Goal: Task Accomplishment & Management: Manage account settings

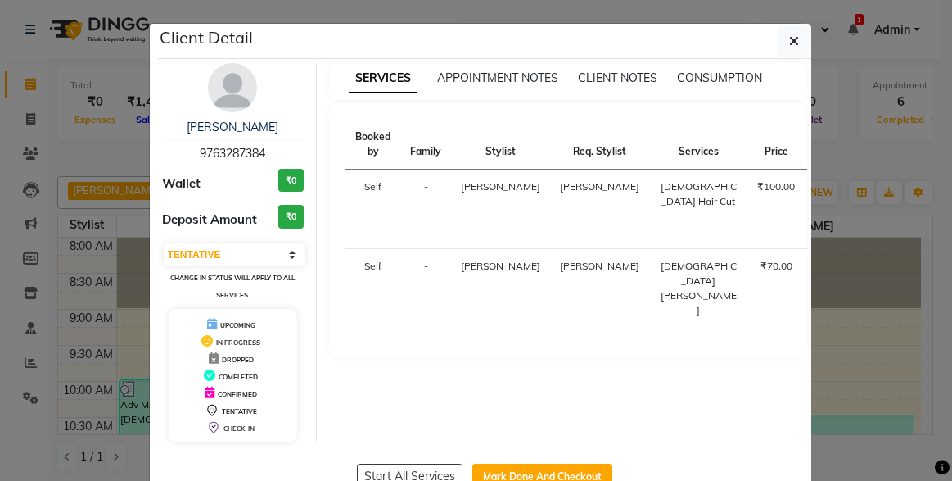
select select "7"
click at [789, 38] on icon "button" at bounding box center [794, 40] width 10 height 13
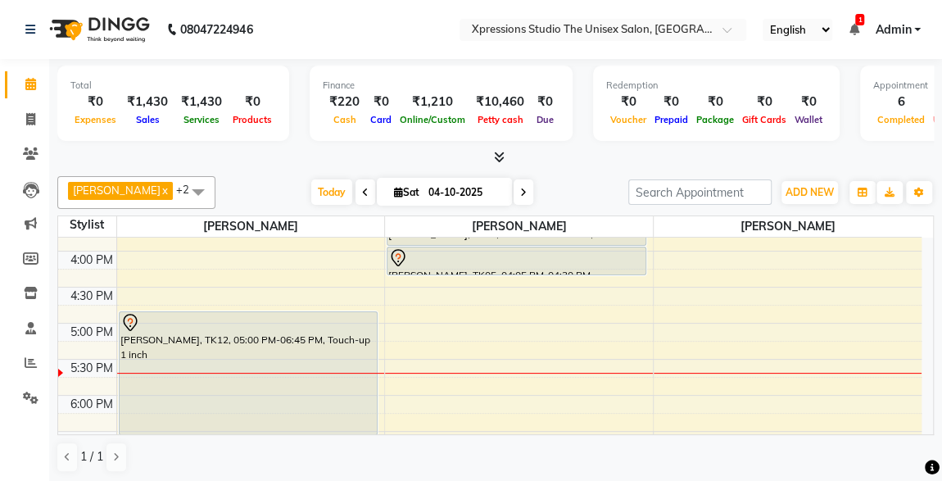
scroll to position [558, 0]
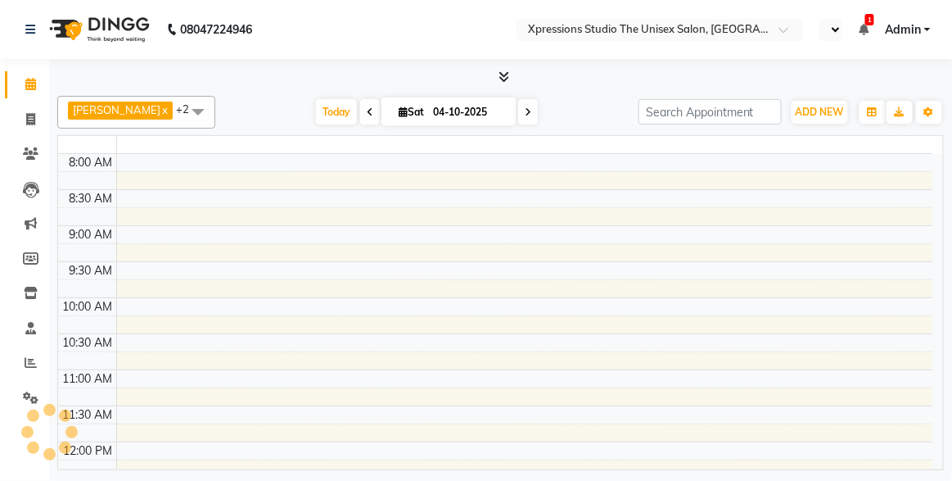
select select "en"
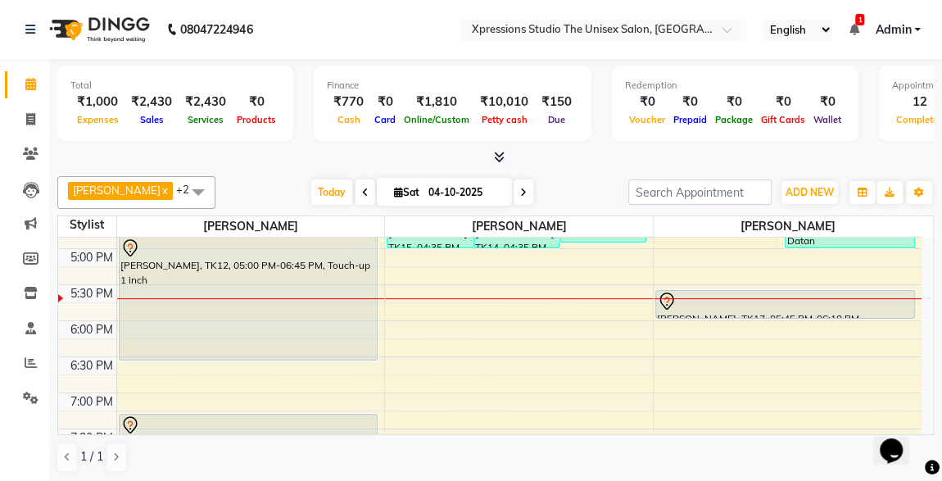
click at [721, 310] on div "ASLAM JAMDAR, TK17, 05:45 PM-06:10 PM, Male Beard" at bounding box center [785, 304] width 258 height 27
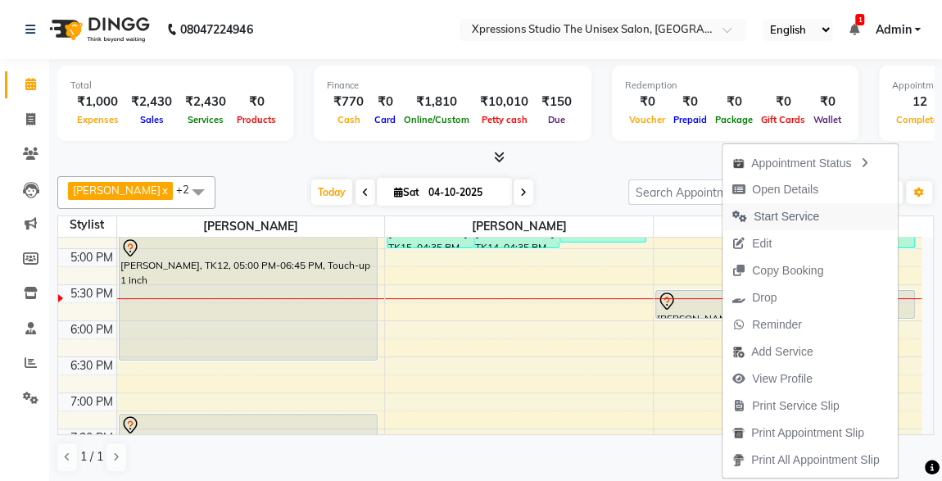
click at [768, 210] on span "Start Service" at bounding box center [786, 216] width 66 height 17
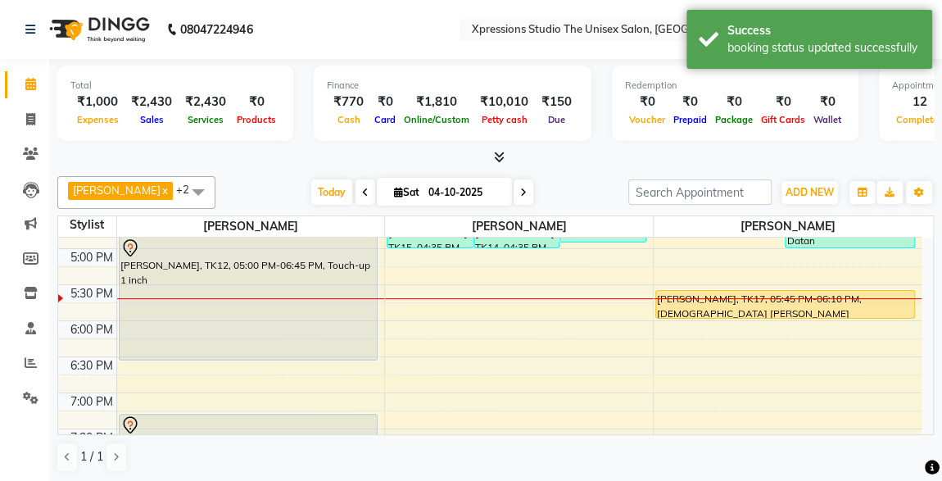
click at [249, 255] on div "[PERSON_NAME], TK12, 05:00 PM-06:45 PM, Touch-up 1 inch" at bounding box center [249, 298] width 258 height 122
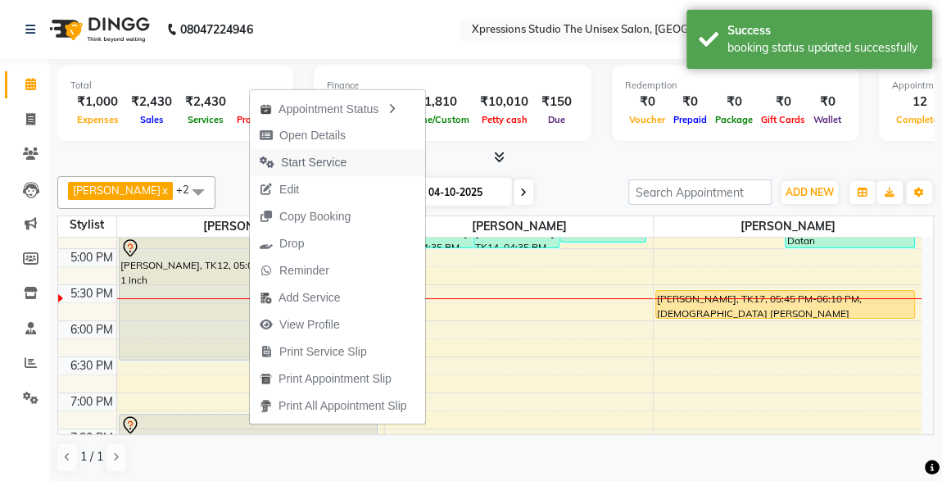
click at [298, 159] on span "Start Service" at bounding box center [314, 162] width 66 height 17
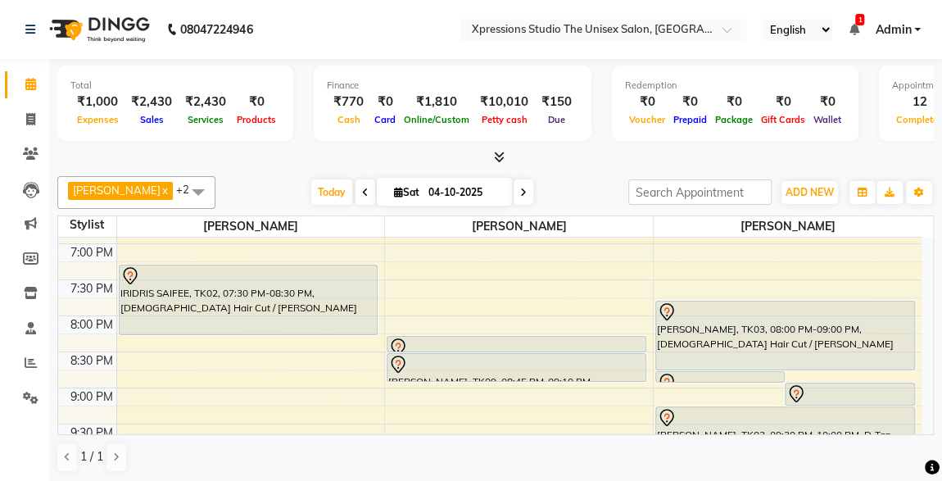
scroll to position [816, 0]
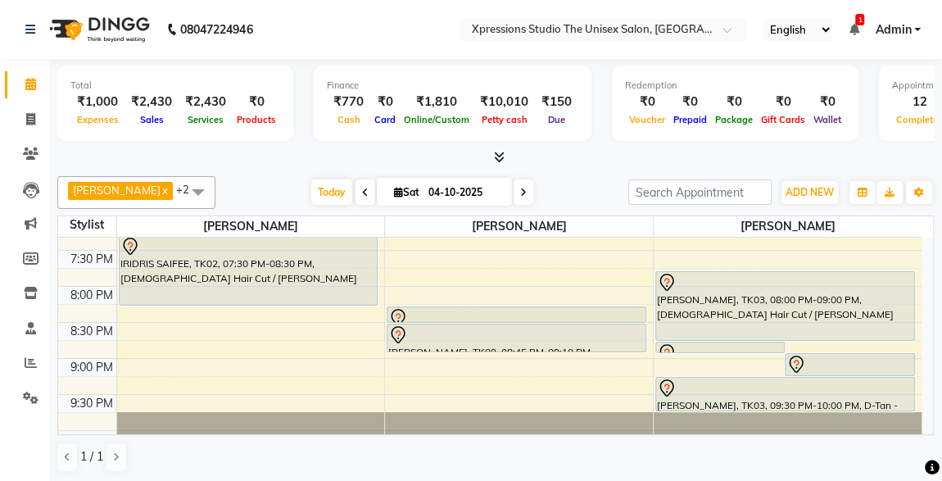
click at [853, 21] on li "1 Notifications nothing to show" at bounding box center [853, 29] width 10 height 17
click at [852, 25] on icon at bounding box center [853, 29] width 10 height 11
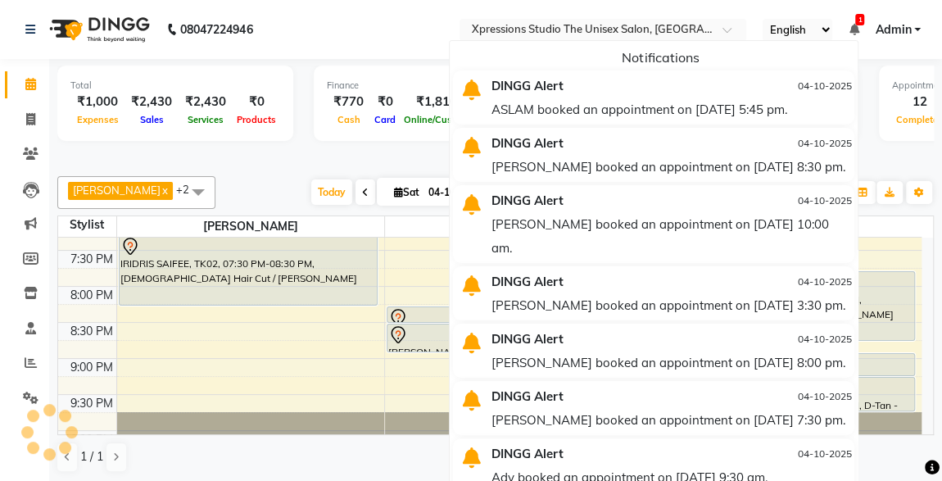
click at [852, 25] on icon at bounding box center [853, 29] width 10 height 11
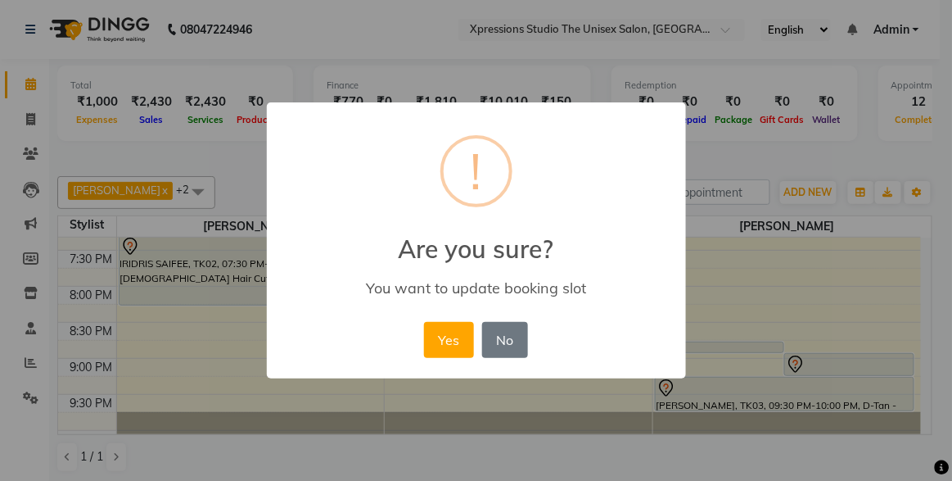
click at [537, 297] on div "× ! Are you sure? You want to update booking slot Yes No No" at bounding box center [476, 240] width 419 height 277
click at [445, 336] on button "Yes" at bounding box center [449, 340] width 50 height 36
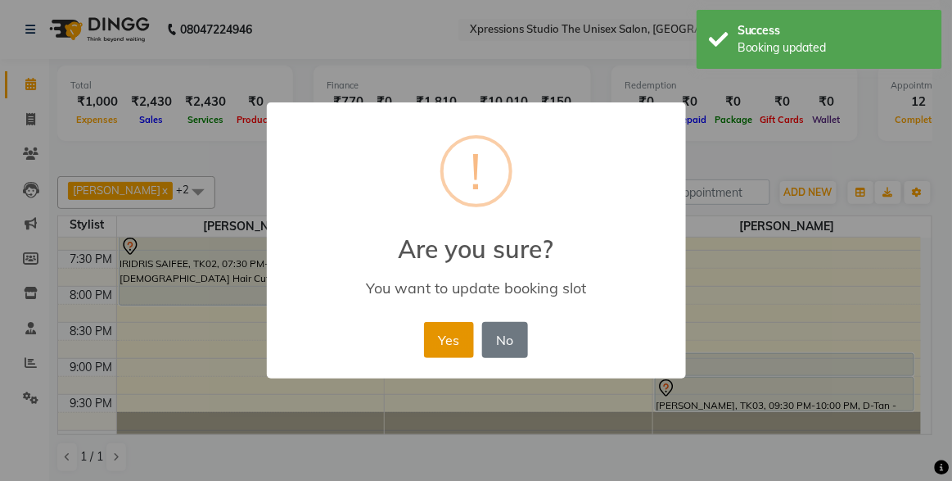
click at [456, 339] on button "Yes" at bounding box center [449, 340] width 50 height 36
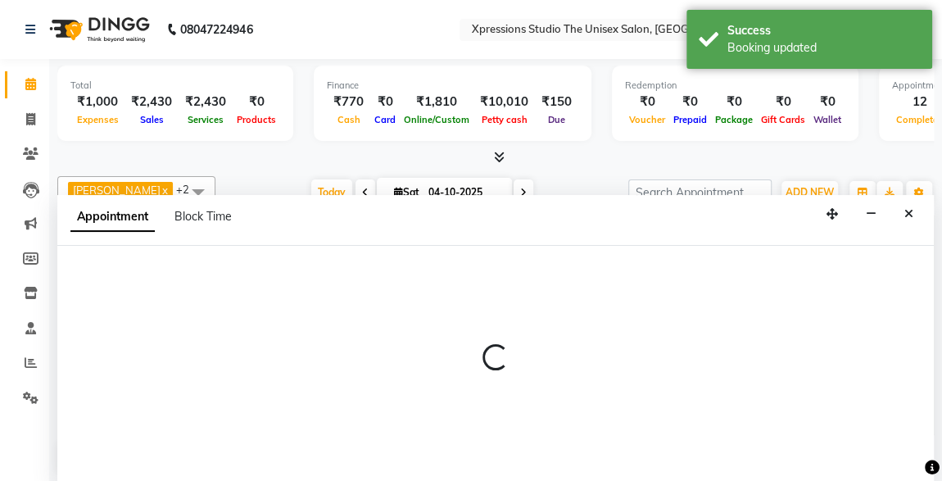
scroll to position [0, 0]
select select "57588"
select select "1275"
select select "tentative"
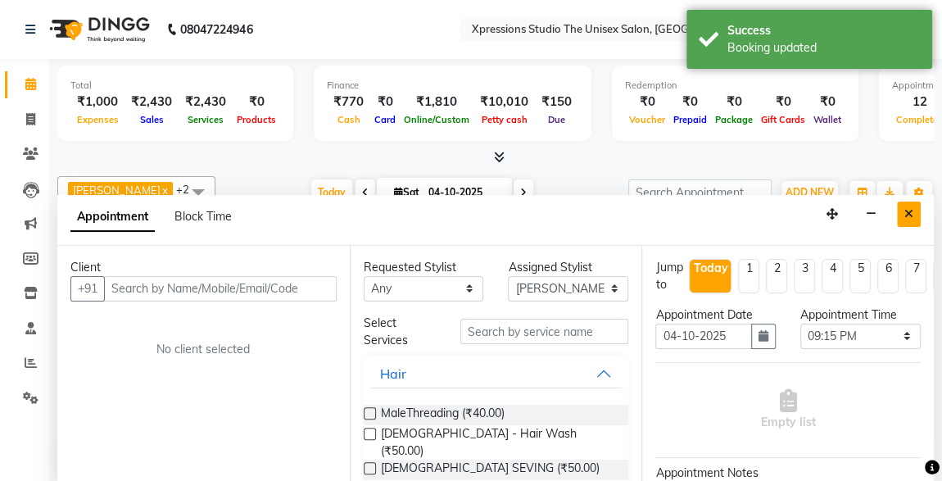
click at [898, 215] on button "Close" at bounding box center [909, 213] width 24 height 25
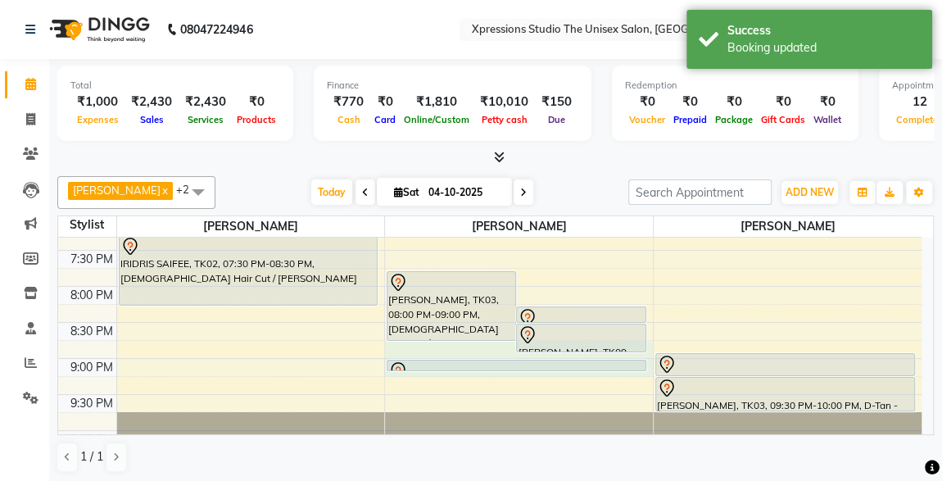
select select "57588"
select select "tentative"
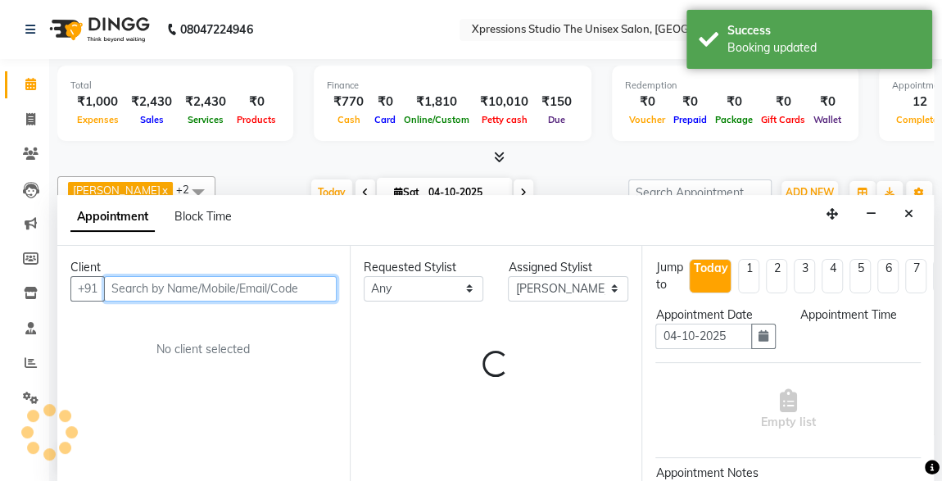
select select "1260"
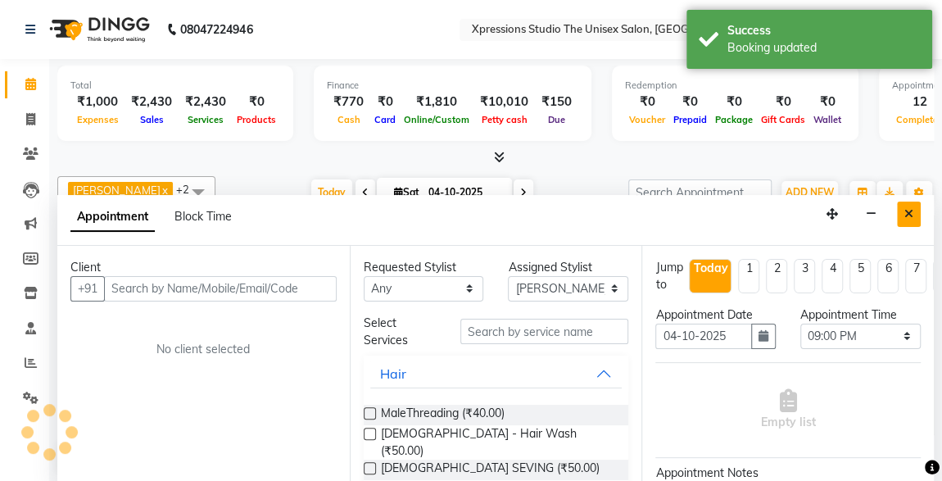
click at [909, 218] on button "Close" at bounding box center [909, 213] width 24 height 25
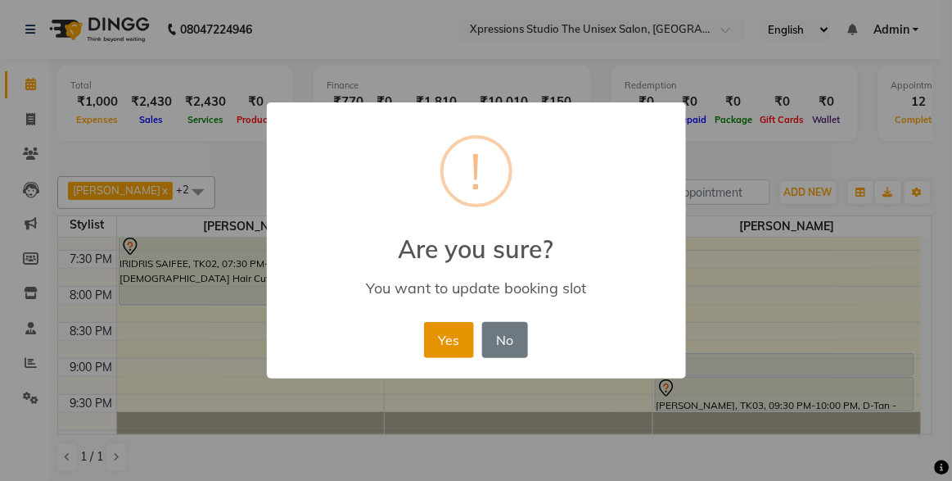
click at [452, 346] on button "Yes" at bounding box center [449, 340] width 50 height 36
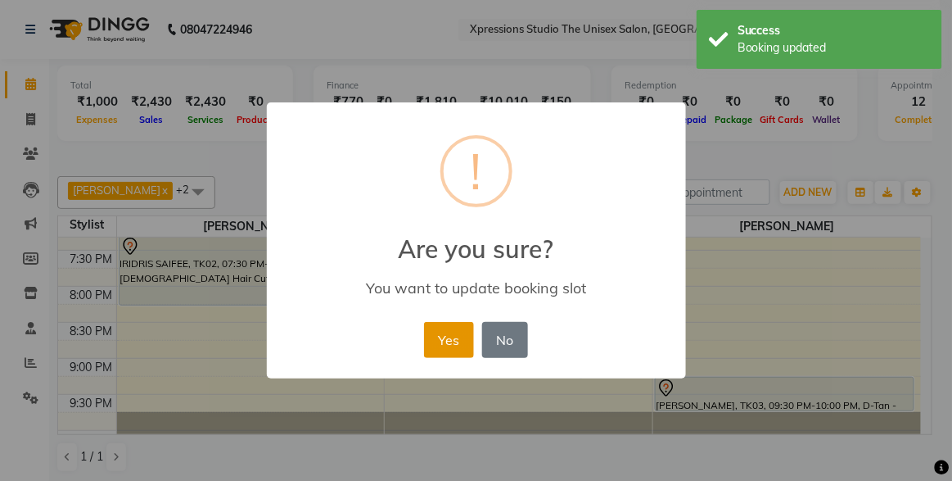
click at [455, 341] on button "Yes" at bounding box center [449, 340] width 50 height 36
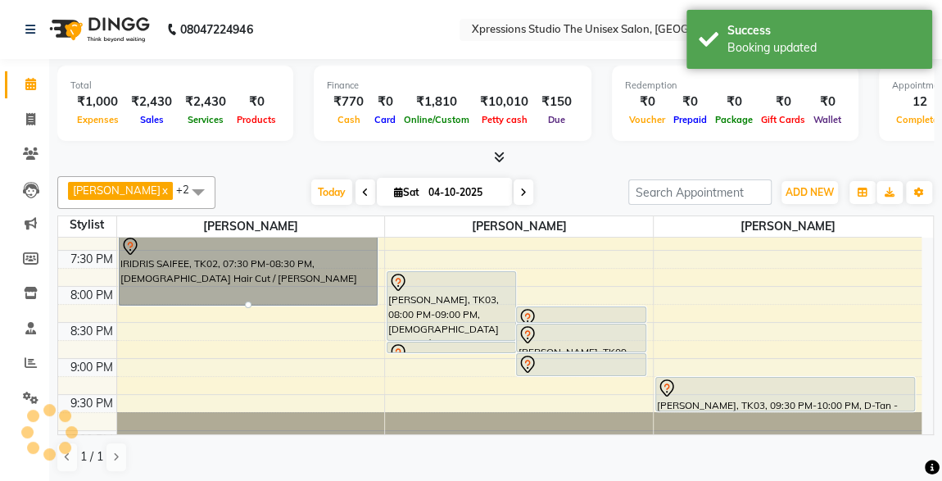
click at [321, 274] on link "IRIDRIS SAIFEE, TK02, 07:30 PM-08:30 PM, Male Hair Cut / Beard" at bounding box center [249, 270] width 260 height 70
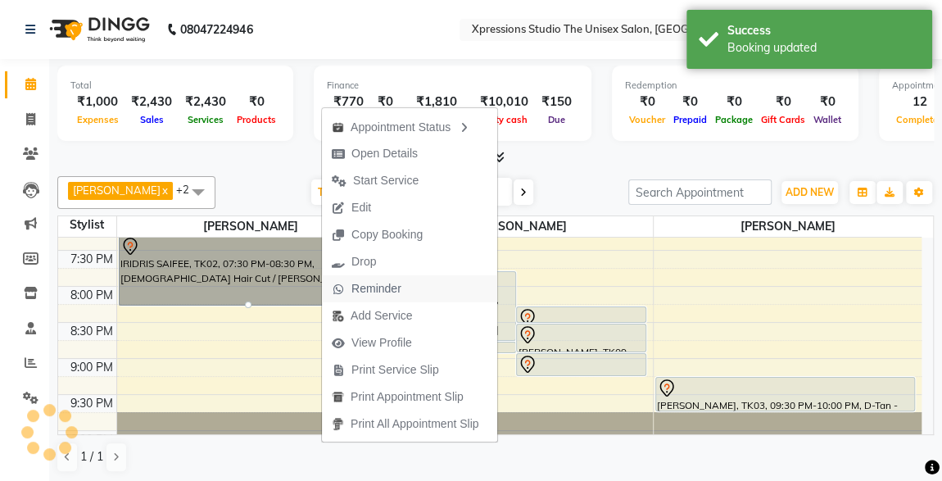
click at [474, 283] on button "Reminder" at bounding box center [409, 288] width 175 height 27
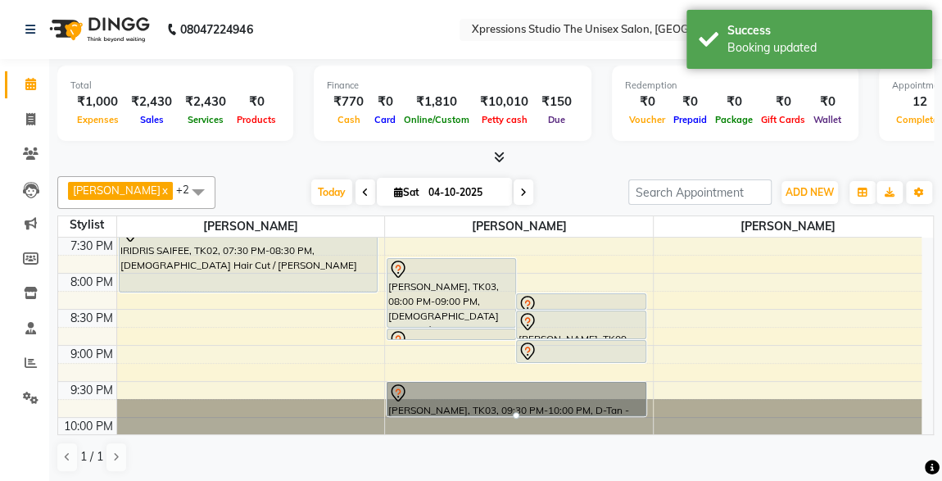
scroll to position [829, 0]
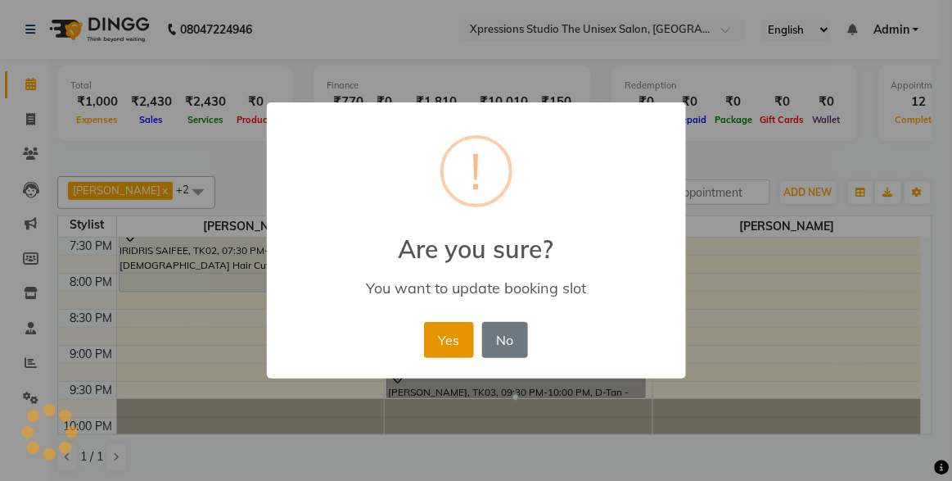
click at [457, 343] on button "Yes" at bounding box center [449, 340] width 50 height 36
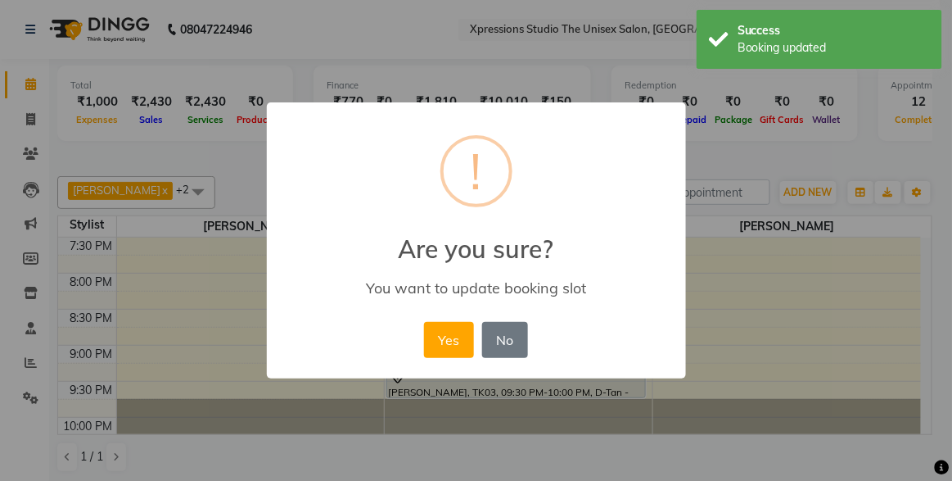
click at [771, 282] on div "× ! Are you sure? You want to update booking slot Yes No No" at bounding box center [476, 240] width 952 height 481
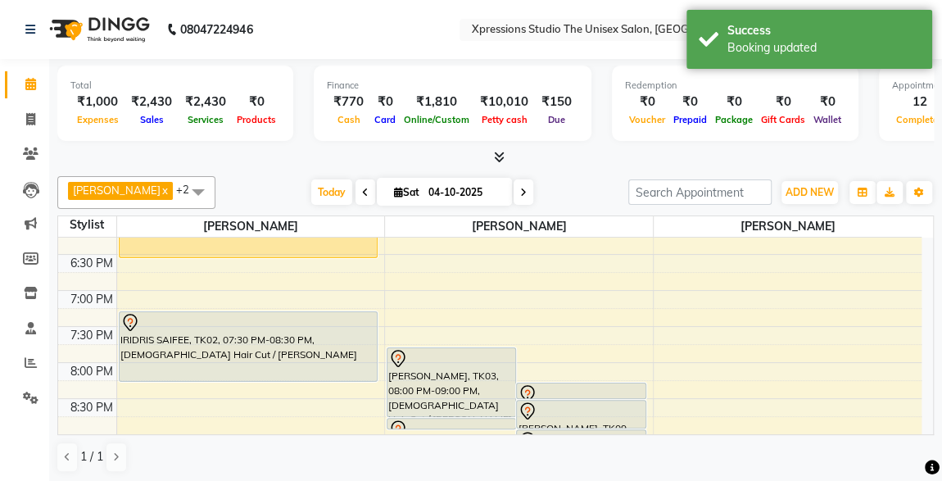
scroll to position [736, 0]
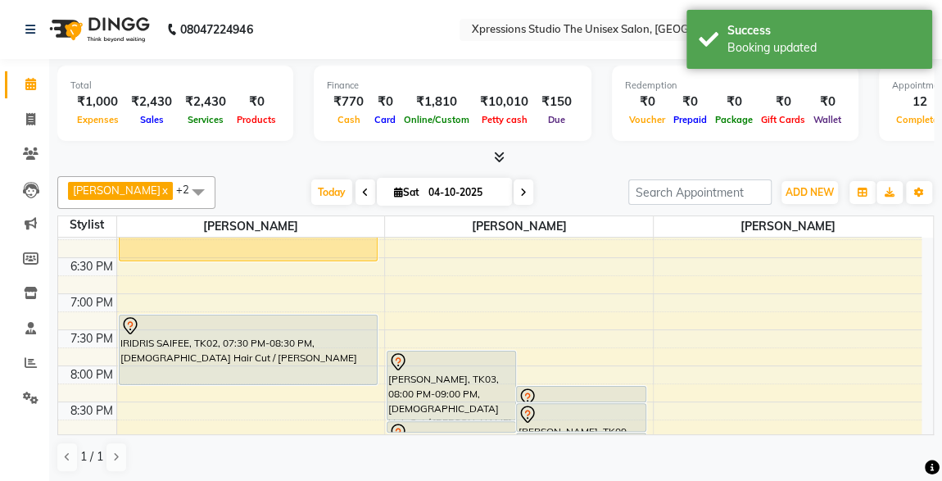
click at [371, 351] on div "Adv M., TK01, 10:00 AM-11:00 AM, Male Hair Cut / Beard ROHIT RAJPAL, TK11, 01:1…" at bounding box center [251, 41] width 268 height 1080
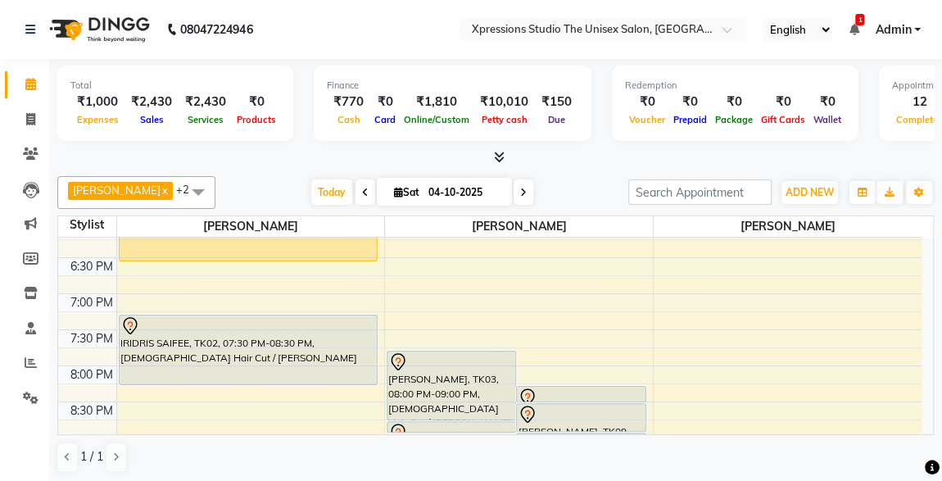
click at [308, 327] on div at bounding box center [248, 326] width 256 height 20
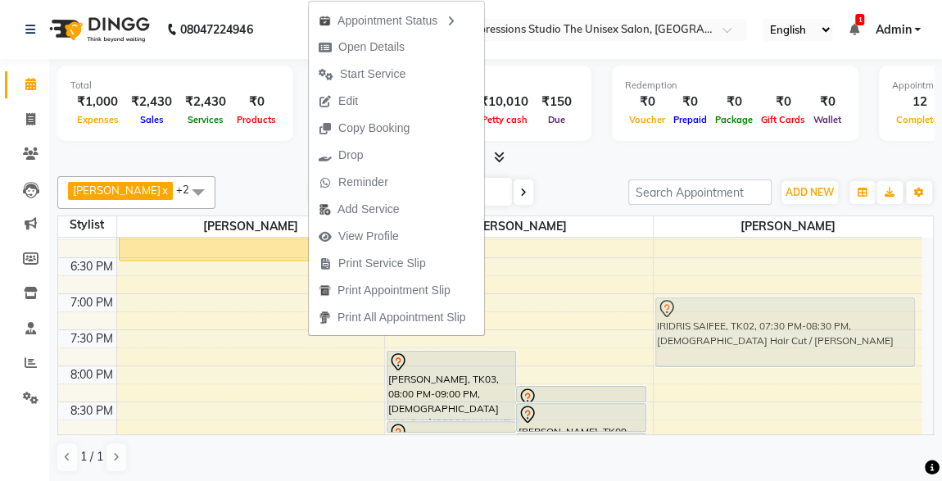
drag, startPoint x: 195, startPoint y: 345, endPoint x: 635, endPoint y: 324, distance: 440.2
click at [635, 324] on div "8:00 AM 8:30 AM 9:00 AM 9:30 AM 10:00 AM 10:30 AM 11:00 AM 11:30 AM 12:00 PM 12…" at bounding box center [489, 41] width 863 height 1080
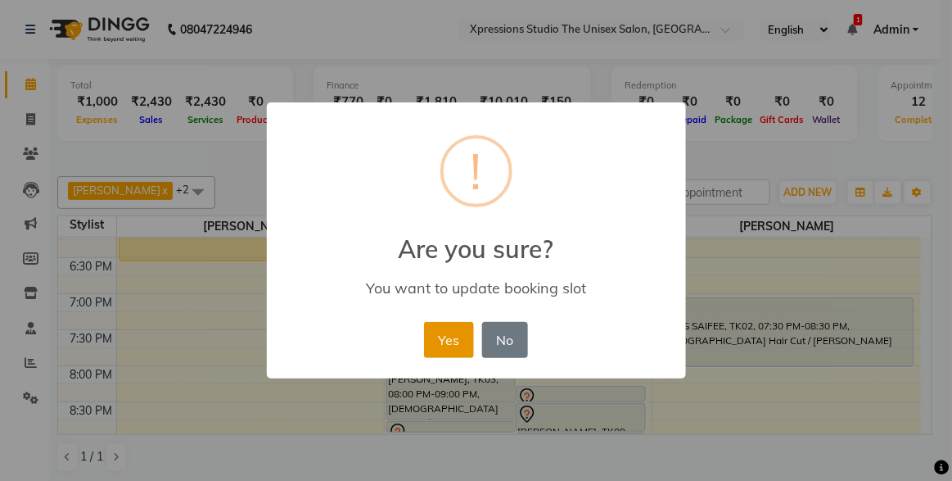
click at [454, 338] on button "Yes" at bounding box center [449, 340] width 50 height 36
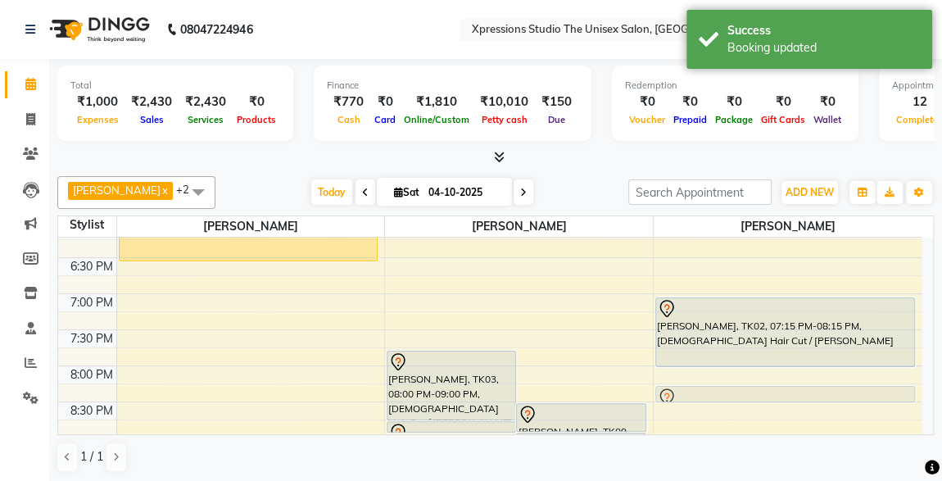
drag, startPoint x: 543, startPoint y: 392, endPoint x: 649, endPoint y: 386, distance: 105.8
click at [649, 386] on div "8:00 AM 8:30 AM 9:00 AM 9:30 AM 10:00 AM 10:30 AM 11:00 AM 11:30 AM 12:00 PM 12…" at bounding box center [489, 41] width 863 height 1080
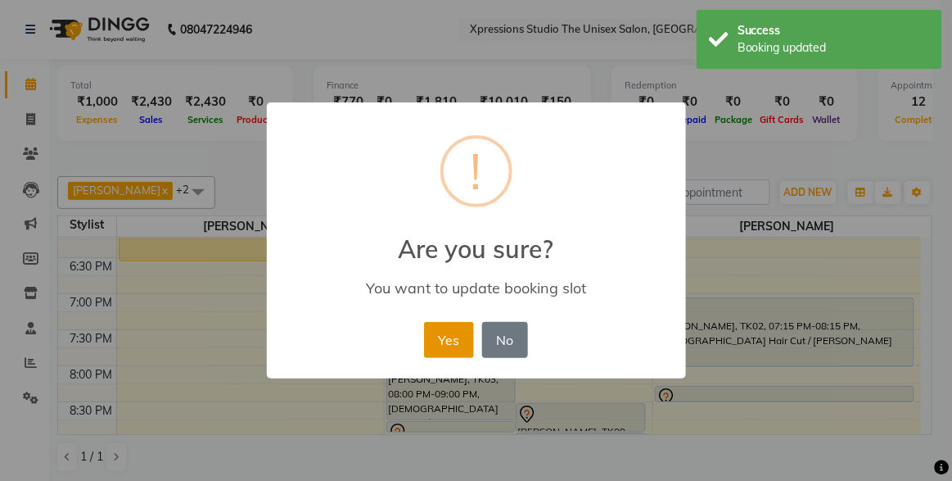
click at [448, 333] on button "Yes" at bounding box center [449, 340] width 50 height 36
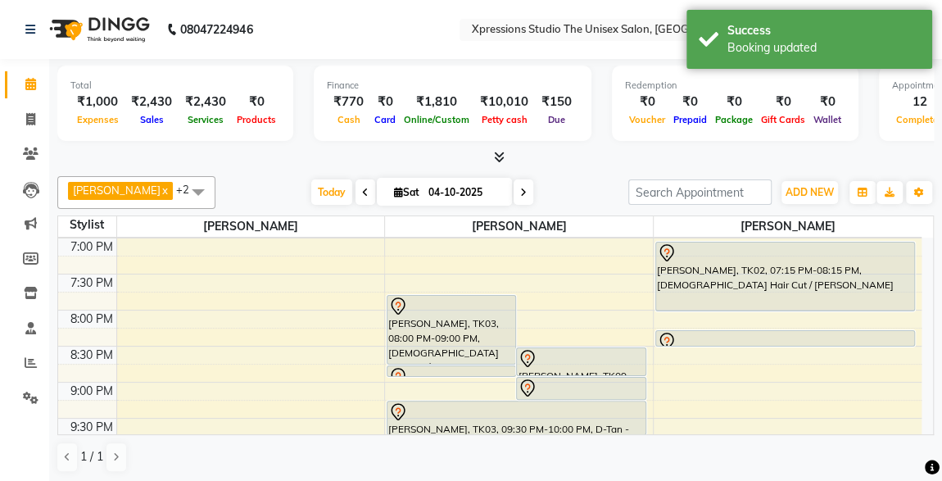
scroll to position [798, 0]
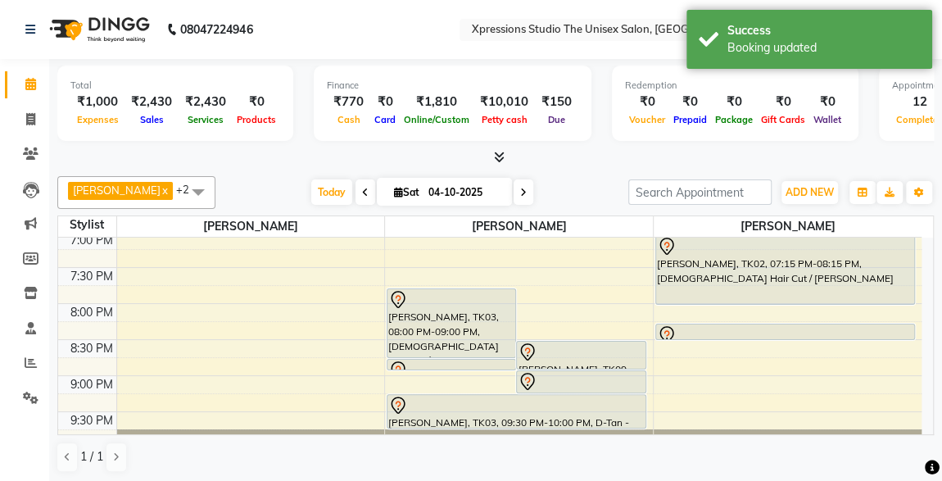
click at [578, 355] on div at bounding box center [581, 352] width 126 height 20
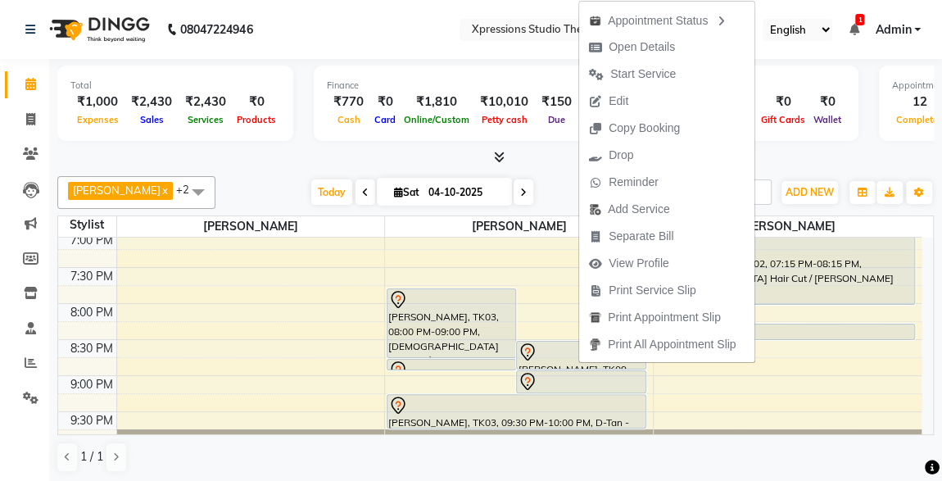
drag, startPoint x: 578, startPoint y: 355, endPoint x: 652, endPoint y: 350, distance: 73.8
click at [652, 350] on span "Print All Appointment Slip" at bounding box center [662, 344] width 166 height 27
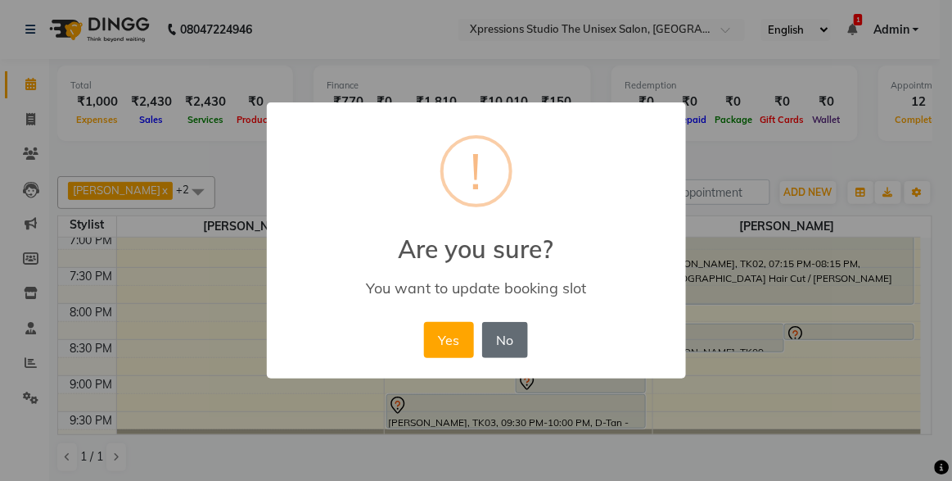
click at [505, 333] on button "No" at bounding box center [505, 340] width 46 height 36
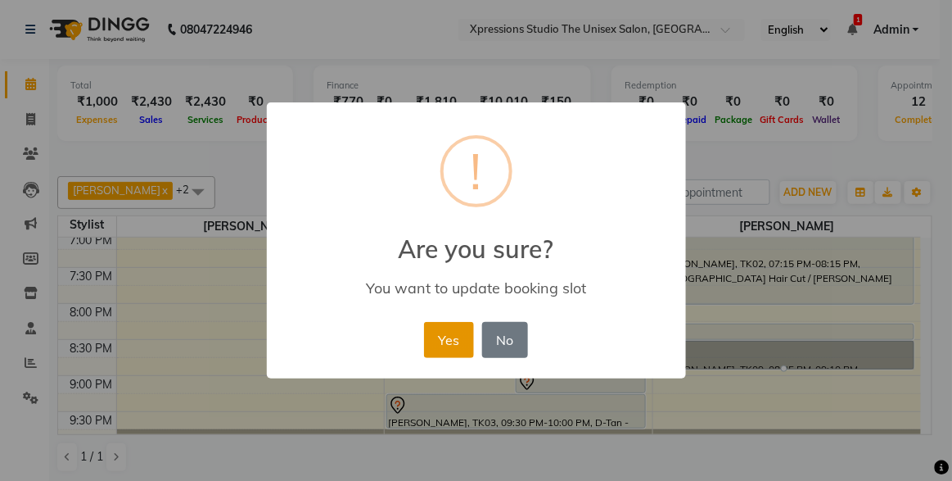
click at [441, 333] on button "Yes" at bounding box center [449, 340] width 50 height 36
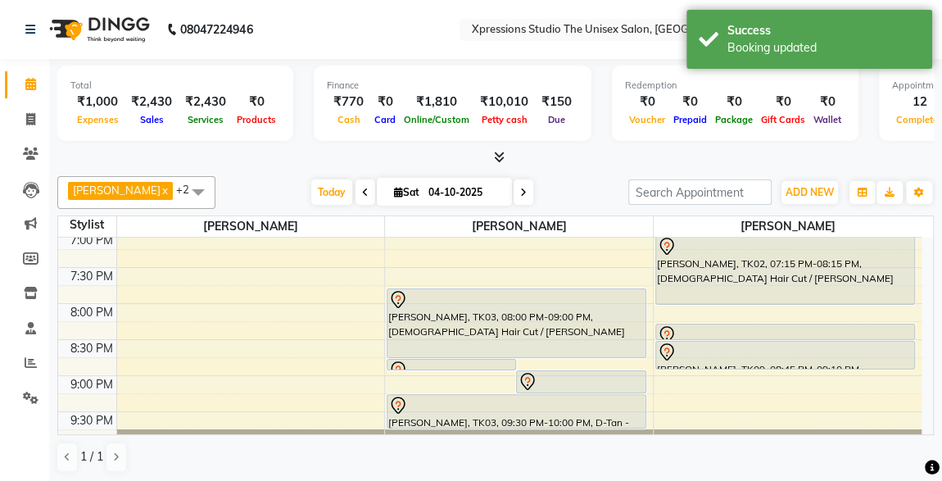
click at [493, 320] on div "[PERSON_NAME], TK03, 08:00 PM-09:00 PM, [DEMOGRAPHIC_DATA] Hair Cut / [PERSON_N…" at bounding box center [516, 323] width 258 height 68
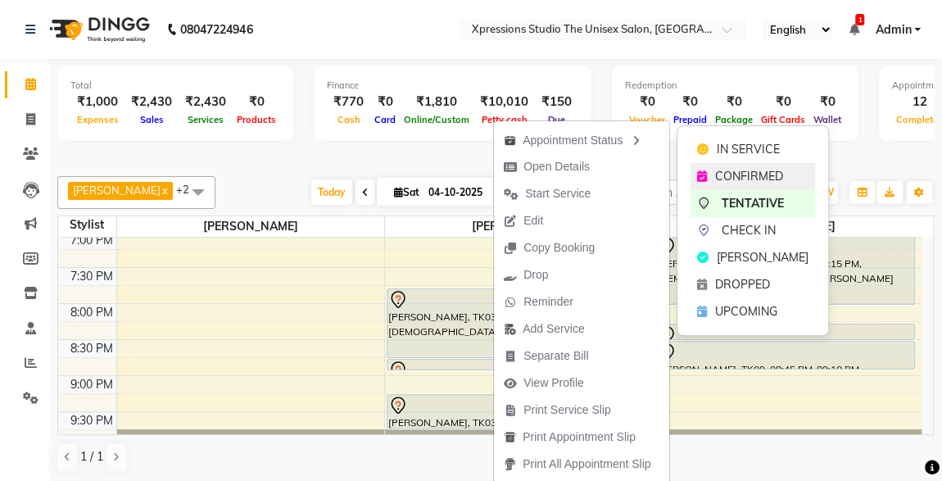
click at [729, 170] on span "CONFIRMED" at bounding box center [749, 176] width 68 height 17
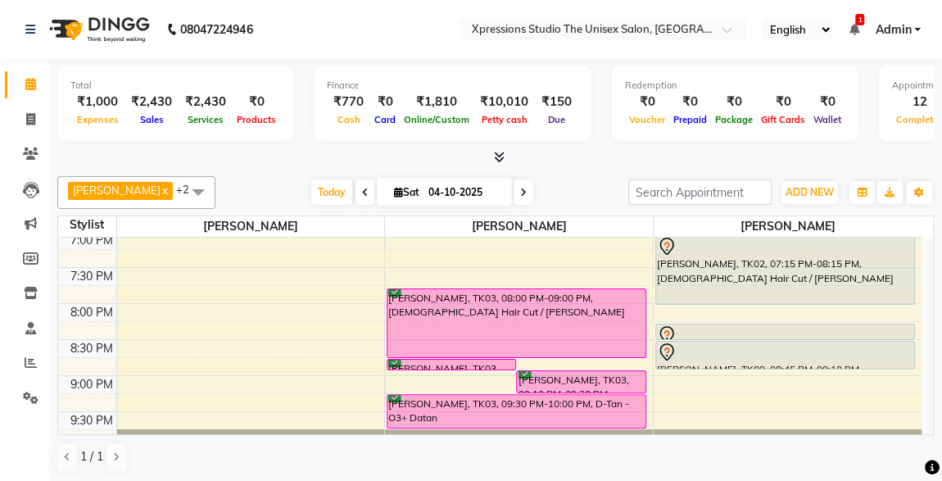
click at [851, 29] on icon at bounding box center [853, 29] width 10 height 11
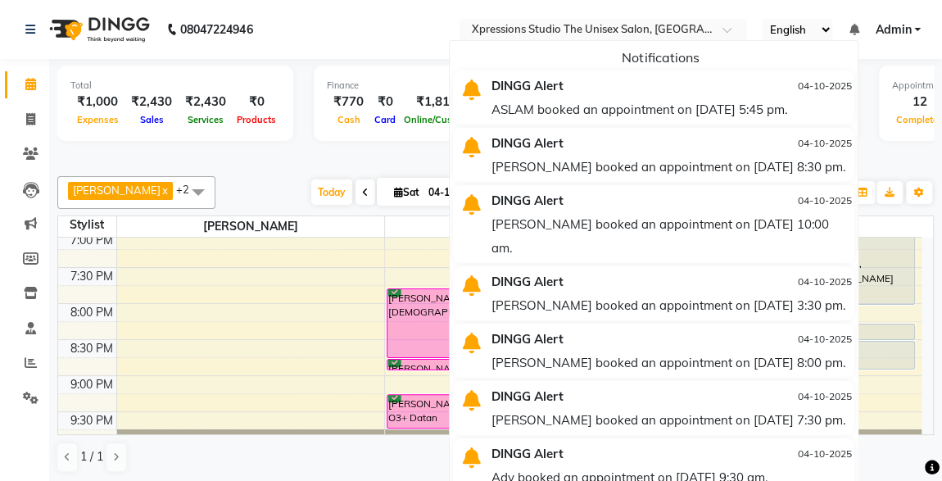
click at [671, 103] on div "ASLAM booked an appointment on [DATE] 5:45 pm." at bounding box center [670, 109] width 359 height 24
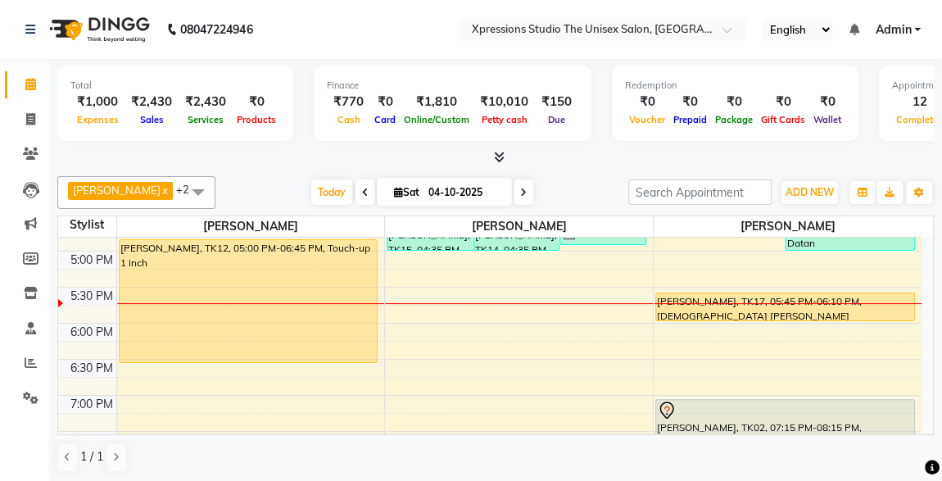
scroll to position [619, 0]
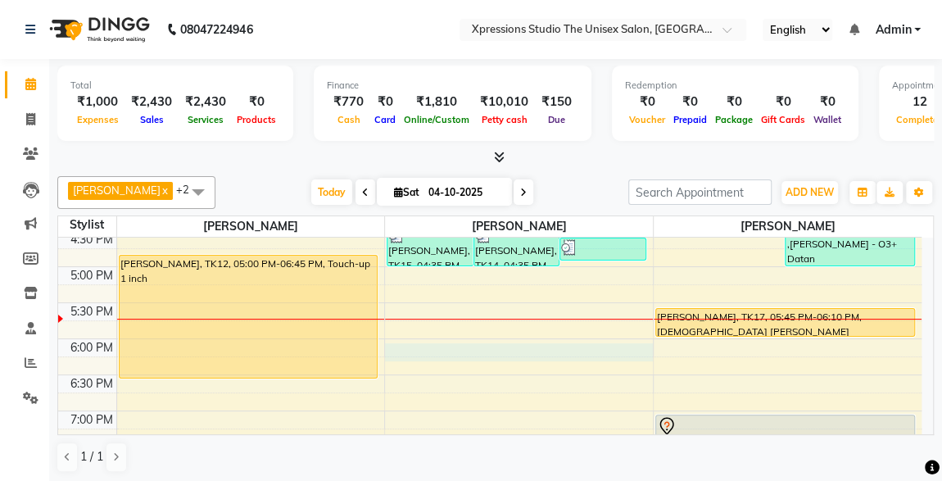
click at [398, 342] on div "8:00 AM 8:30 AM 9:00 AM 9:30 AM 10:00 AM 10:30 AM 11:00 AM 11:30 AM 12:00 PM 12…" at bounding box center [489, 158] width 863 height 1080
select select "57588"
select select "tentative"
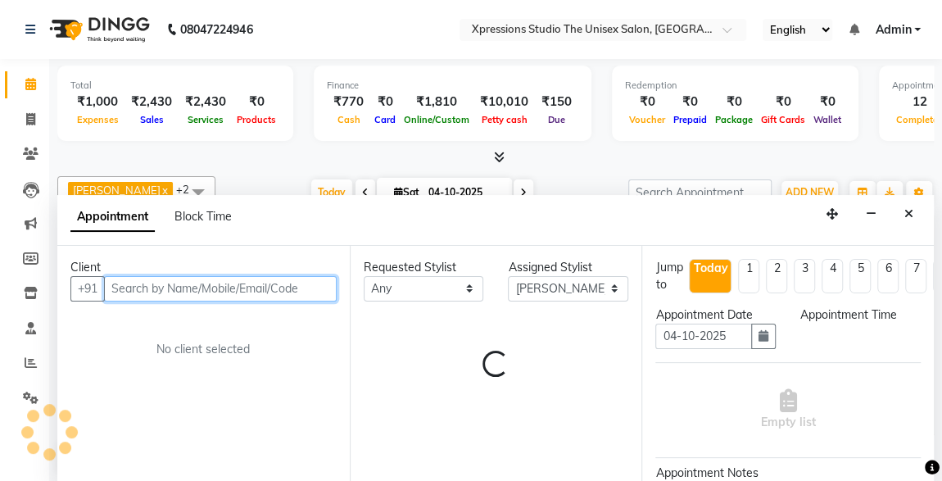
select select "1095"
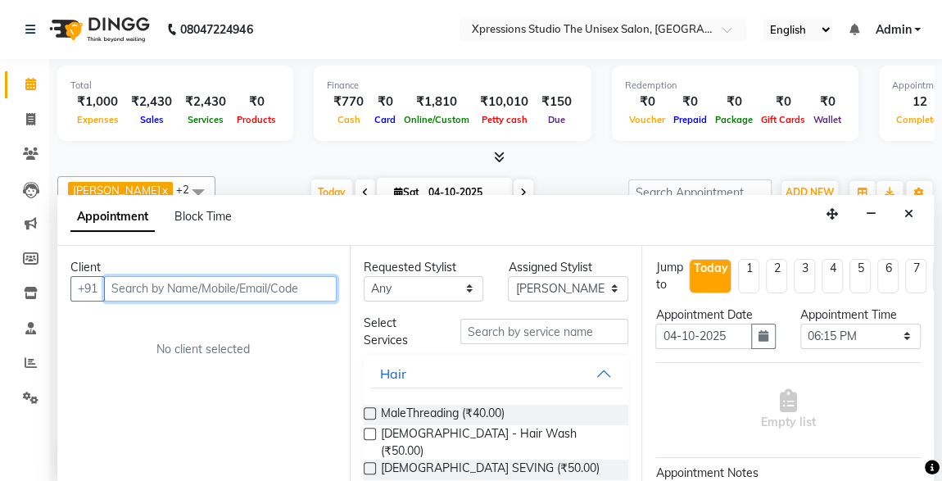
click at [242, 288] on input "text" at bounding box center [220, 288] width 233 height 25
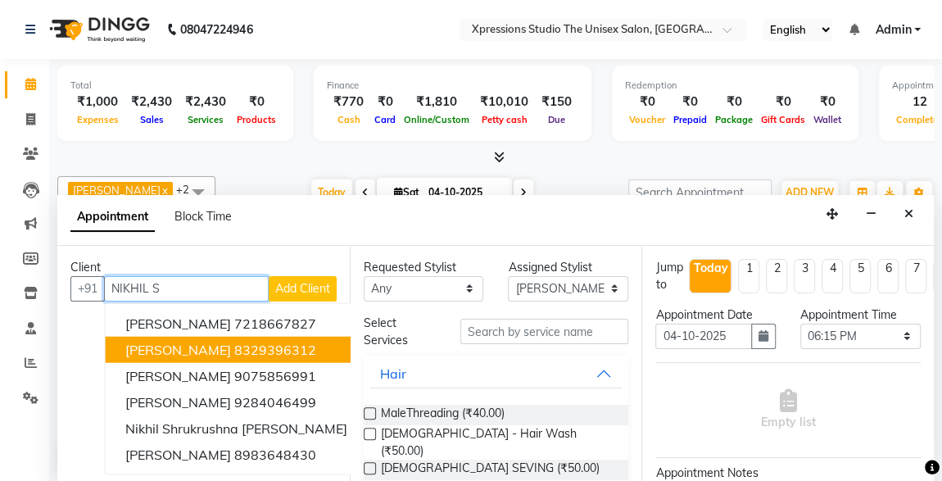
click at [249, 351] on ngb-highlight "8329396312" at bounding box center [275, 349] width 82 height 16
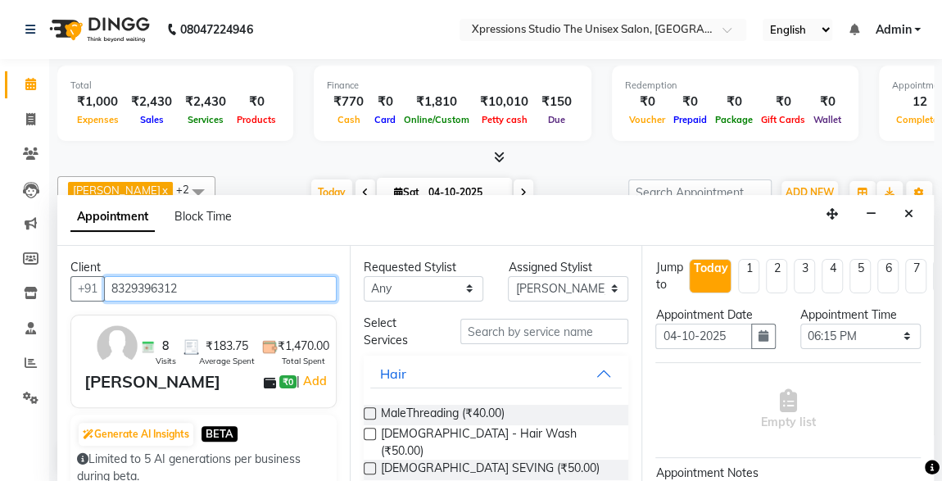
type input "8329396312"
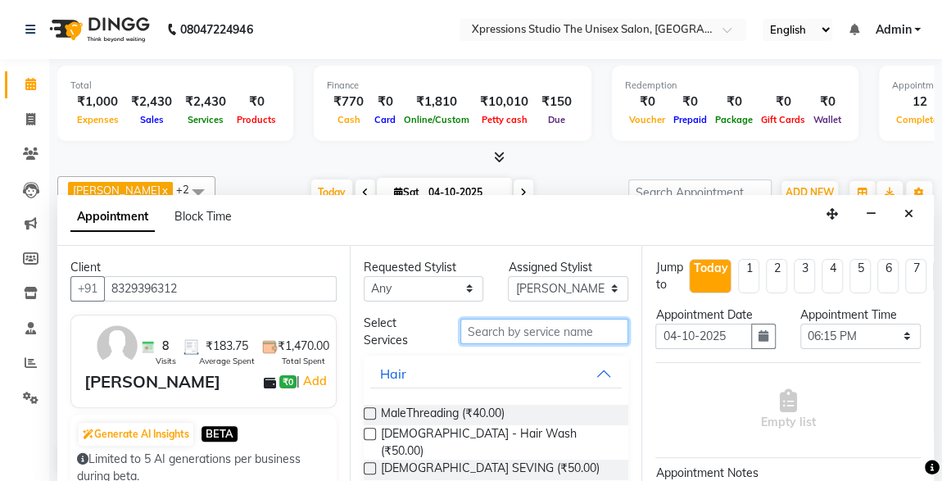
click at [475, 328] on input "text" at bounding box center [544, 331] width 169 height 25
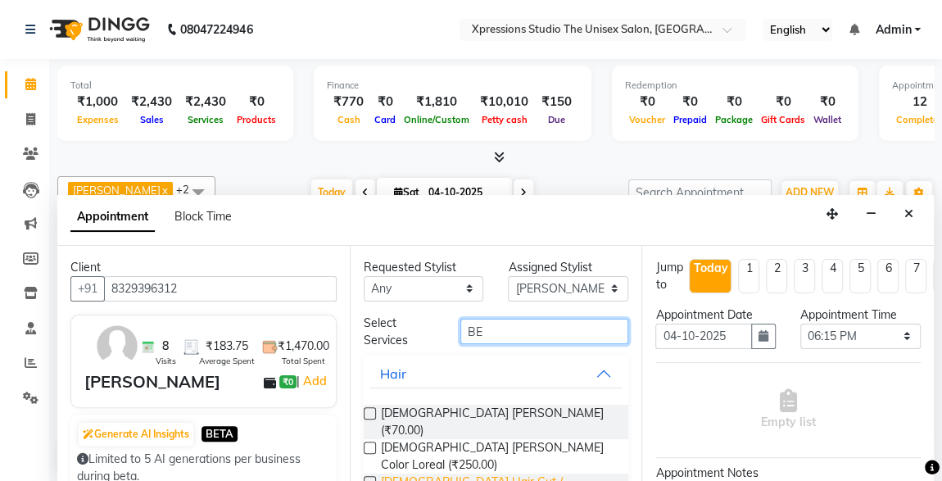
type input "BE"
click at [486, 473] on span "[DEMOGRAPHIC_DATA] Hair Cut / [PERSON_NAME] (₹150.00)" at bounding box center [498, 490] width 235 height 34
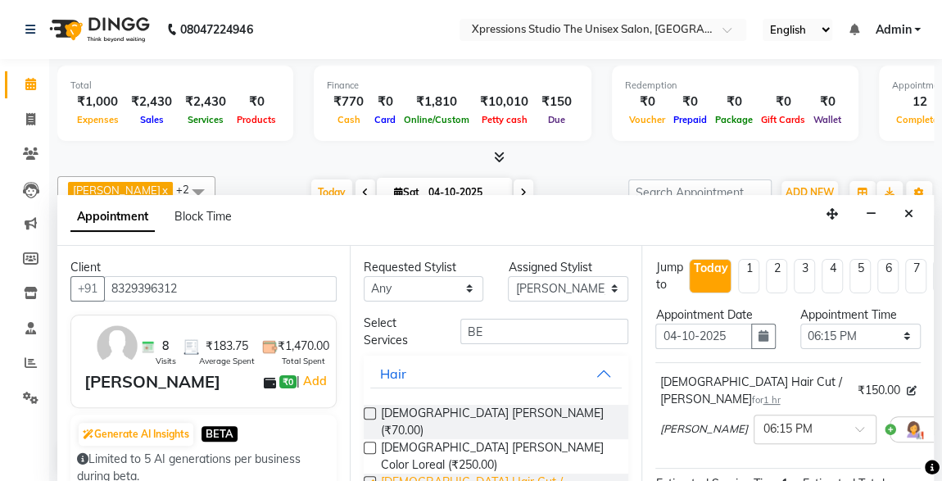
checkbox input "false"
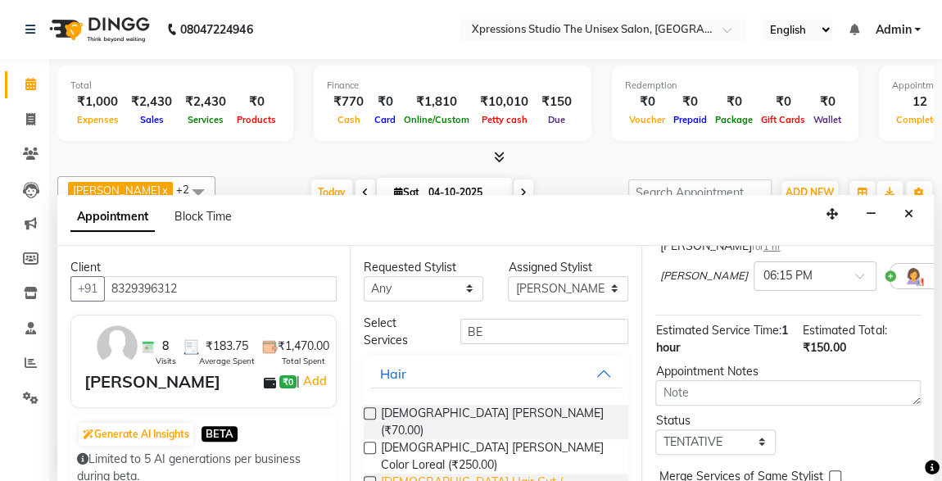
scroll to position [237, 0]
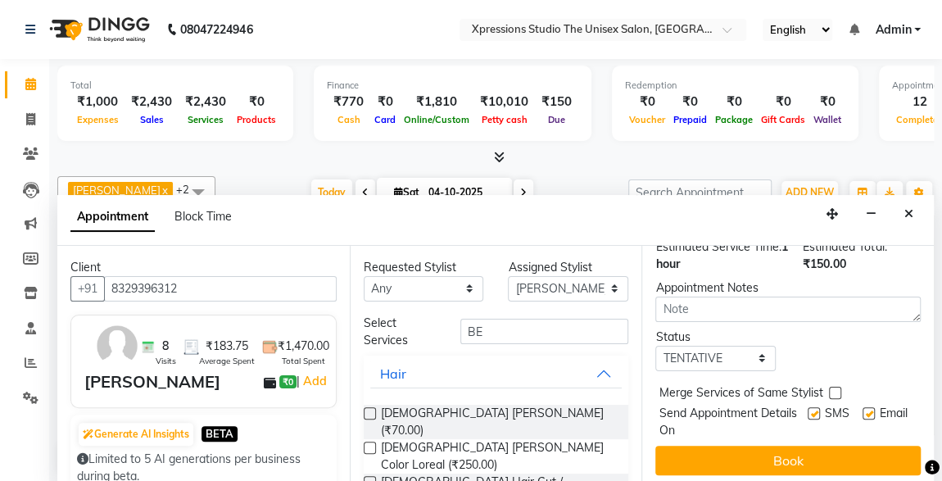
click at [807, 407] on label at bounding box center [813, 413] width 12 height 12
click at [807, 409] on input "checkbox" at bounding box center [812, 414] width 11 height 11
checkbox input "false"
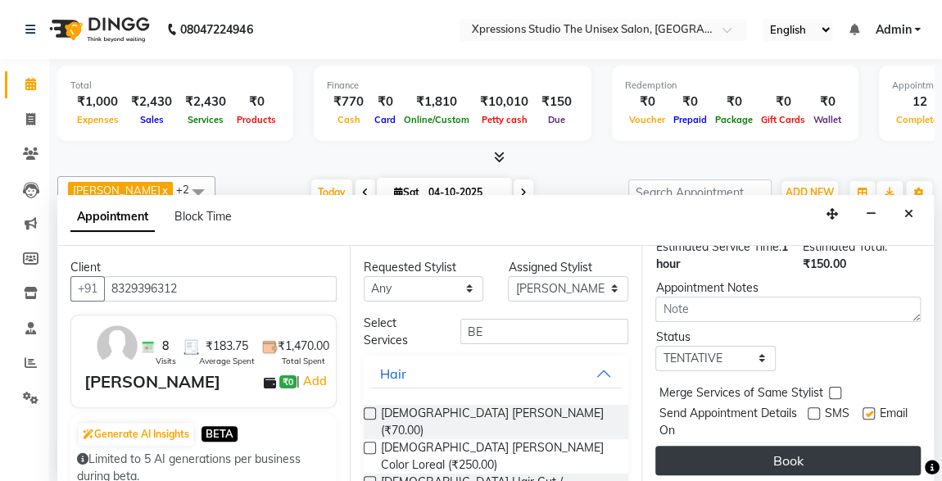
click at [826, 453] on button "Book" at bounding box center [787, 459] width 265 height 29
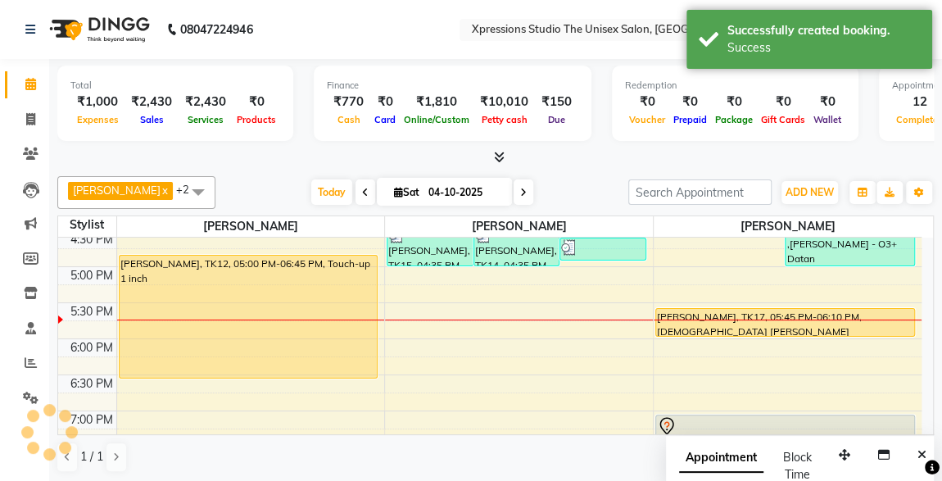
scroll to position [0, 0]
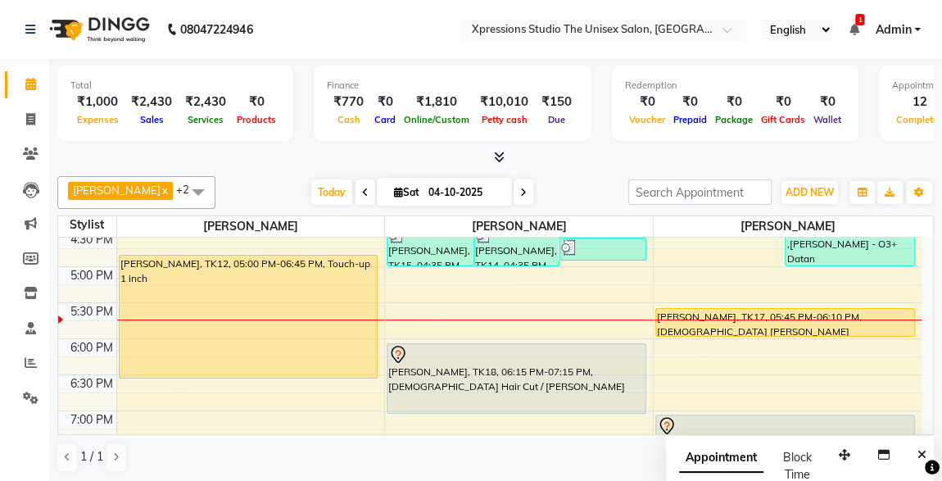
click at [845, 31] on ul "English ENGLISH Español العربية मराठी हिंदी ગુજરાતી தமிழ் 中文 1 Notifications DI…" at bounding box center [841, 30] width 174 height 22
click at [856, 30] on icon at bounding box center [853, 29] width 10 height 11
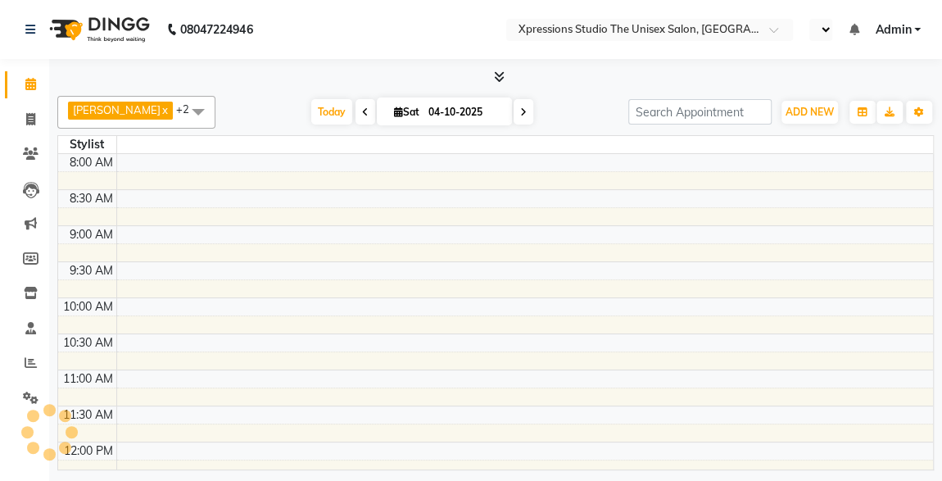
select select "en"
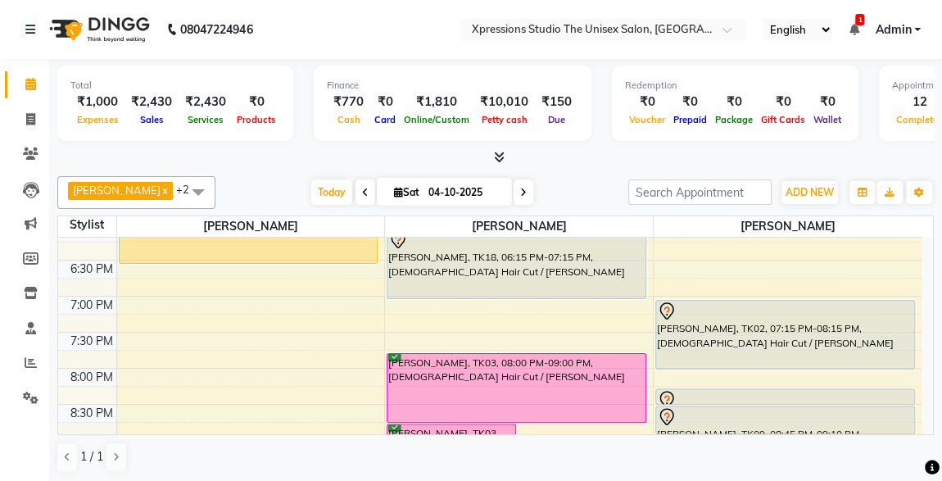
scroll to position [764, 0]
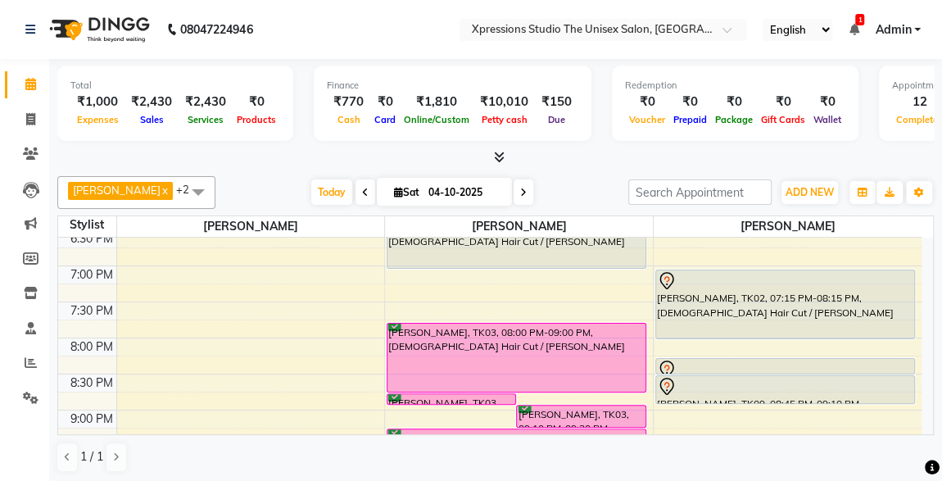
click at [588, 343] on div "[PERSON_NAME], TK03, 08:00 PM-09:00 PM, [DEMOGRAPHIC_DATA] Hair Cut / [PERSON_N…" at bounding box center [516, 357] width 258 height 68
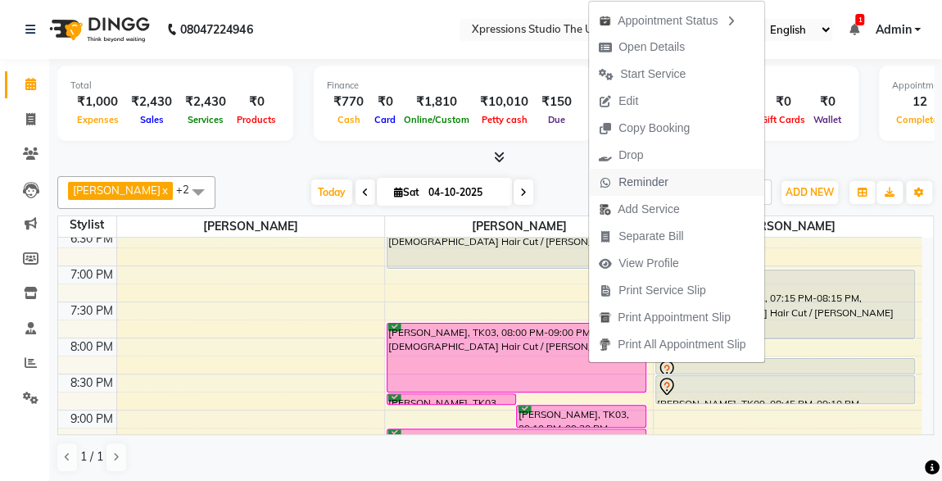
click at [634, 177] on span "Reminder" at bounding box center [643, 182] width 50 height 17
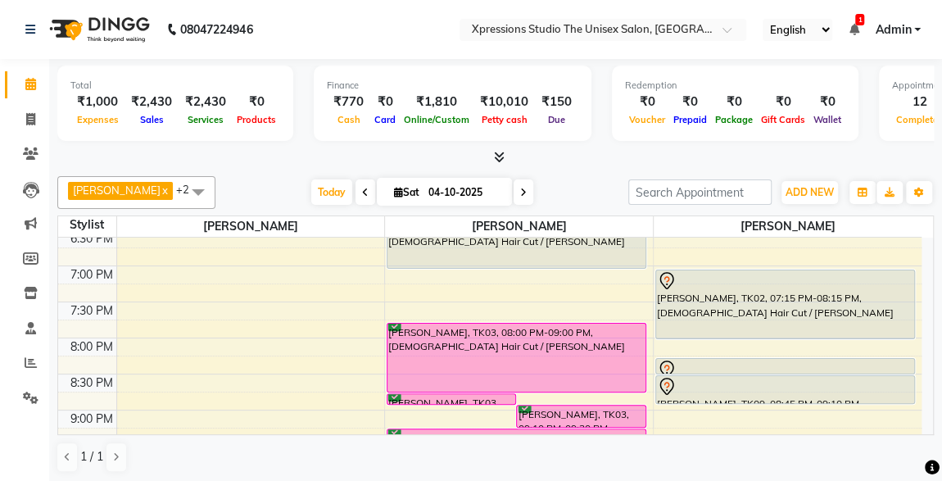
click at [634, 177] on div "ROSHAN TANDULKAR x ROHAN BABHULKAR x ADESH RAUT x +2 UnSelect All ADESH RAUT RO…" at bounding box center [495, 192] width 876 height 33
click at [720, 312] on div "IRIDRIS SAIFEE, TK02, 07:15 PM-08:15 PM, Male Hair Cut / Beard" at bounding box center [785, 304] width 258 height 68
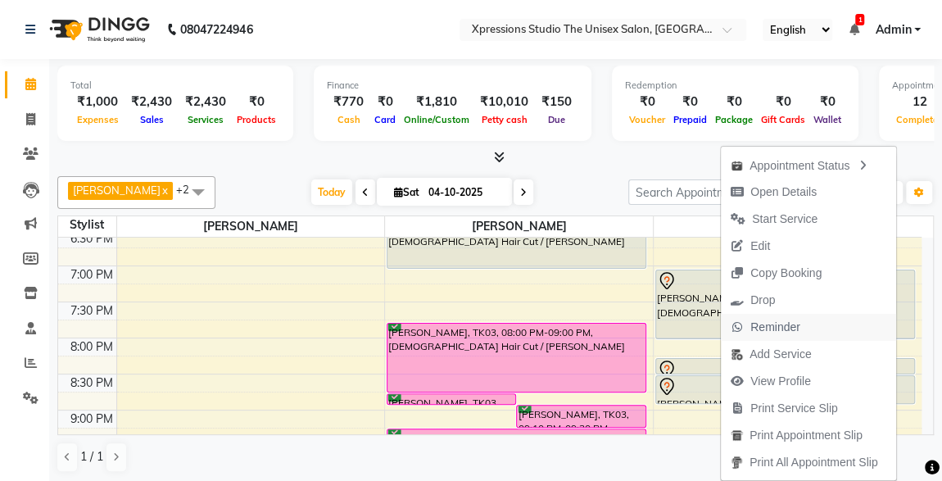
click at [744, 323] on span "Reminder" at bounding box center [765, 327] width 89 height 27
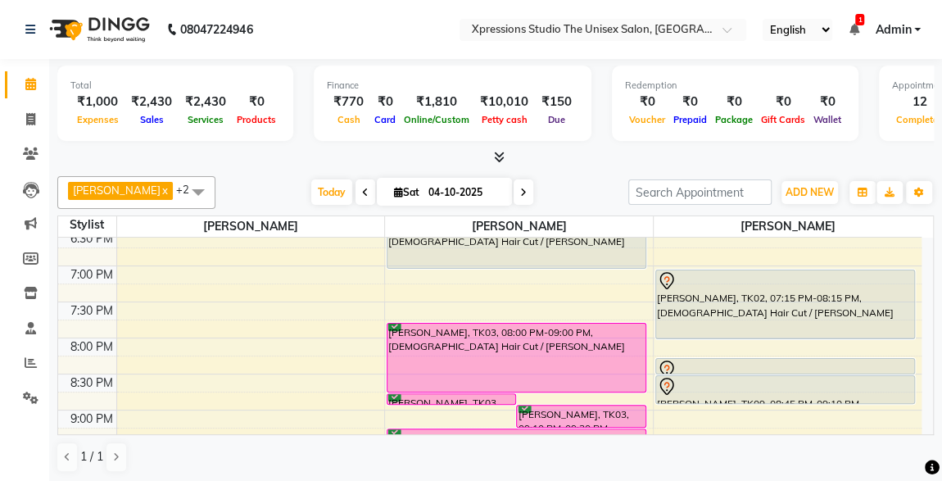
click at [744, 323] on div "IRIDRIS SAIFEE, TK02, 07:15 PM-08:15 PM, Male Hair Cut / Beard" at bounding box center [785, 304] width 258 height 68
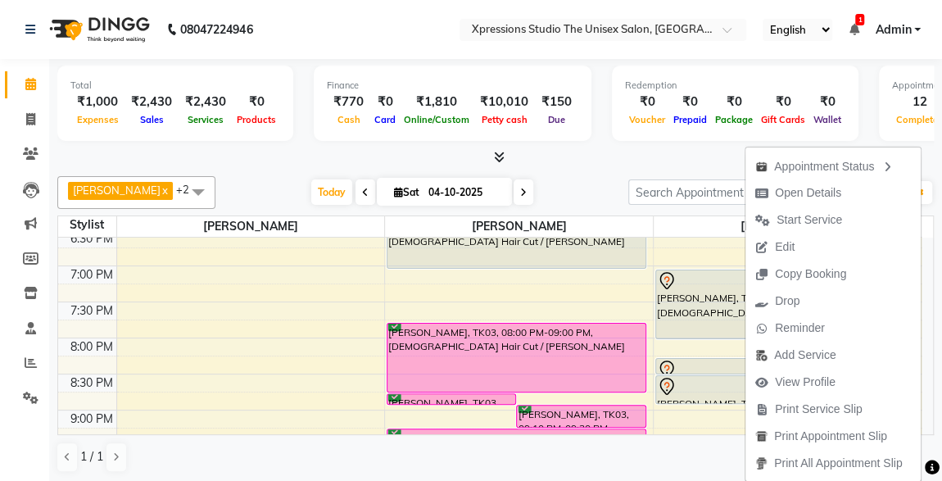
click at [629, 133] on div "Redemption ₹0 Voucher ₹0 Prepaid ₹0 Package ₹0 Gift Cards ₹0 Wallet" at bounding box center [735, 103] width 246 height 75
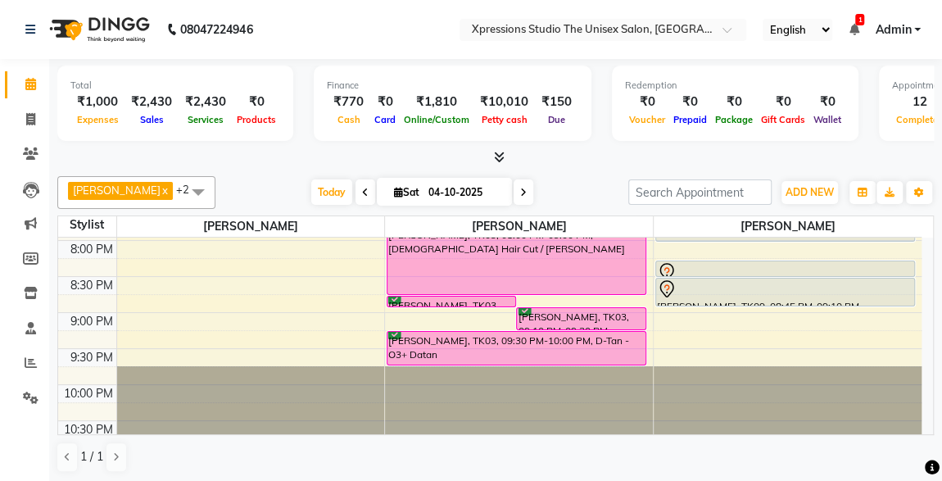
scroll to position [862, 0]
click at [328, 146] on div "Total ₹1,000 Expenses ₹2,430 Sales ₹2,430 Services ₹0 Products Finance ₹770 Cas…" at bounding box center [495, 112] width 876 height 107
click at [855, 26] on icon at bounding box center [853, 29] width 10 height 11
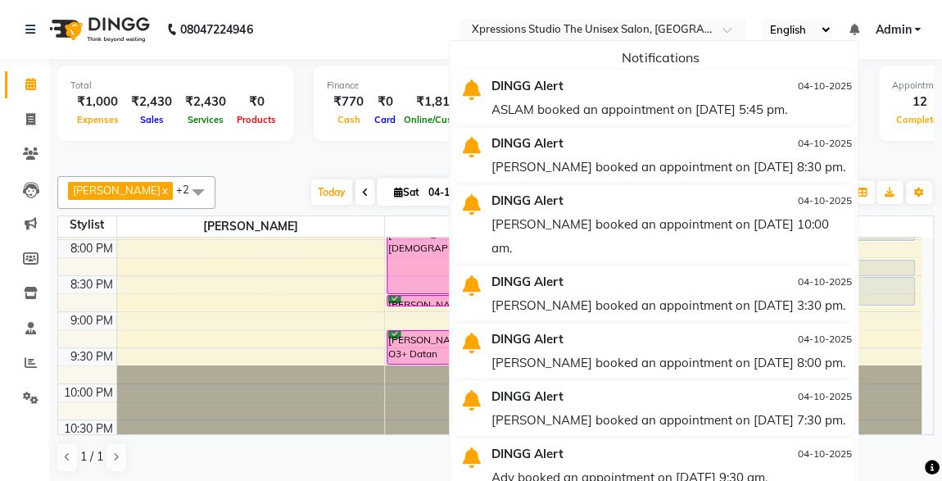
click at [605, 97] on div "ASLAM booked an appointment on 04-10-2025 at 5:45 pm." at bounding box center [670, 109] width 359 height 24
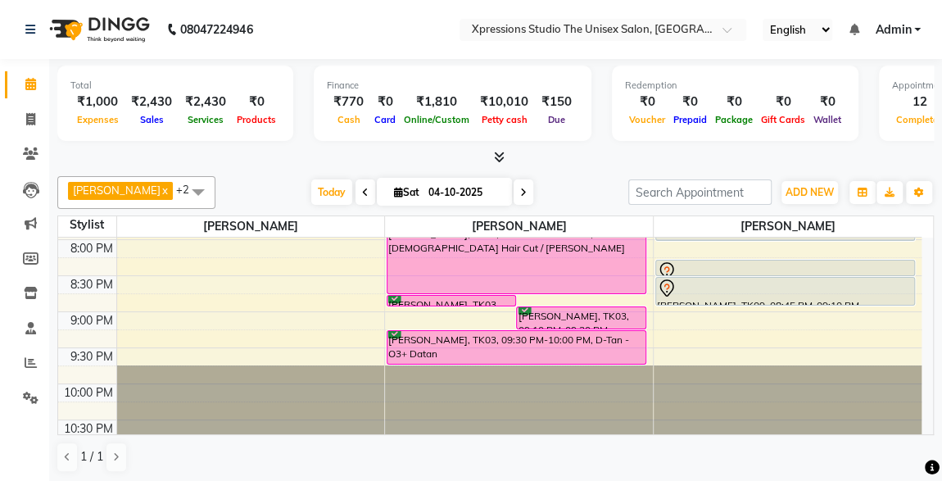
click at [554, 151] on div at bounding box center [495, 157] width 876 height 17
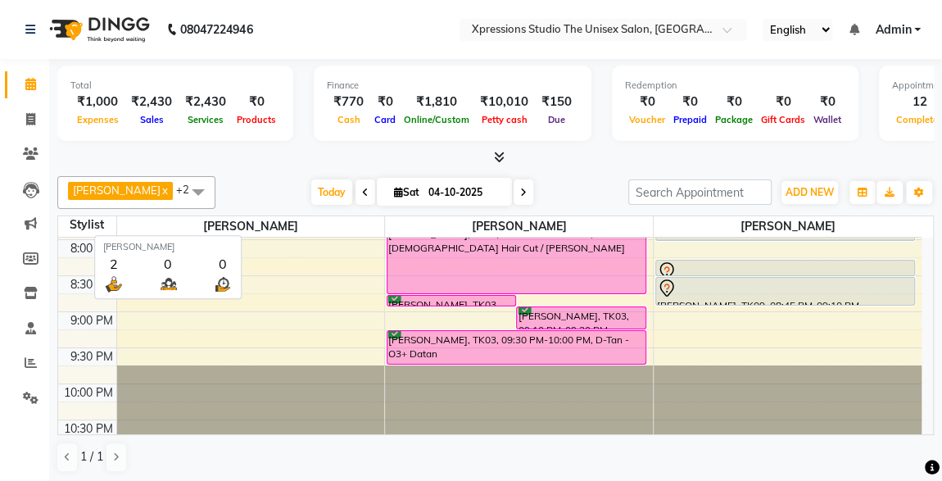
click at [166, 231] on span "[PERSON_NAME]" at bounding box center [251, 226] width 268 height 20
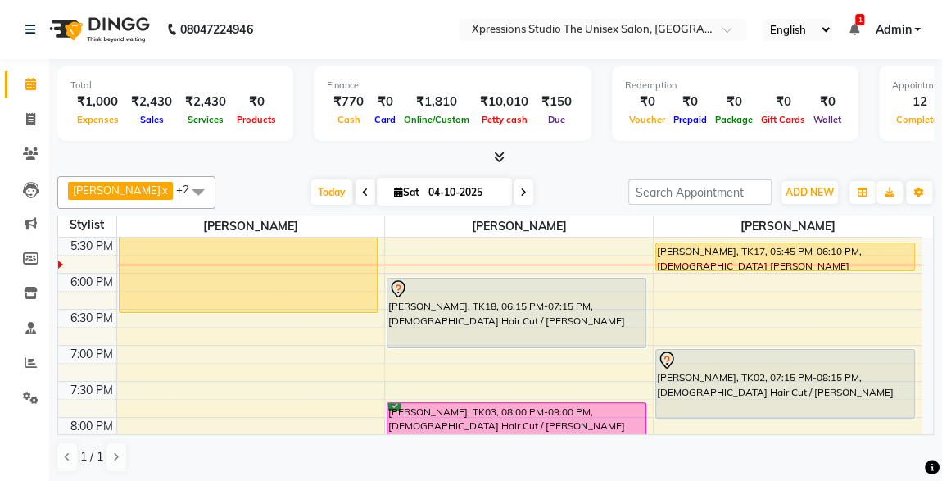
scroll to position [654, 0]
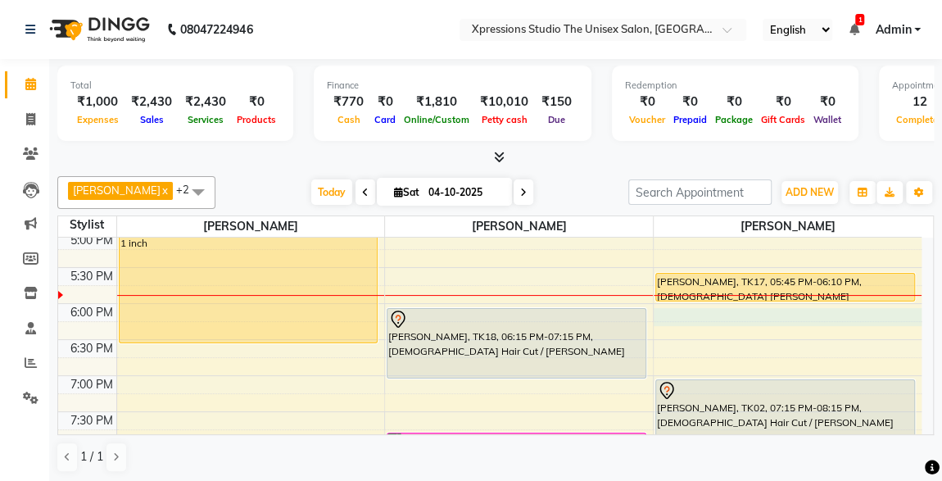
click at [723, 312] on div "8:00 AM 8:30 AM 9:00 AM 9:30 AM 10:00 AM 10:30 AM 11:00 AM 11:30 AM 12:00 PM 12…" at bounding box center [489, 123] width 863 height 1080
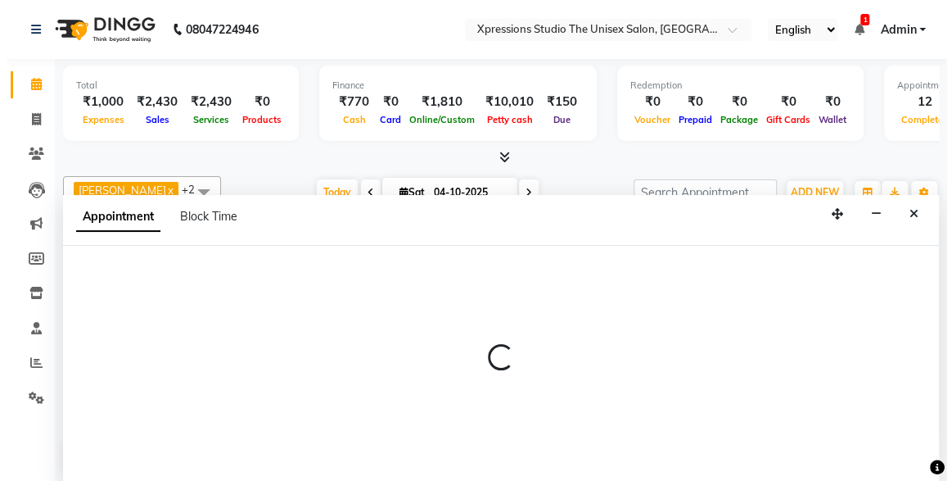
scroll to position [0, 0]
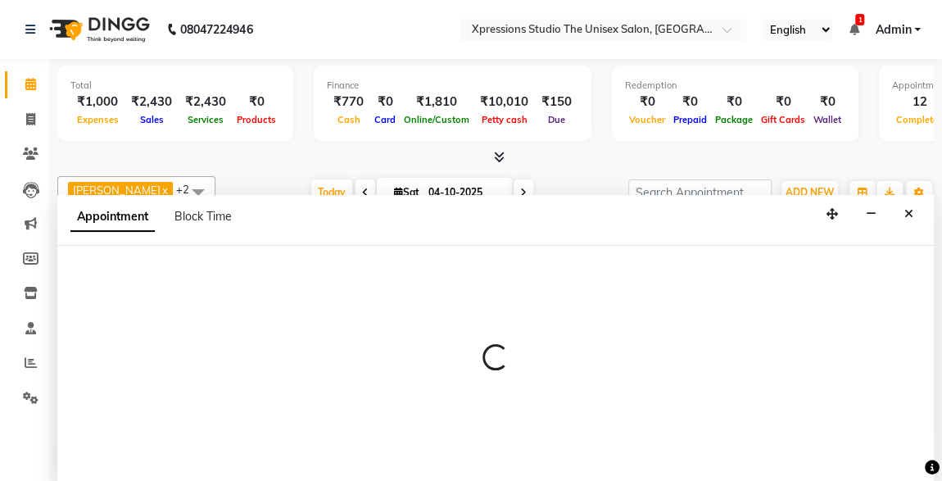
select select "57589"
select select "1095"
select select "tentative"
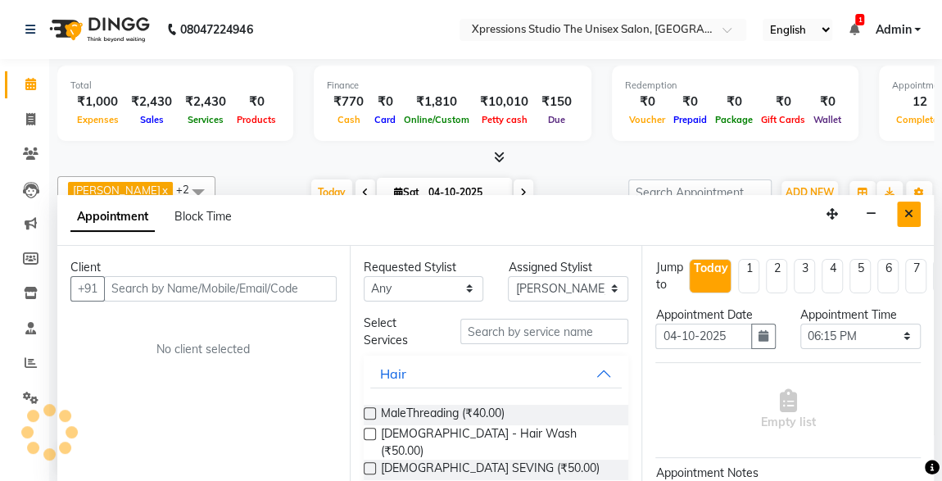
click at [910, 209] on icon "Close" at bounding box center [908, 213] width 9 height 11
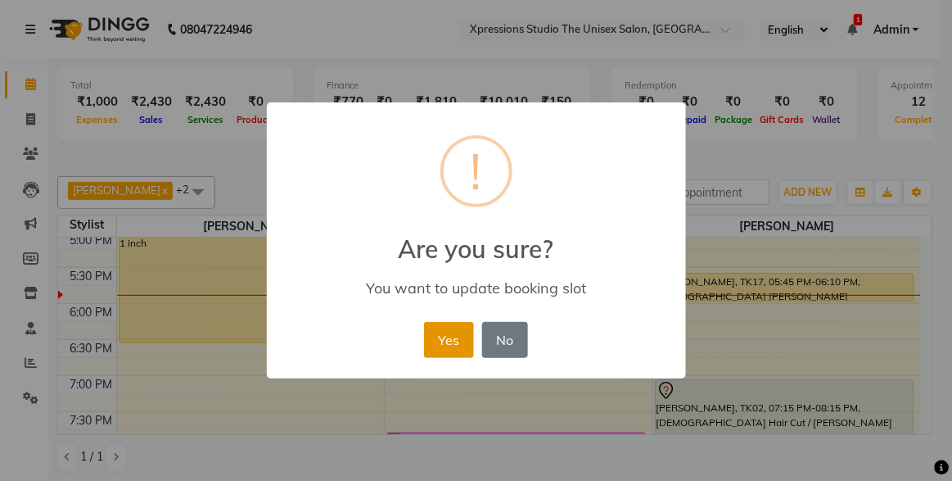
click at [458, 338] on button "Yes" at bounding box center [449, 340] width 50 height 36
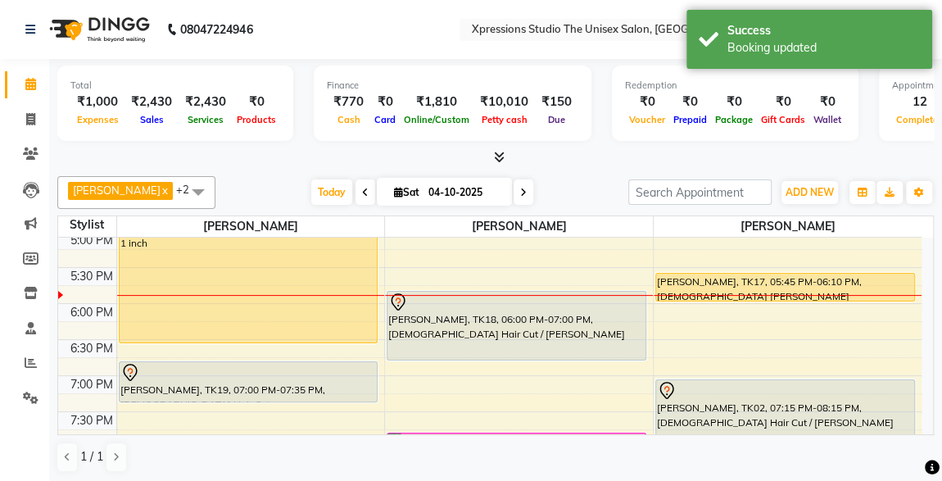
click at [502, 327] on div "NIKHIL SAPKAL, TK18, 06:00 PM-07:00 PM, Male Hair Cut / Beard" at bounding box center [516, 326] width 258 height 68
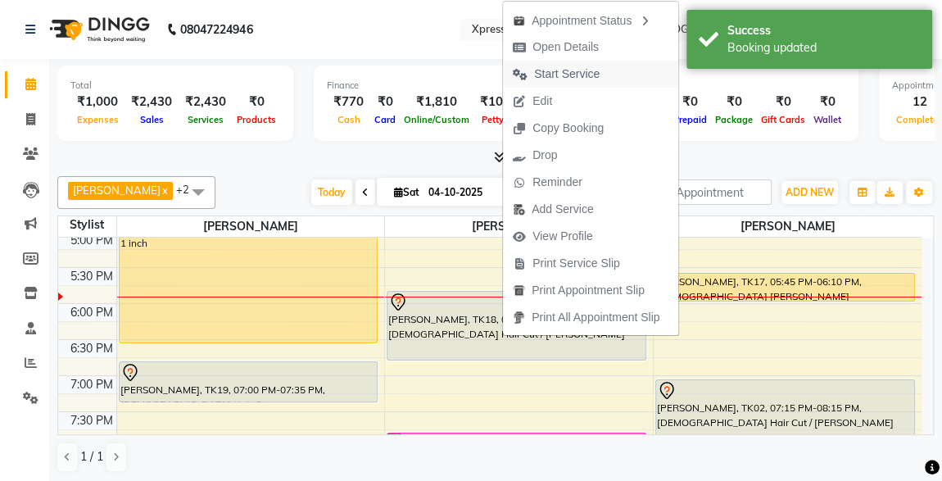
click at [549, 76] on span "Start Service" at bounding box center [567, 74] width 66 height 17
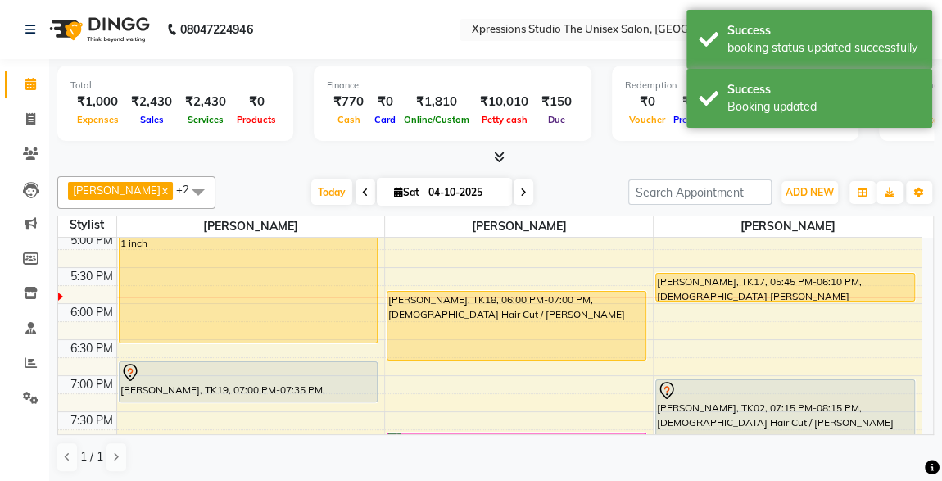
click at [178, 381] on div "RAJ PAGARE, TK19, 07:00 PM-07:35 PM, Male Hair Cut" at bounding box center [249, 381] width 258 height 39
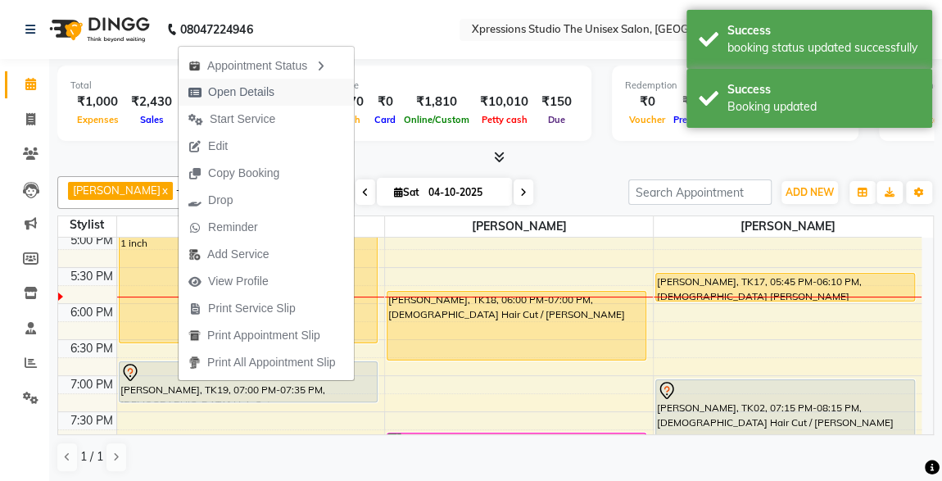
click at [228, 92] on span "Open Details" at bounding box center [241, 92] width 66 height 17
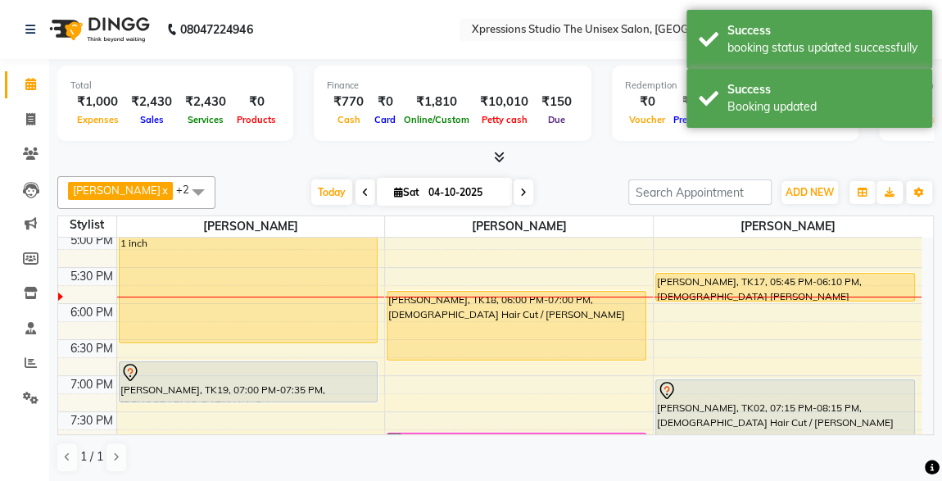
click at [228, 382] on div "RAJ PAGARE, TK19, 07:00 PM-07:35 PM, Male Hair Cut" at bounding box center [249, 381] width 258 height 39
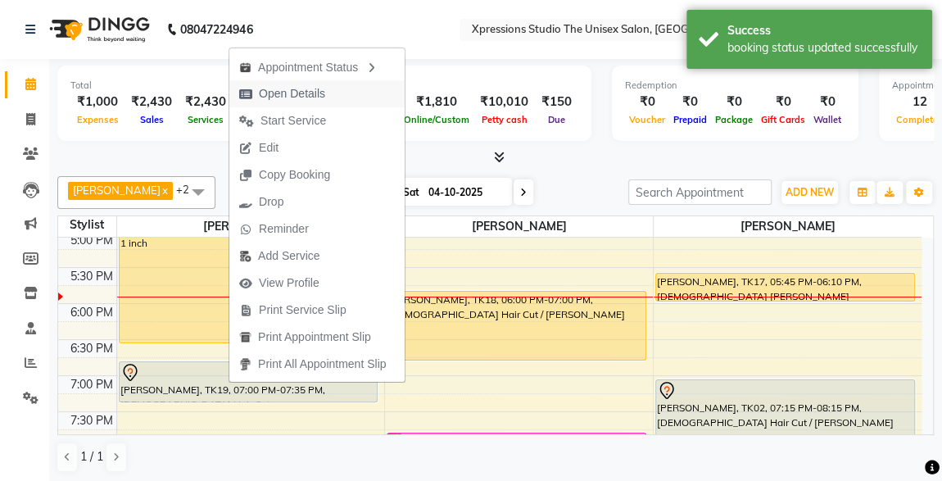
click at [284, 94] on span "Open Details" at bounding box center [292, 93] width 66 height 17
select select "7"
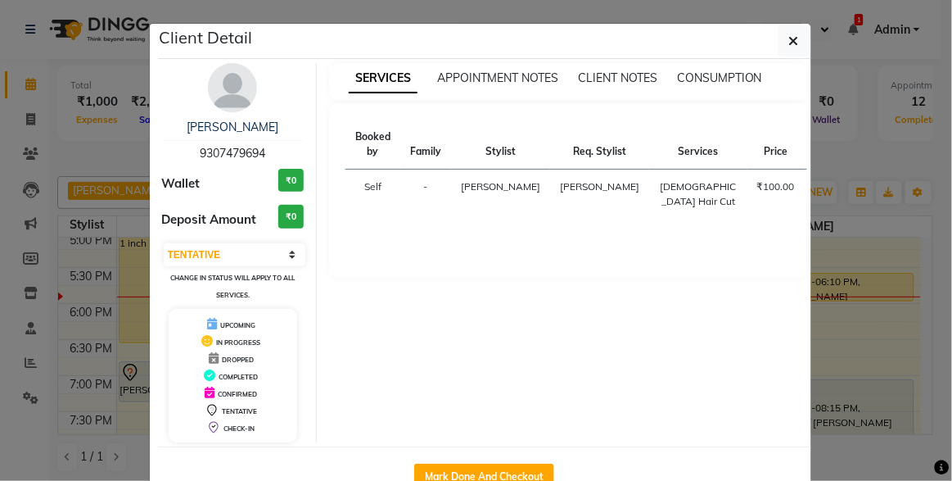
click at [97, 136] on ngb-modal-window "Client Detail RAJ PAGARE 9307479694 Wallet ₹0 Deposit Amount ₹0 Select IN SERVI…" at bounding box center [476, 240] width 952 height 481
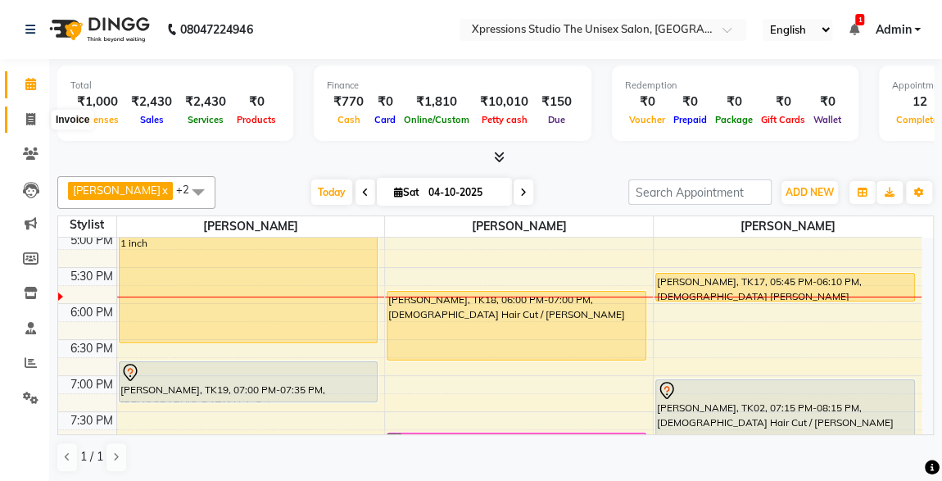
click at [31, 122] on icon at bounding box center [30, 119] width 9 height 12
select select "service"
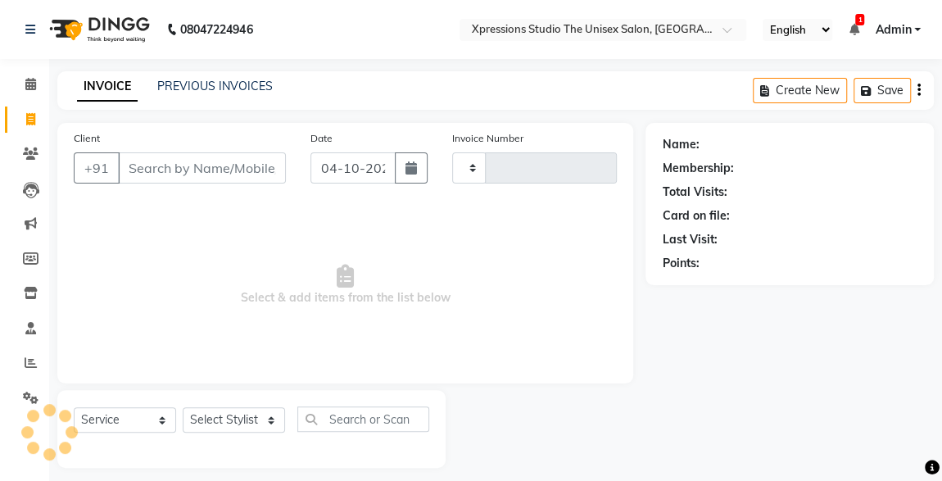
type input "5309"
select select "7003"
click at [170, 165] on input "Client" at bounding box center [202, 167] width 168 height 31
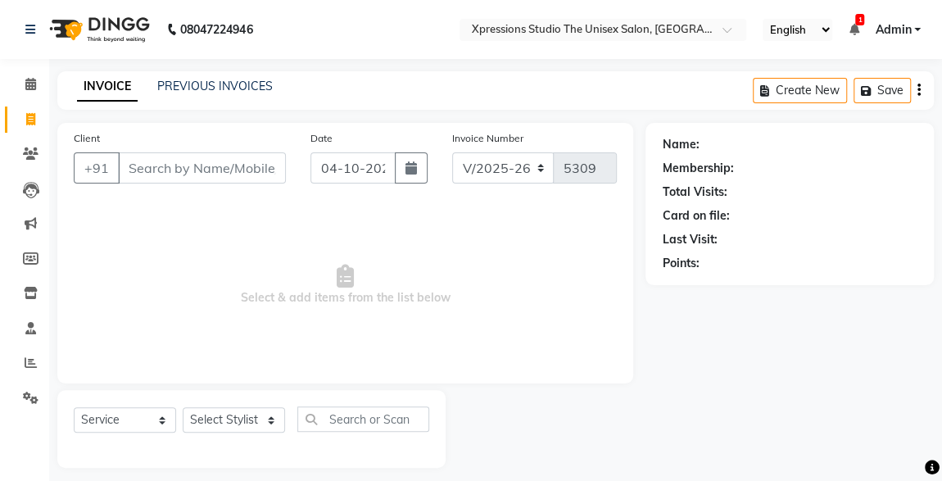
click at [170, 165] on input "Client" at bounding box center [202, 167] width 168 height 31
type input "9284439211"
click at [224, 162] on span "Add Client" at bounding box center [243, 168] width 65 height 16
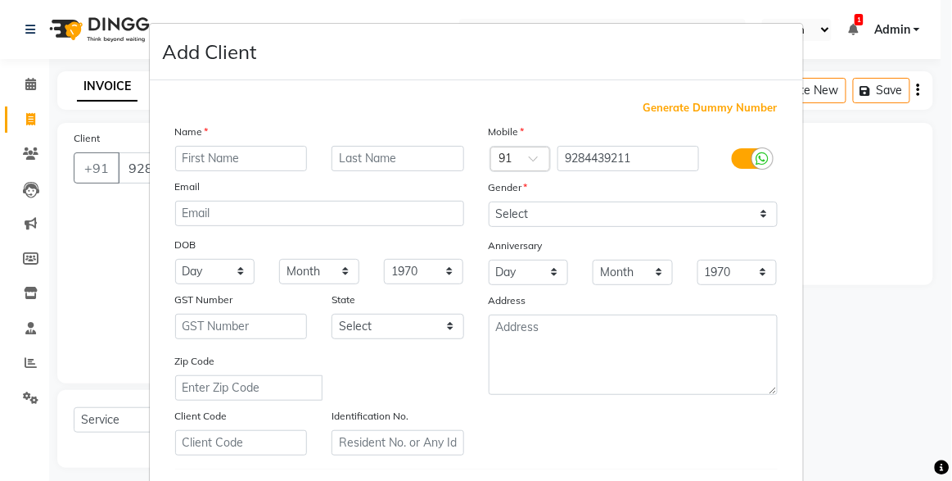
click at [248, 160] on input "text" at bounding box center [241, 158] width 133 height 25
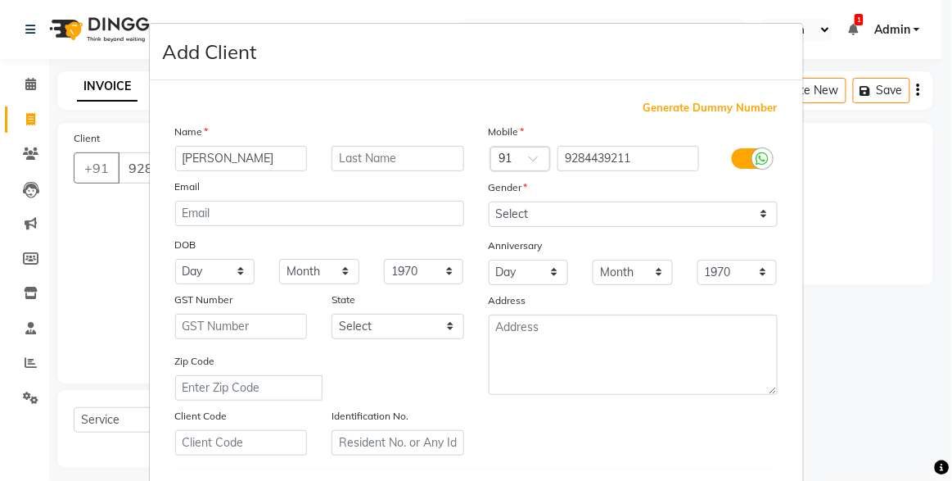
type input "KAILAS PARVATE"
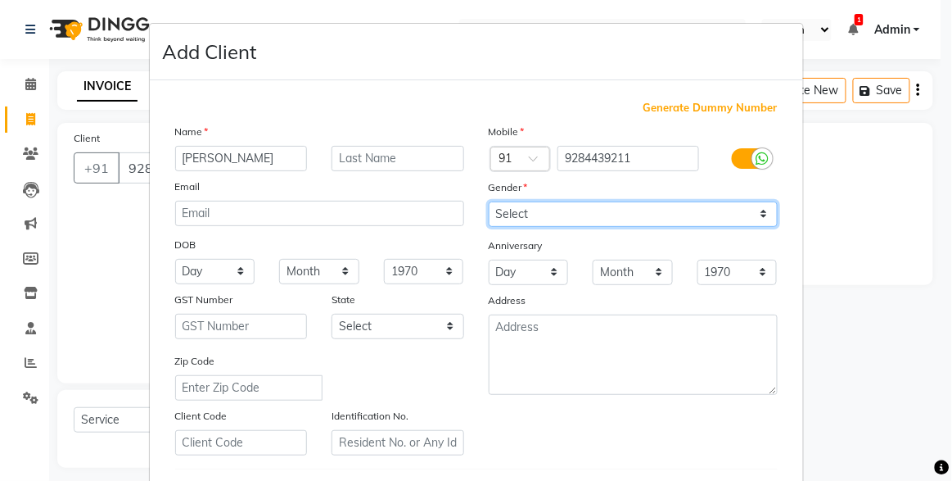
click at [513, 203] on select "Select Male Female Other Prefer Not To Say" at bounding box center [633, 213] width 289 height 25
select select "male"
click at [489, 201] on select "Select Male Female Other Prefer Not To Say" at bounding box center [633, 213] width 289 height 25
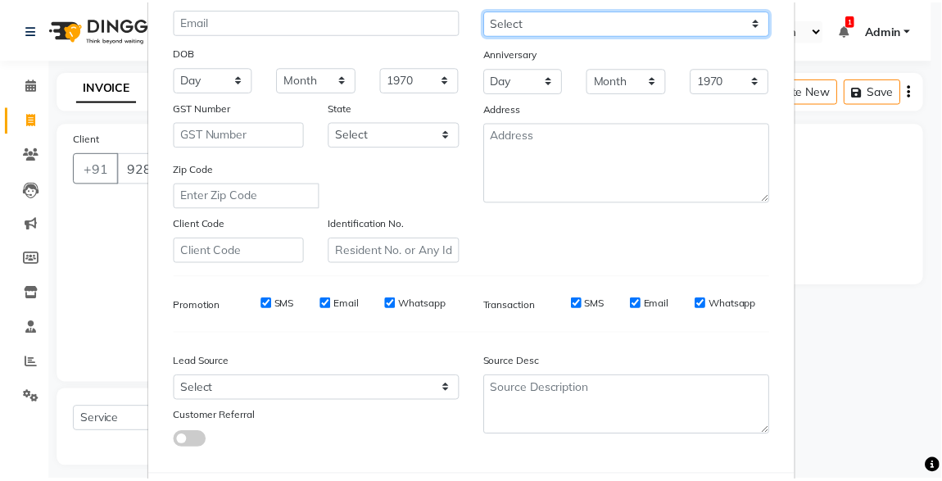
scroll to position [269, 0]
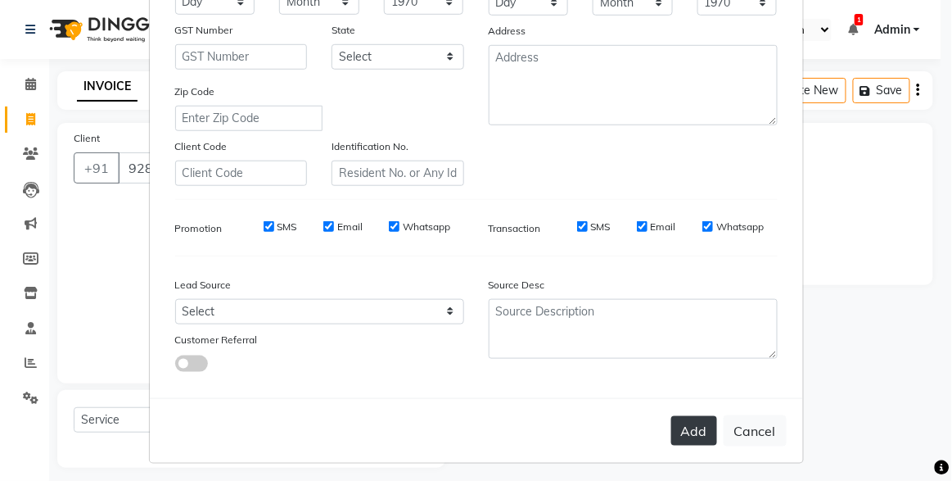
click at [694, 435] on button "Add" at bounding box center [694, 430] width 46 height 29
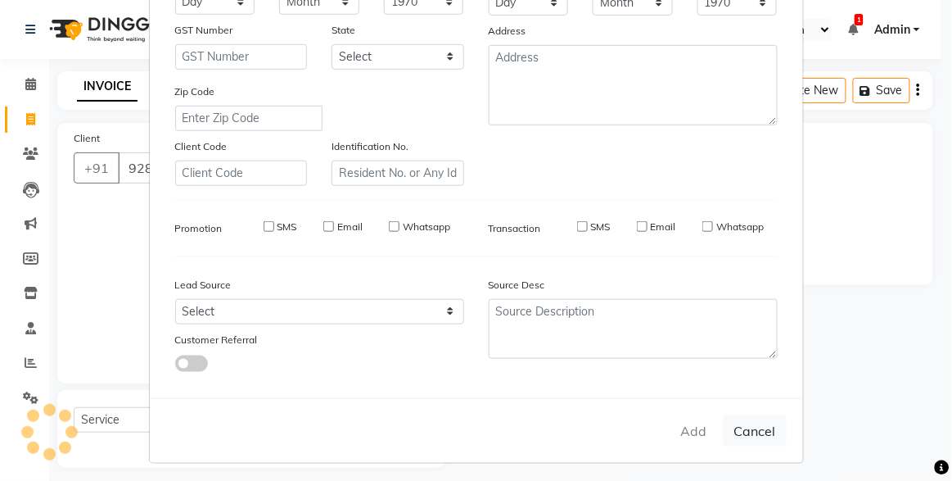
select select
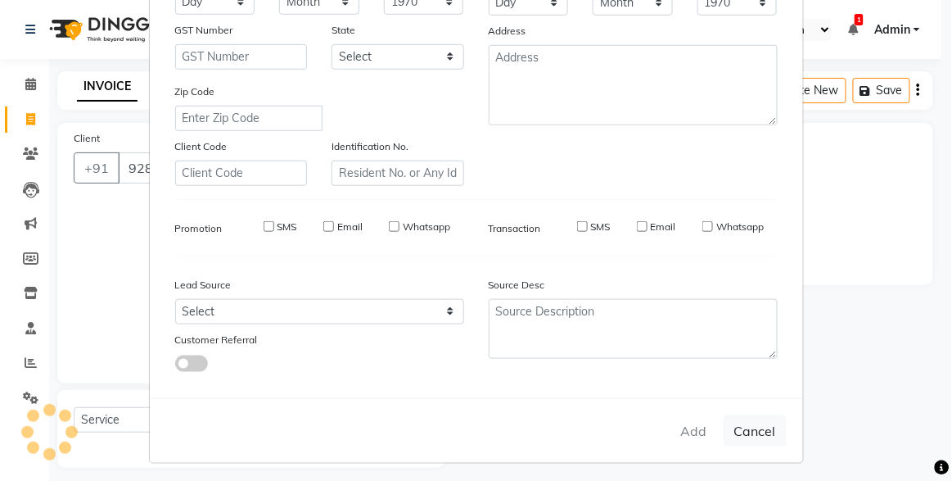
select select
checkbox input "false"
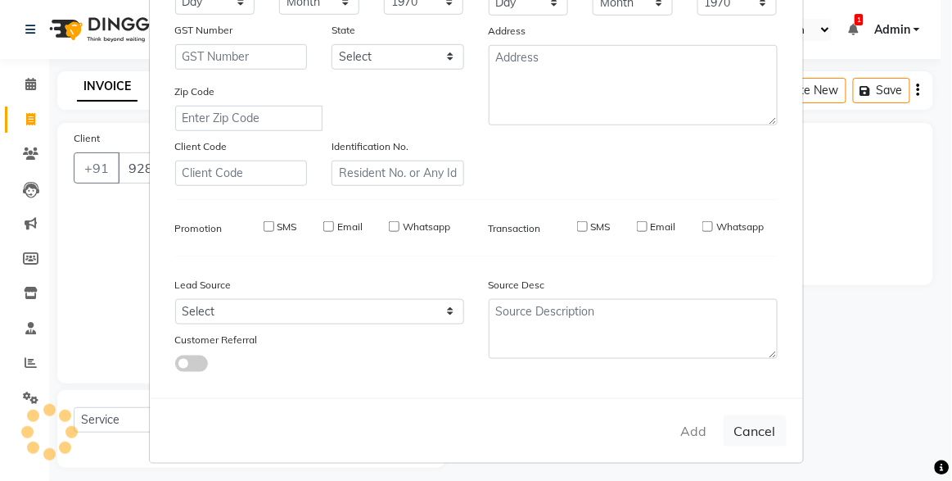
checkbox input "false"
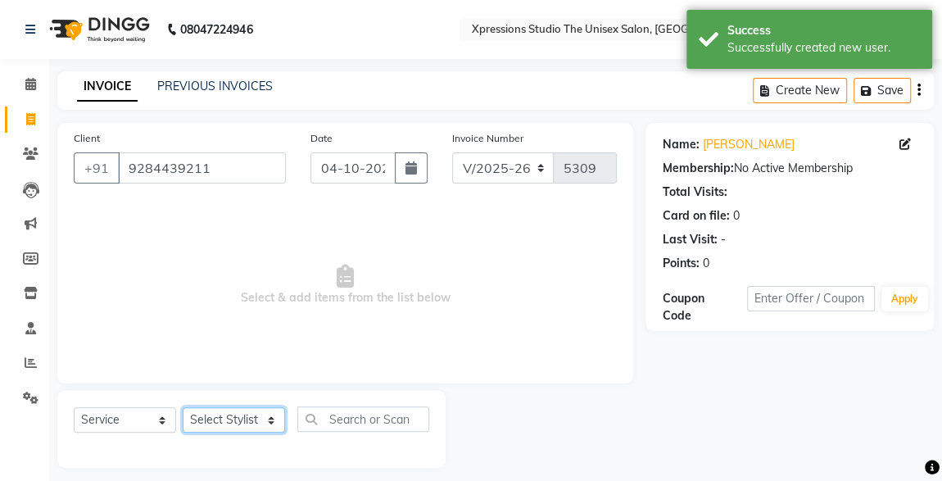
click at [251, 424] on select "Select Stylist ADESH RAUT ROHAN BABHULKAR ROSHAN TANDULKAR" at bounding box center [234, 419] width 102 height 25
select select "57588"
click at [183, 407] on select "Select Stylist ADESH RAUT ROHAN BABHULKAR ROSHAN TANDULKAR" at bounding box center [234, 419] width 102 height 25
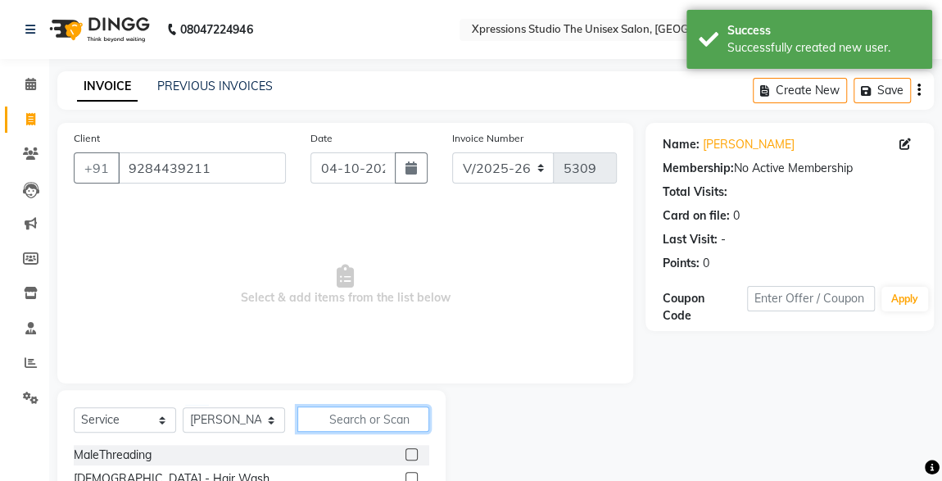
click at [340, 423] on input "text" at bounding box center [363, 418] width 132 height 25
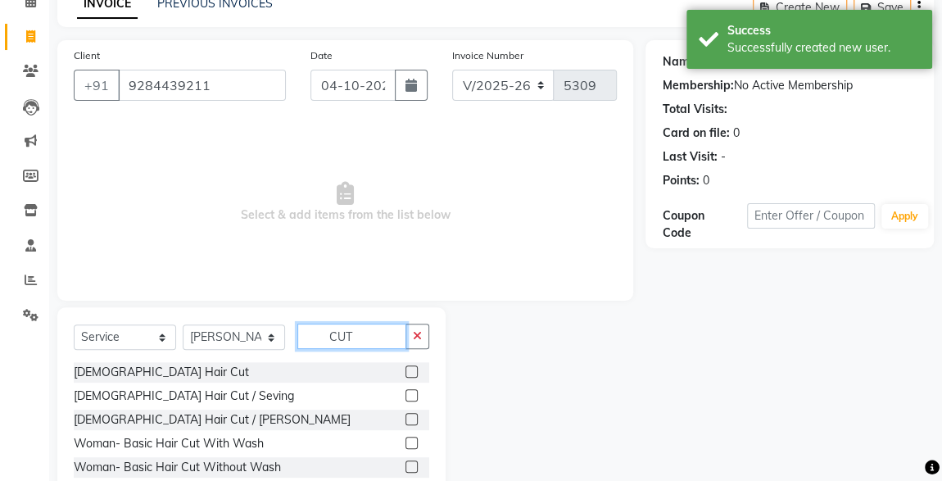
scroll to position [103, 0]
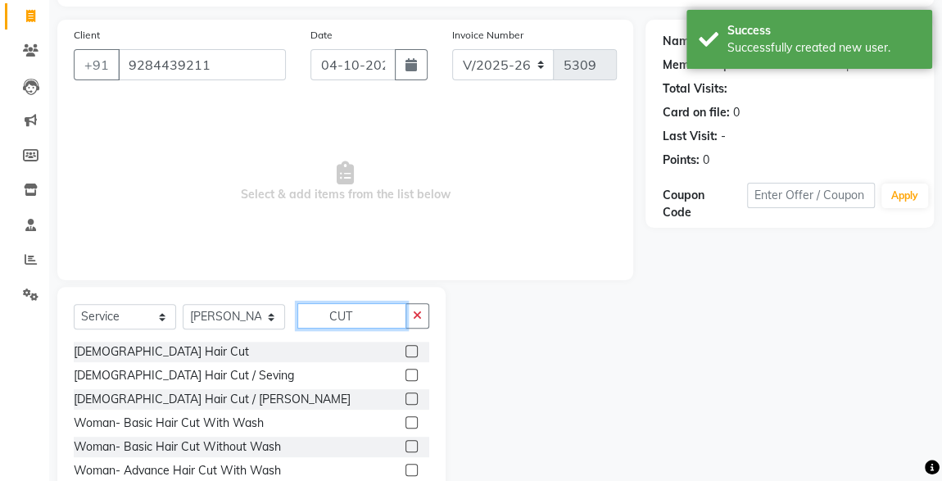
type input "CUT"
click at [405, 355] on label at bounding box center [411, 351] width 12 height 12
click at [405, 355] on input "checkbox" at bounding box center [410, 351] width 11 height 11
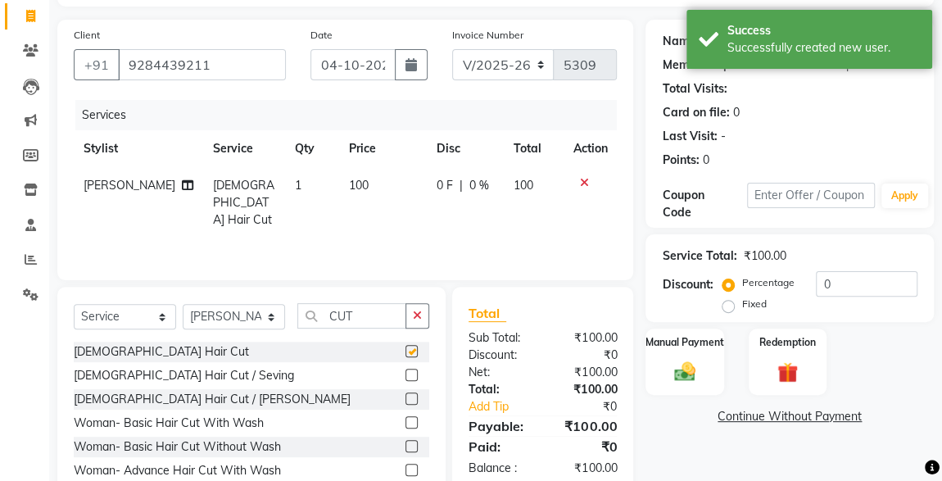
checkbox input "false"
click at [689, 371] on img at bounding box center [684, 371] width 35 height 25
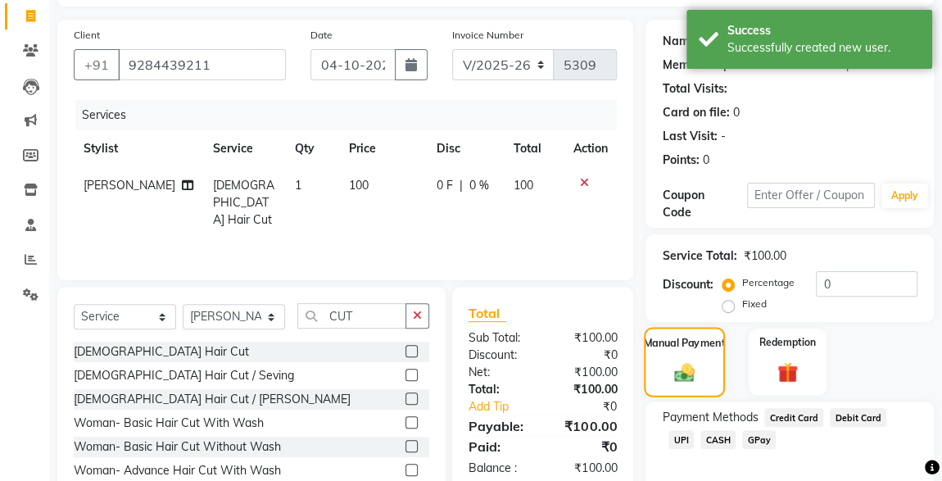
scroll to position [179, 0]
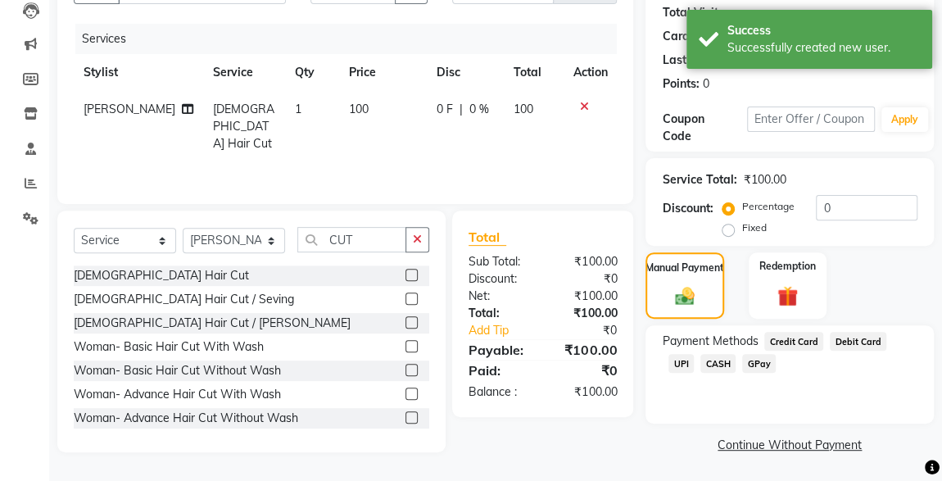
click at [405, 320] on label at bounding box center [411, 322] width 12 height 12
click at [405, 320] on input "checkbox" at bounding box center [410, 323] width 11 height 11
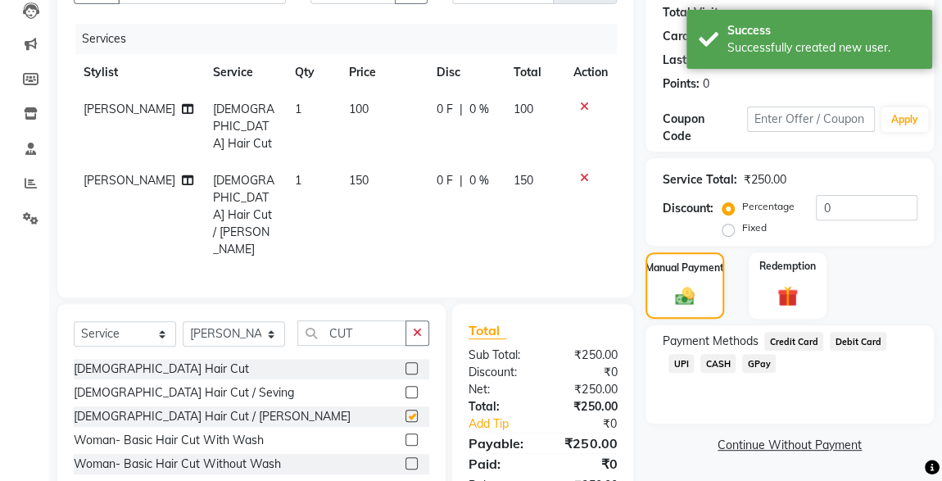
checkbox input "false"
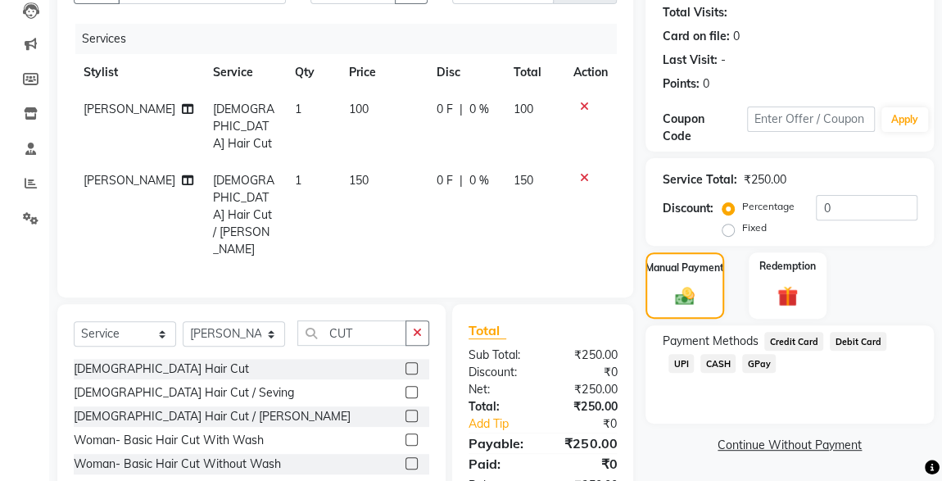
click at [405, 386] on label at bounding box center [411, 392] width 12 height 12
click at [405, 387] on input "checkbox" at bounding box center [410, 392] width 11 height 11
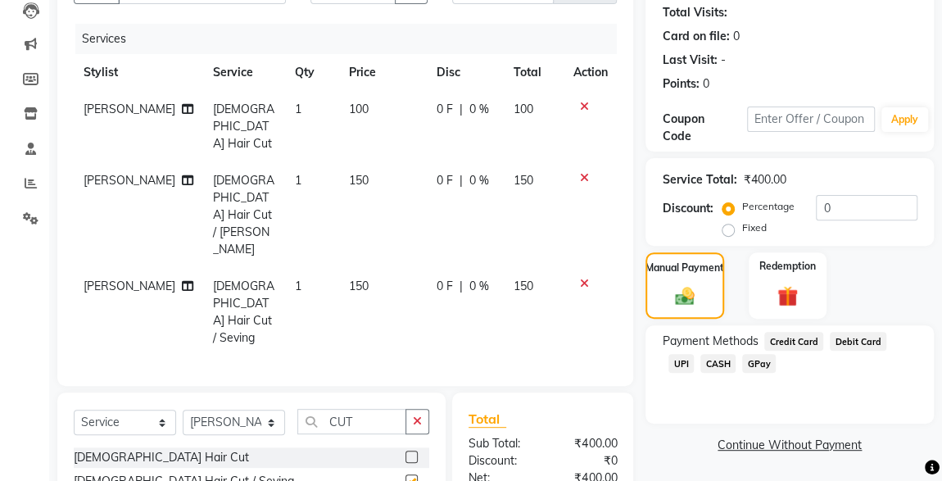
checkbox input "false"
click at [581, 110] on icon at bounding box center [583, 106] width 9 height 11
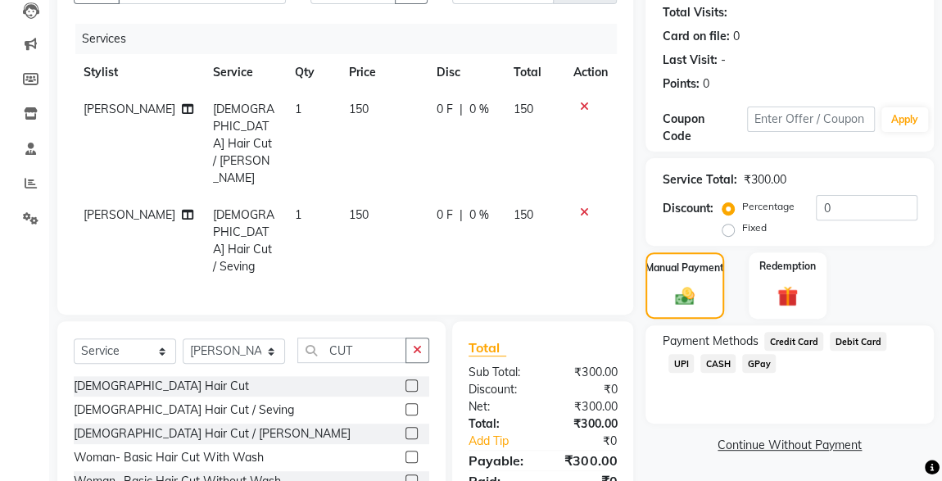
click at [581, 110] on icon at bounding box center [583, 106] width 9 height 11
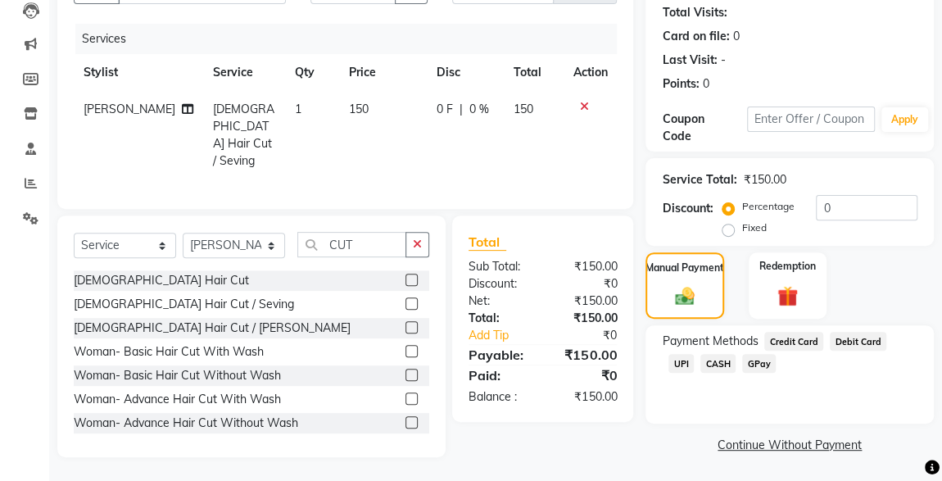
click at [694, 354] on span "UPI" at bounding box center [680, 363] width 25 height 19
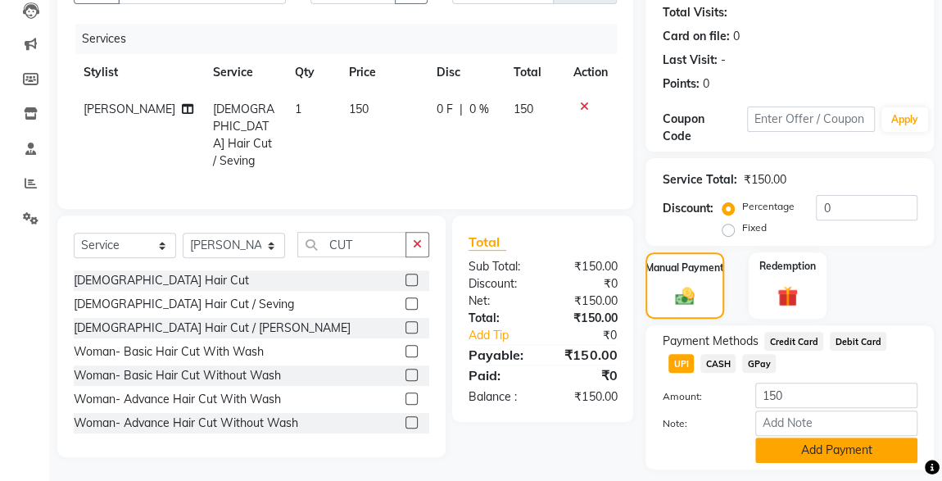
click at [859, 459] on button "Add Payment" at bounding box center [836, 449] width 162 height 25
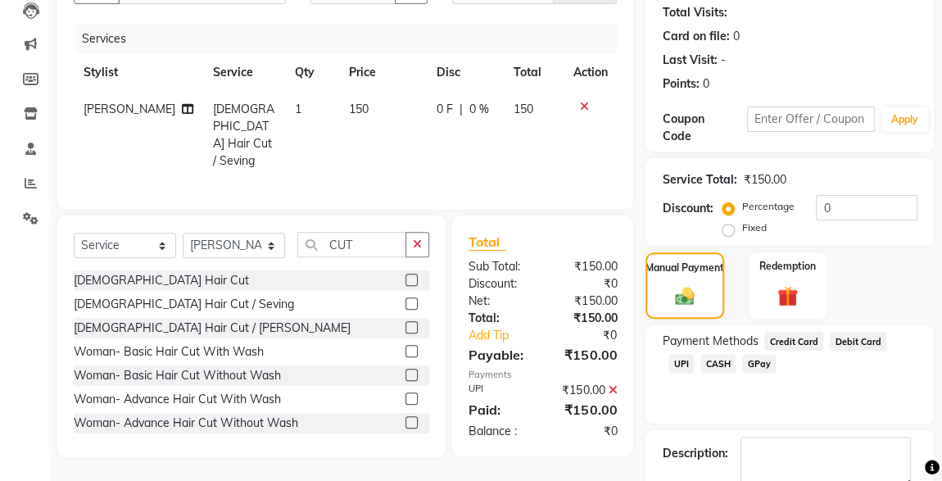
scroll to position [270, 0]
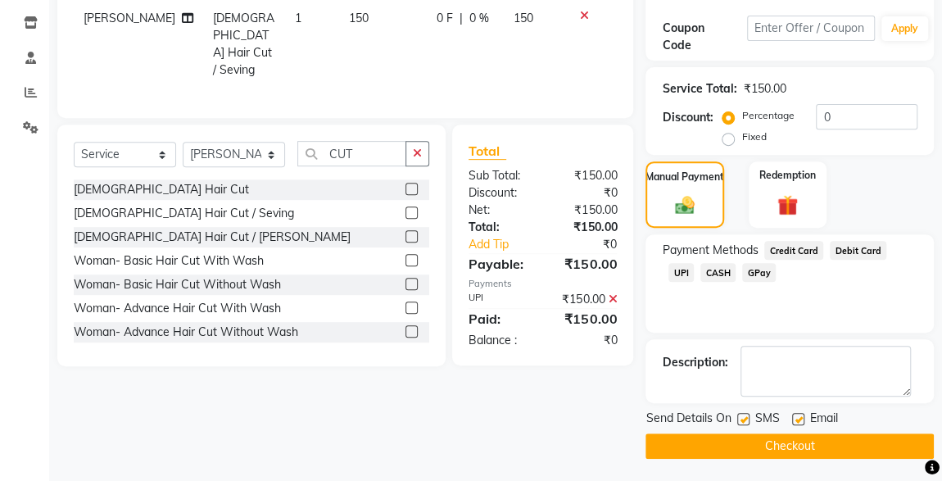
click at [746, 419] on label at bounding box center [743, 419] width 12 height 12
click at [746, 419] on input "checkbox" at bounding box center [742, 419] width 11 height 11
checkbox input "false"
click at [806, 453] on button "Checkout" at bounding box center [789, 445] width 288 height 25
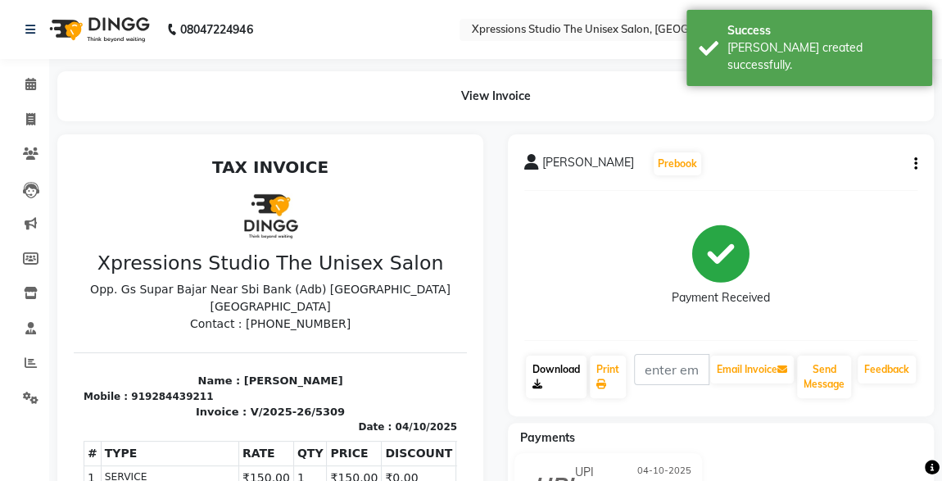
click at [543, 376] on link "Download" at bounding box center [556, 376] width 61 height 43
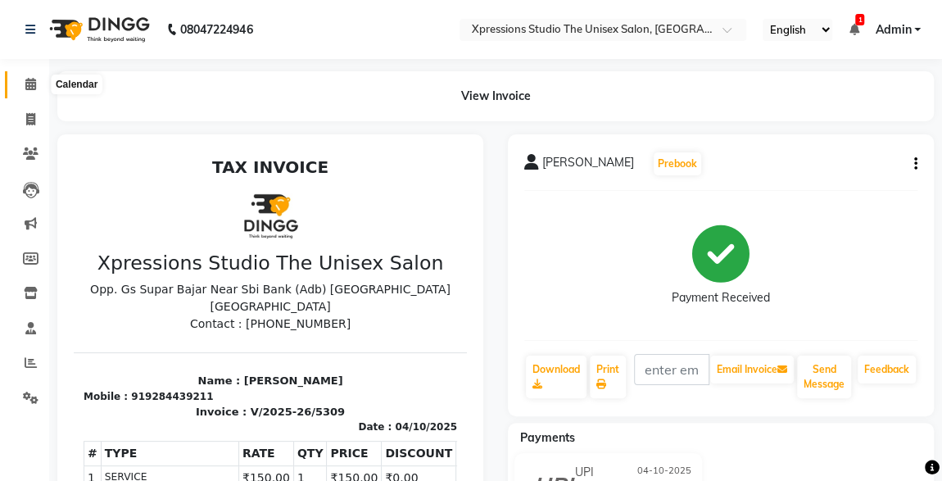
click at [29, 85] on icon at bounding box center [30, 84] width 11 height 12
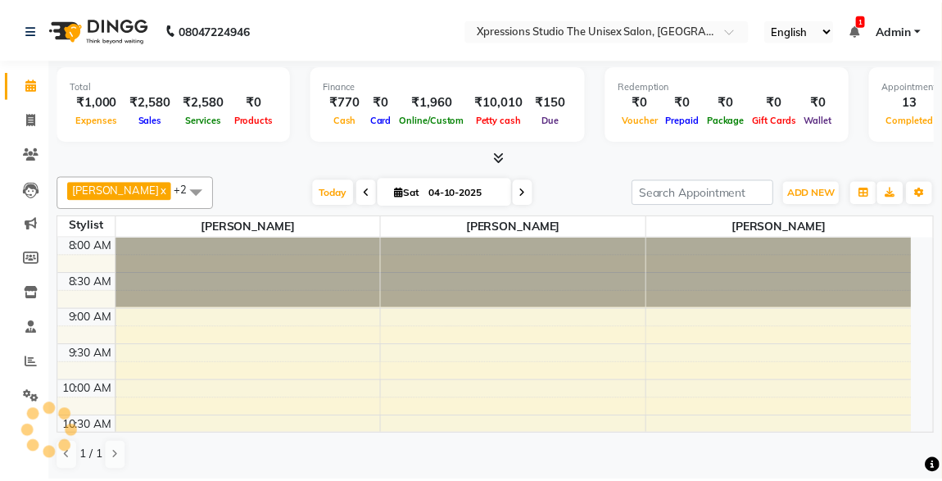
scroll to position [707, 0]
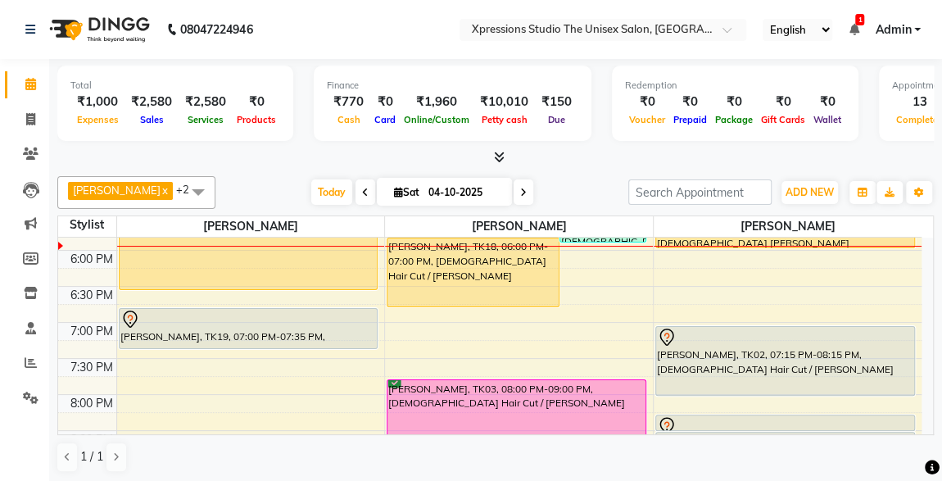
click at [237, 324] on div at bounding box center [248, 320] width 256 height 20
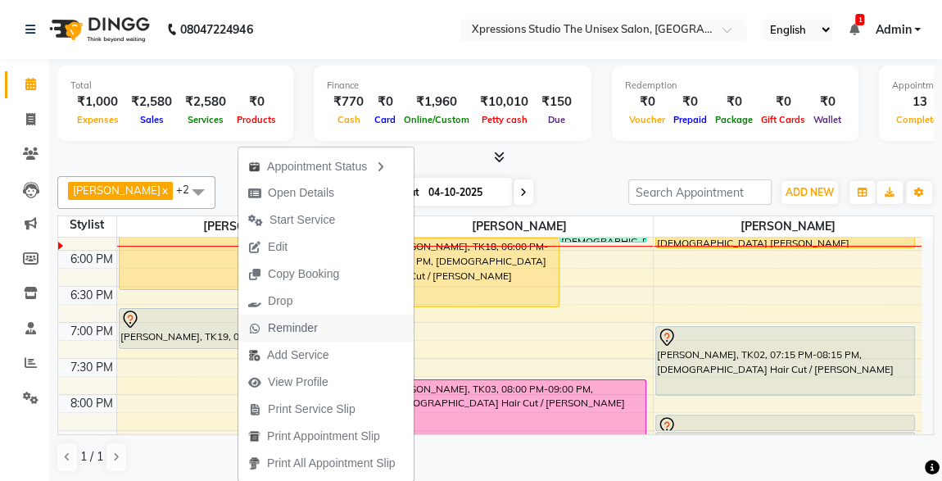
click at [292, 326] on span "Reminder" at bounding box center [293, 327] width 50 height 17
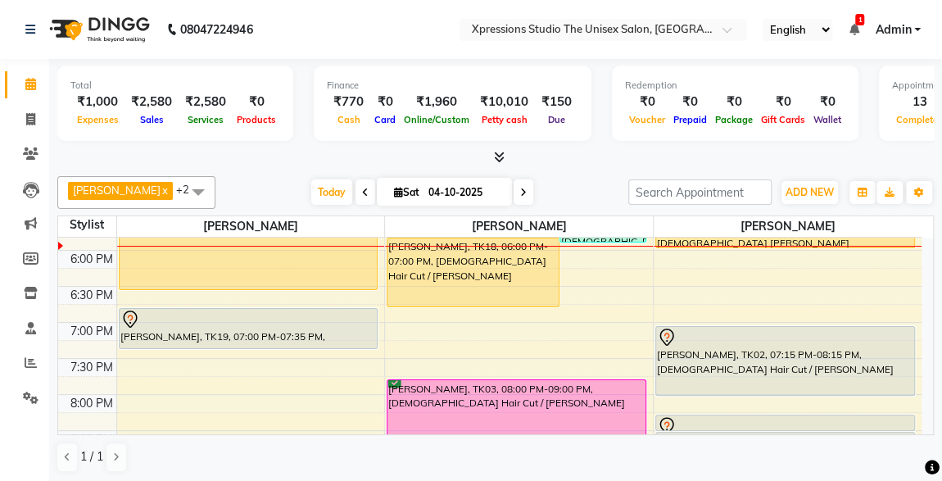
click at [292, 326] on div "[PERSON_NAME], TK19, 07:00 PM-07:35 PM, [DEMOGRAPHIC_DATA] Hair Cut" at bounding box center [249, 328] width 258 height 39
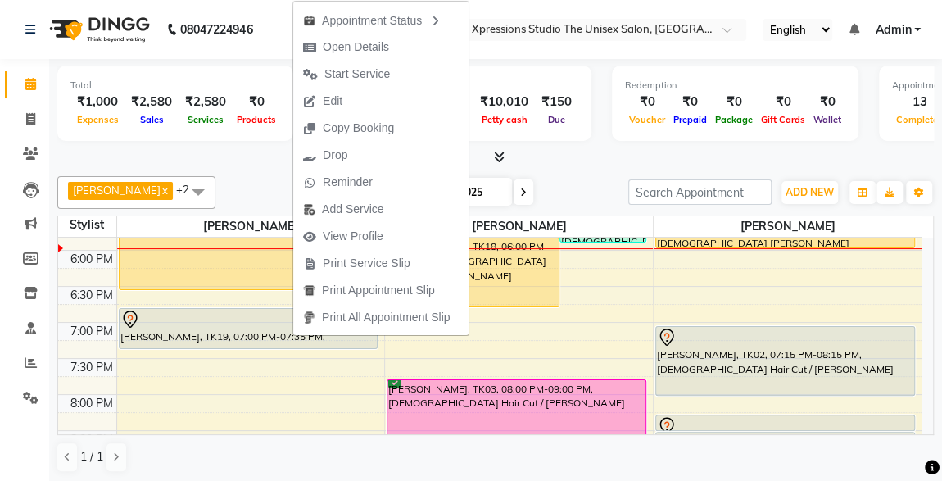
click at [540, 162] on div at bounding box center [495, 157] width 876 height 17
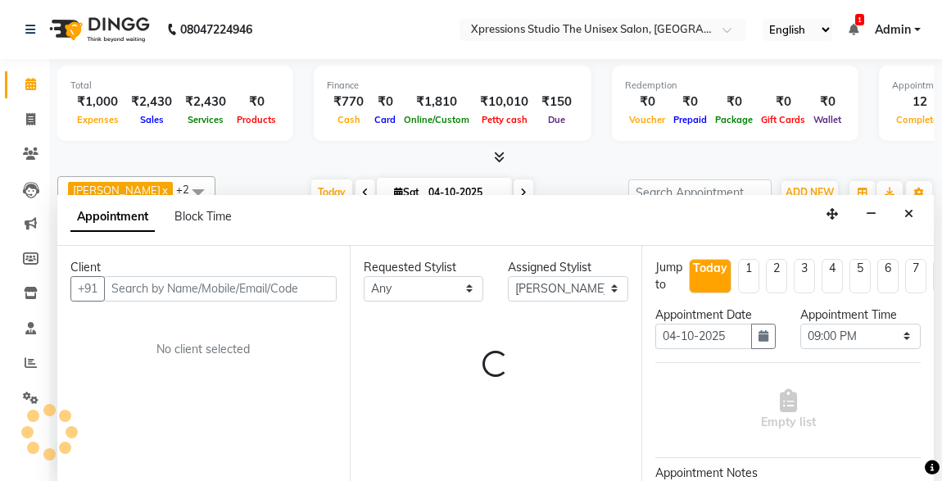
select select "57588"
select select "1260"
select select "tentative"
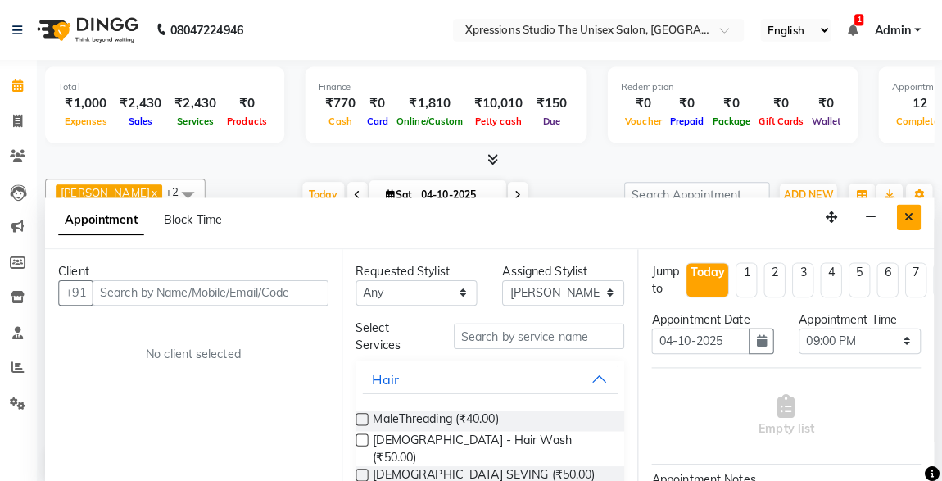
click at [911, 214] on icon "Close" at bounding box center [908, 213] width 9 height 11
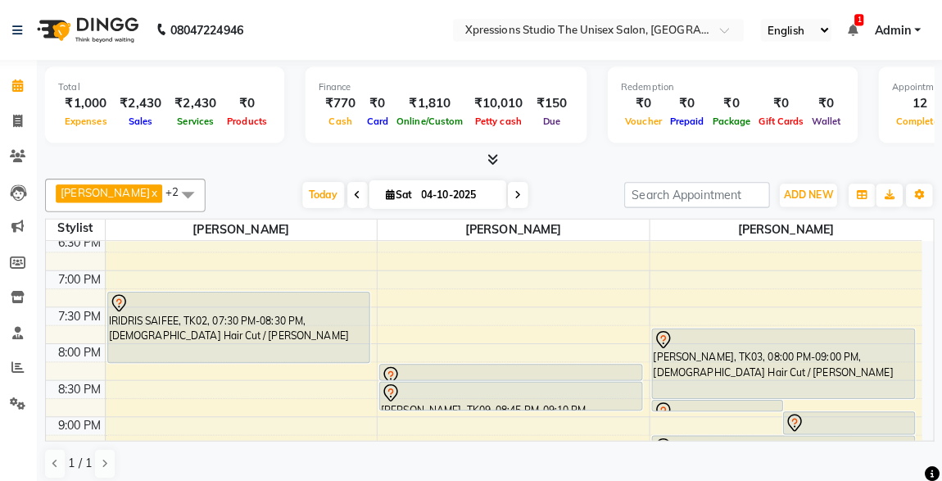
click at [852, 24] on icon at bounding box center [853, 29] width 10 height 11
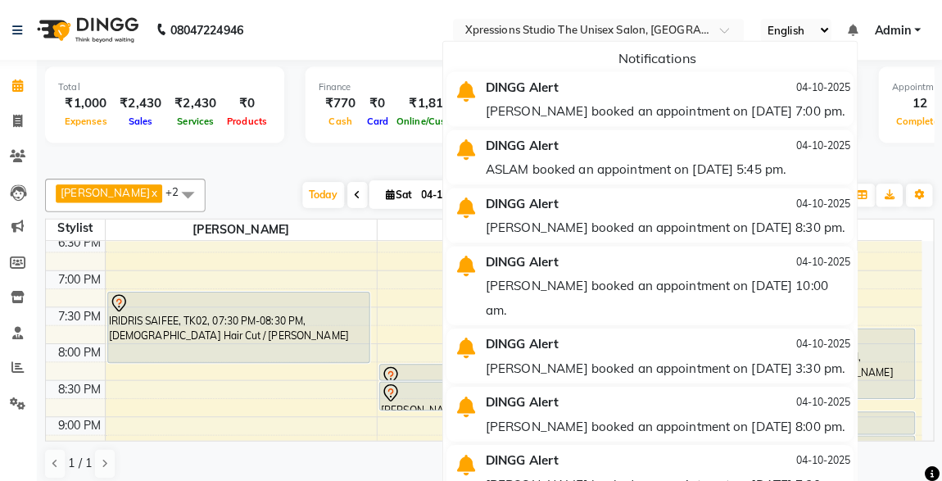
click at [648, 105] on div "RAJ PAGARE booked an appointment on 04-10-2025 at 7:00 pm." at bounding box center [670, 109] width 359 height 24
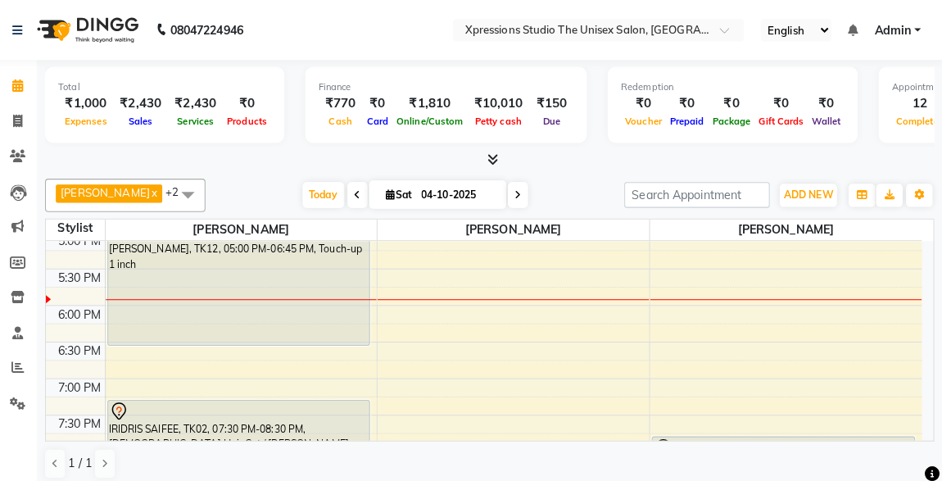
scroll to position [675, 0]
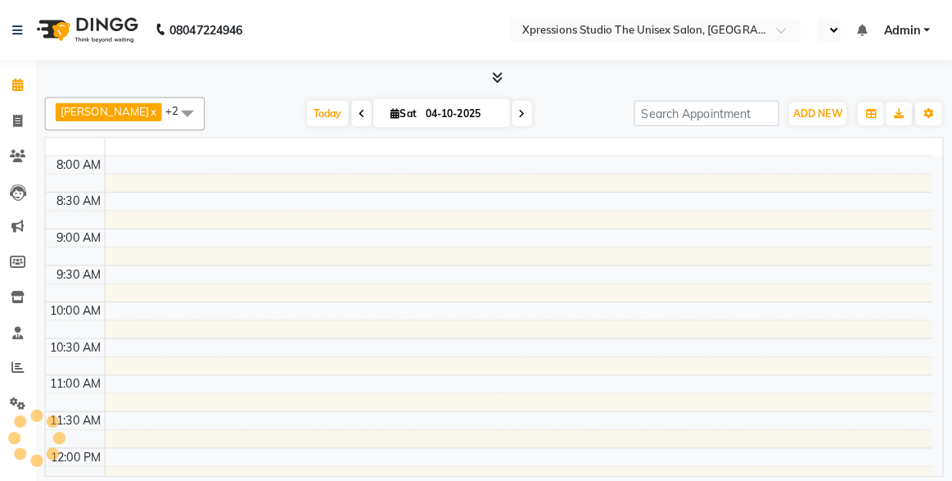
select select "en"
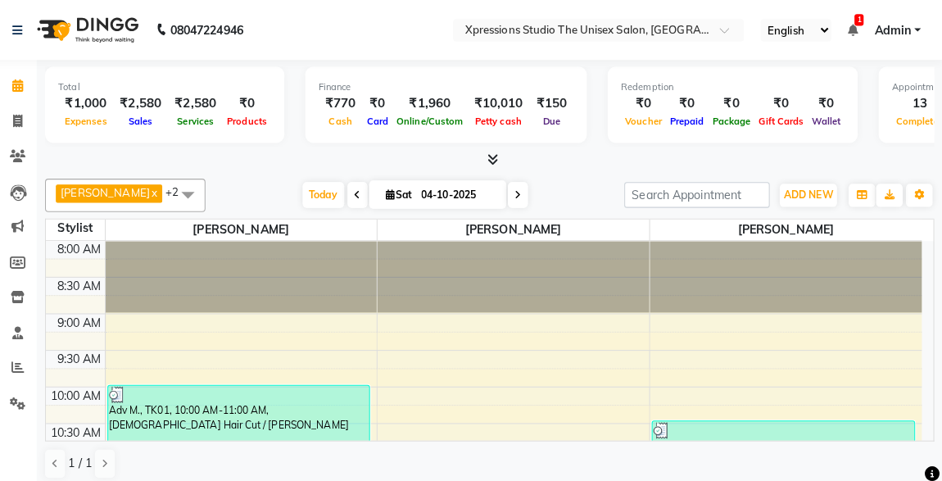
click at [857, 27] on icon at bounding box center [853, 29] width 10 height 11
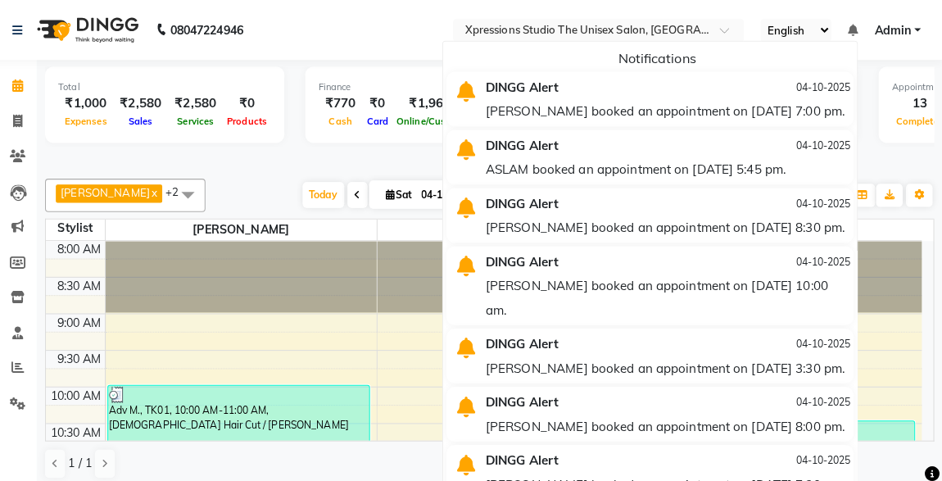
click at [634, 148] on ul "Notifications DINGG Alert [DATE] [PERSON_NAME] booked an appointment on [DATE] …" at bounding box center [653, 273] width 409 height 467
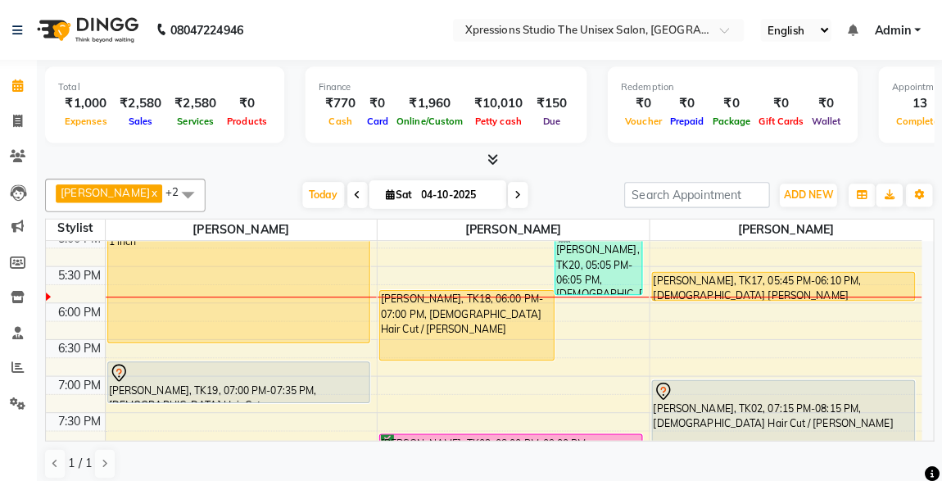
scroll to position [668, 0]
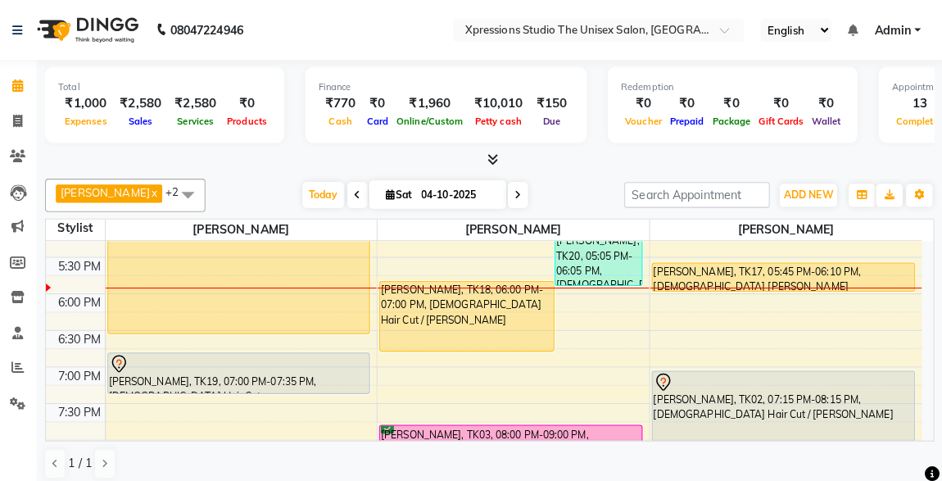
click at [214, 370] on div "[PERSON_NAME], TK19, 07:00 PM-07:35 PM, [DEMOGRAPHIC_DATA] Hair Cut" at bounding box center [249, 367] width 258 height 39
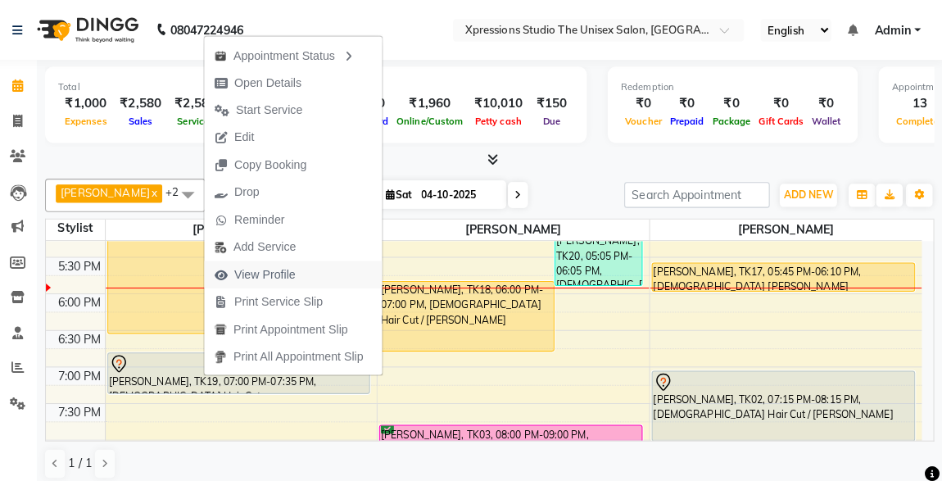
click at [271, 267] on span "View Profile" at bounding box center [274, 270] width 61 height 17
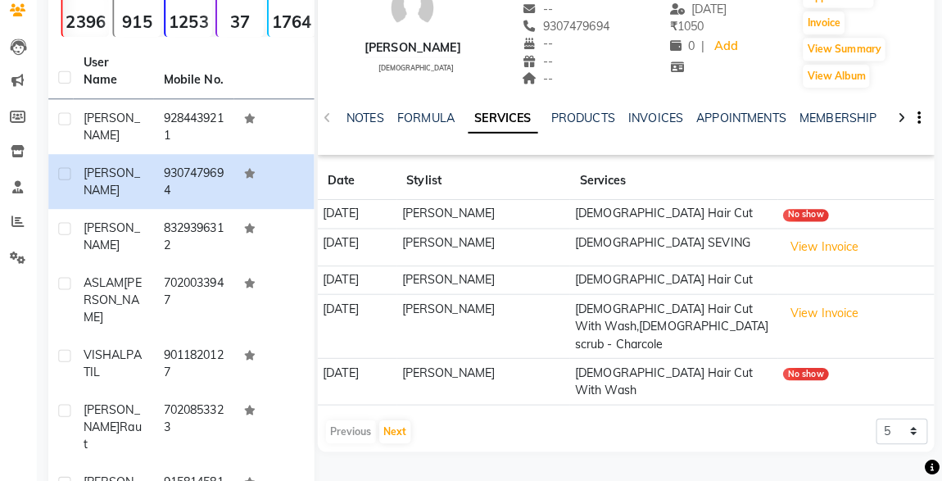
scroll to position [140, 0]
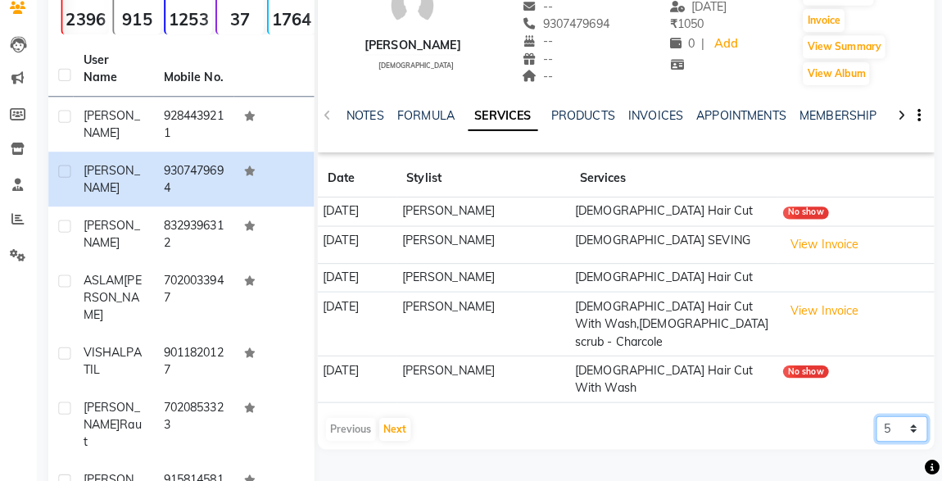
drag, startPoint x: 902, startPoint y: 393, endPoint x: 893, endPoint y: 359, distance: 35.4
click at [893, 359] on app-client-history "Date Stylist Services [DATE] [PERSON_NAME] [DEMOGRAPHIC_DATA] Hair Cut No show …" at bounding box center [630, 302] width 608 height 279
select select "500"
click at [876, 416] on select "5 10 50 100 500" at bounding box center [901, 428] width 51 height 25
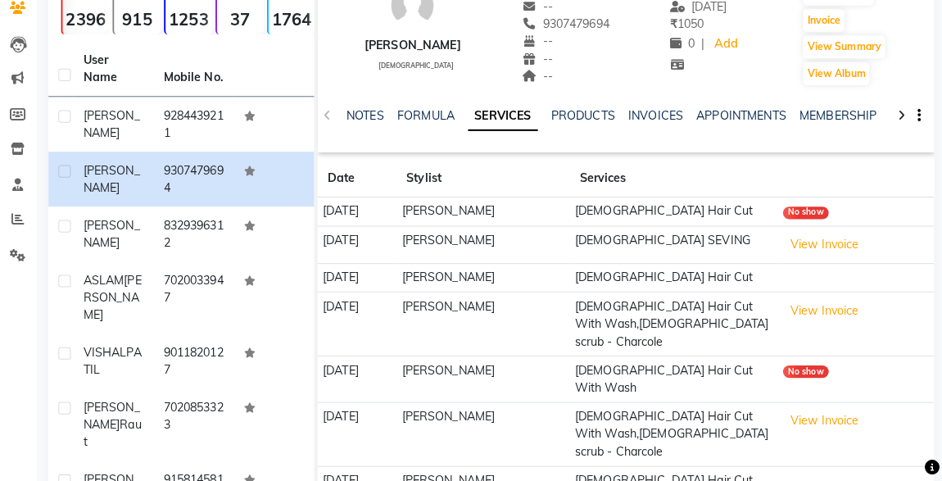
scroll to position [311, 0]
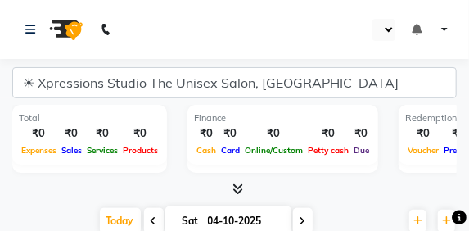
select select "en"
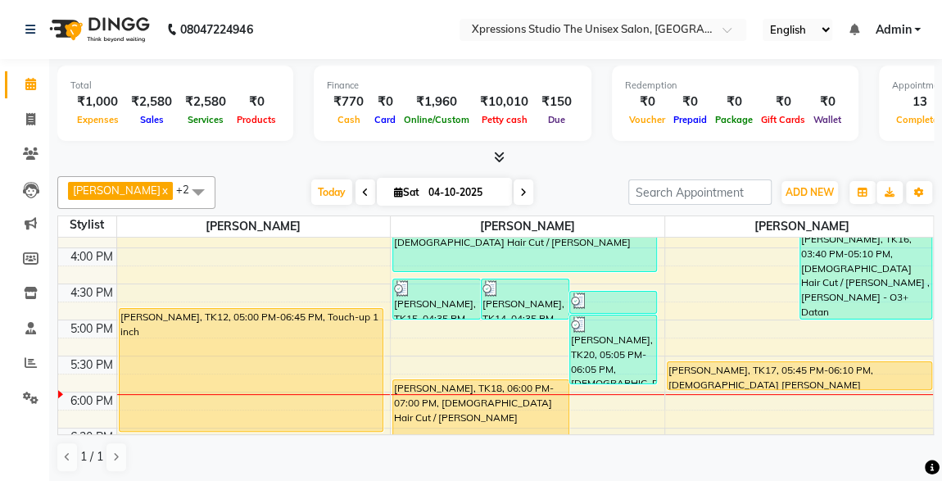
scroll to position [595, 0]
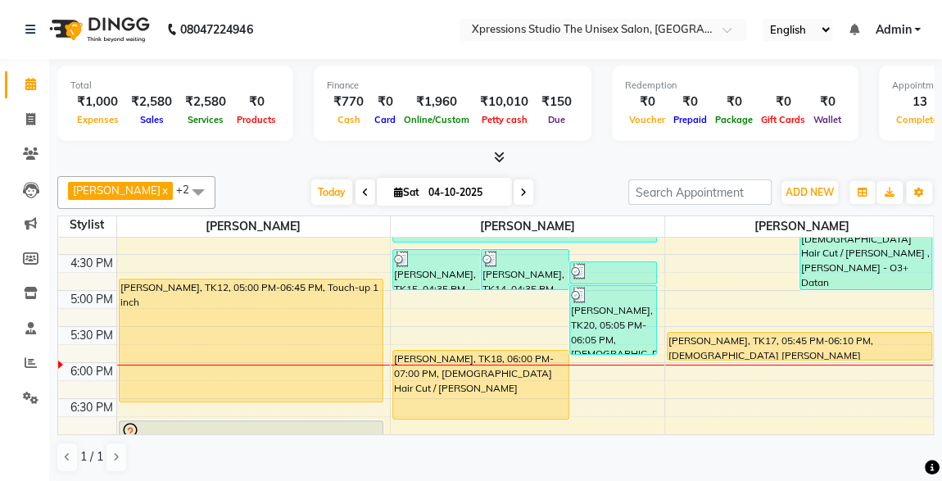
click at [480, 230] on div "[PERSON_NAME], TK17, 05:45 PM-06:10 PM, [DEMOGRAPHIC_DATA] [PERSON_NAME]" at bounding box center [799, 345] width 264 height 27
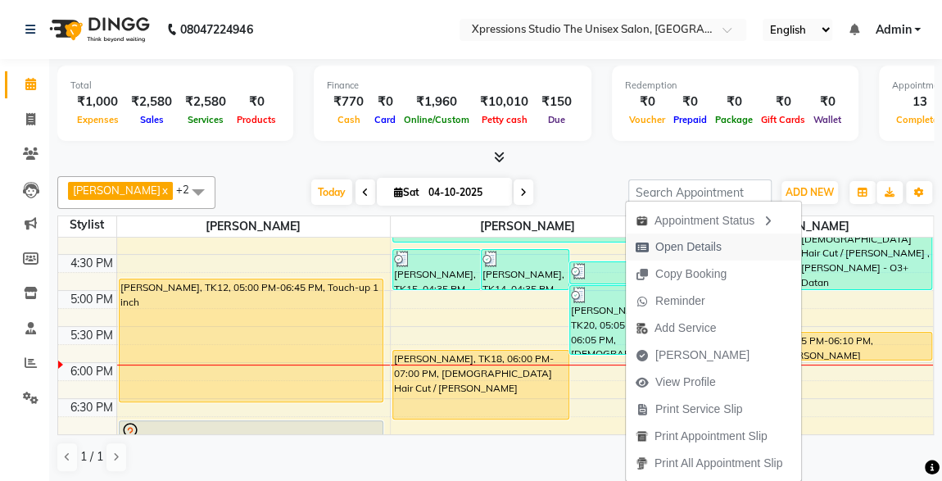
click at [480, 230] on span "Open Details" at bounding box center [688, 246] width 66 height 17
select select "1"
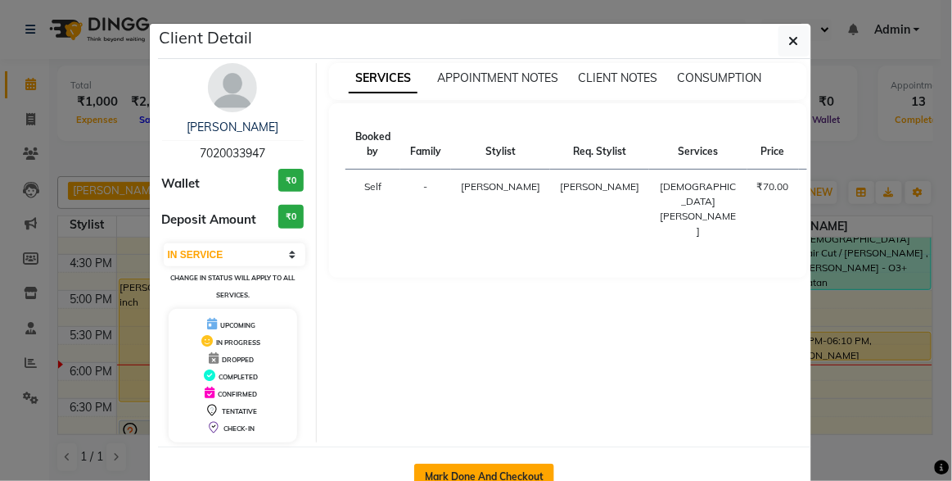
click at [439, 230] on button "Mark Done And Checkout" at bounding box center [484, 476] width 140 height 26
select select "service"
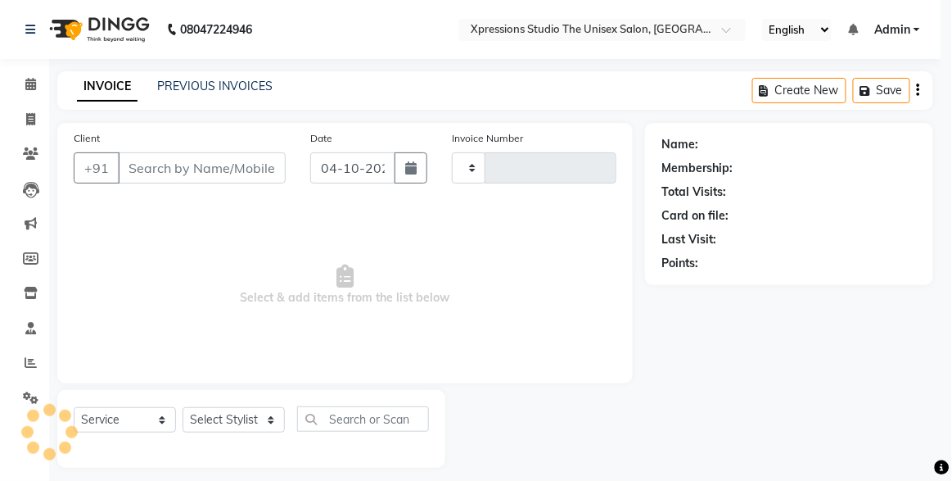
type input "5310"
select select "7003"
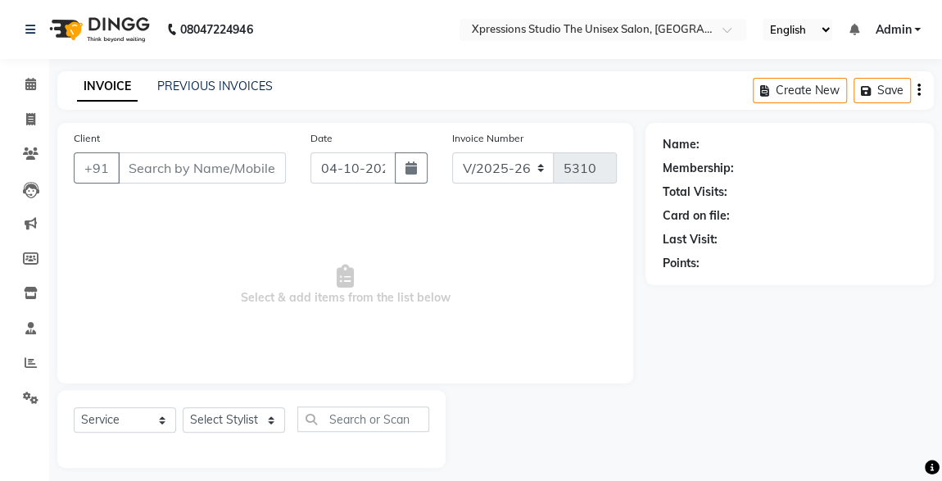
type input "7020033947"
select select "57589"
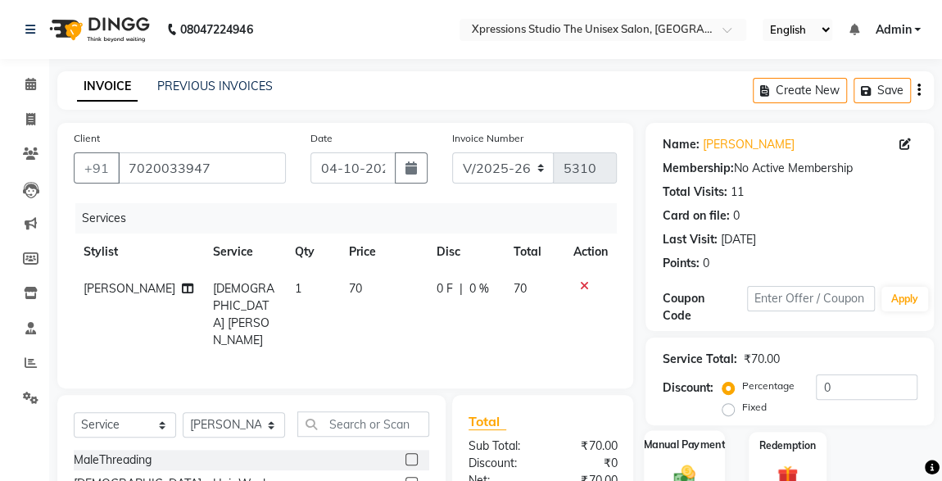
click at [480, 230] on img at bounding box center [684, 474] width 35 height 25
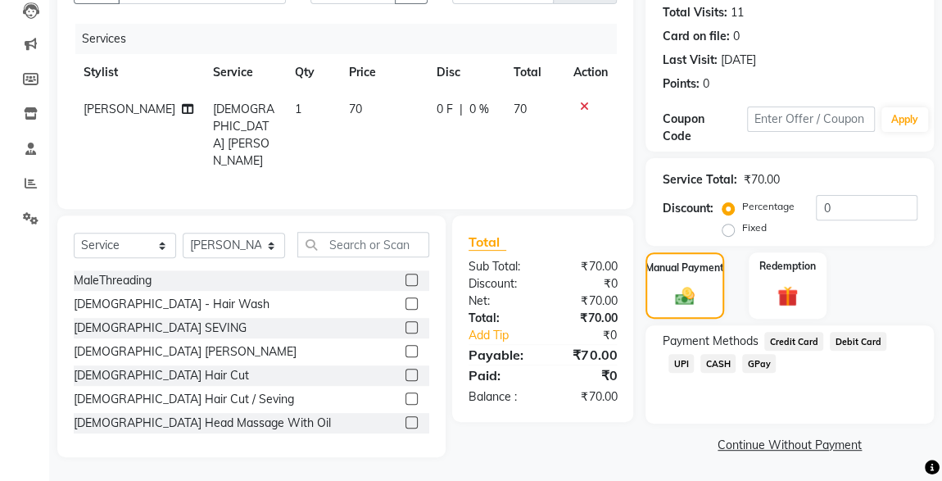
click at [480, 230] on span "CASH" at bounding box center [717, 363] width 35 height 19
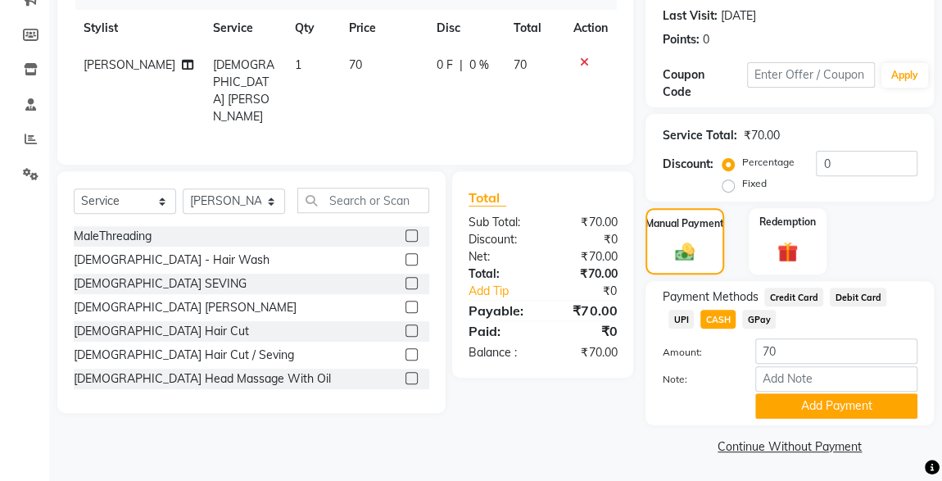
click at [480, 230] on button "Add Payment" at bounding box center [836, 405] width 162 height 25
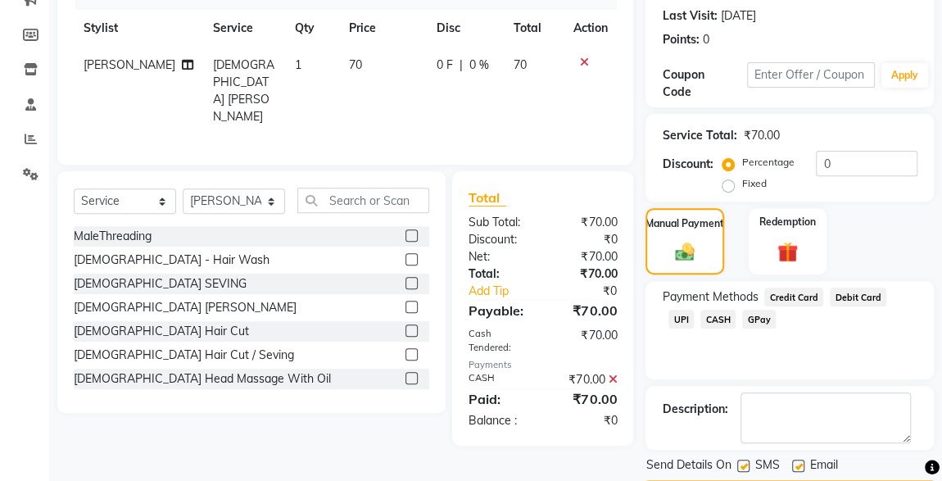
scroll to position [270, 0]
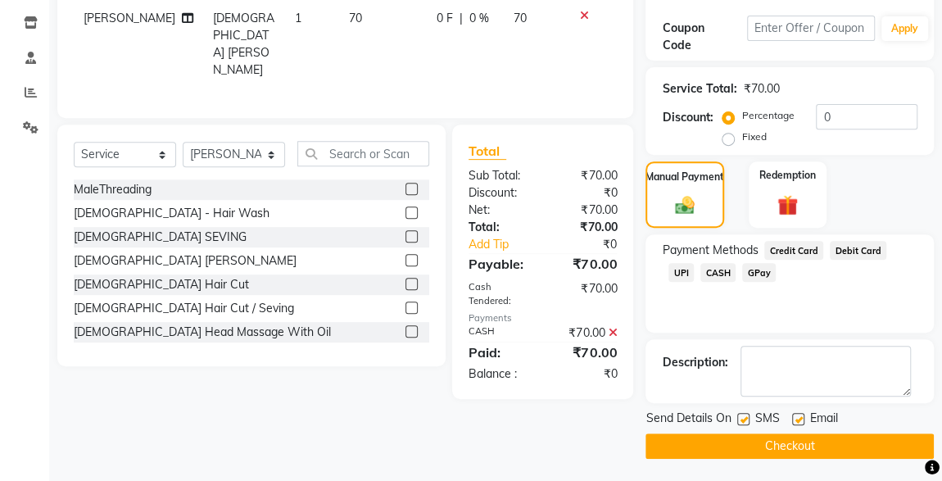
click at [480, 230] on button "Checkout" at bounding box center [789, 445] width 288 height 25
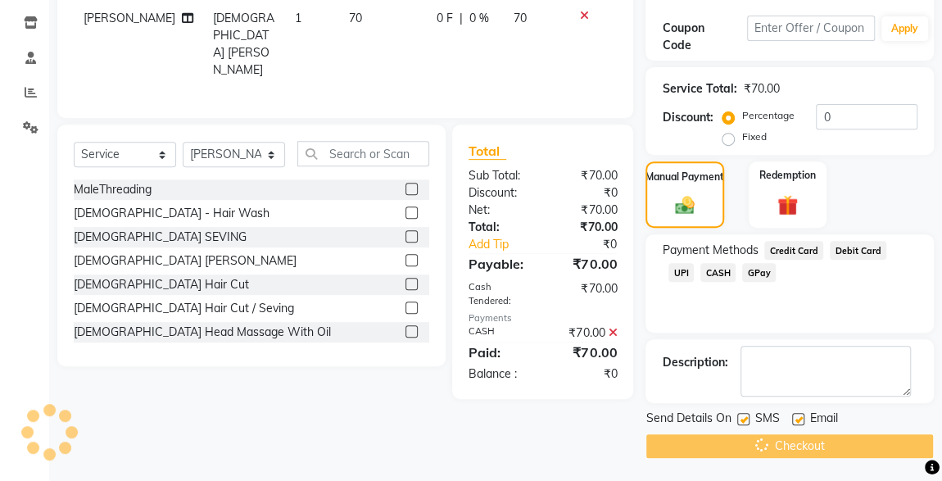
click at [480, 230] on div "Checkout" at bounding box center [789, 445] width 288 height 25
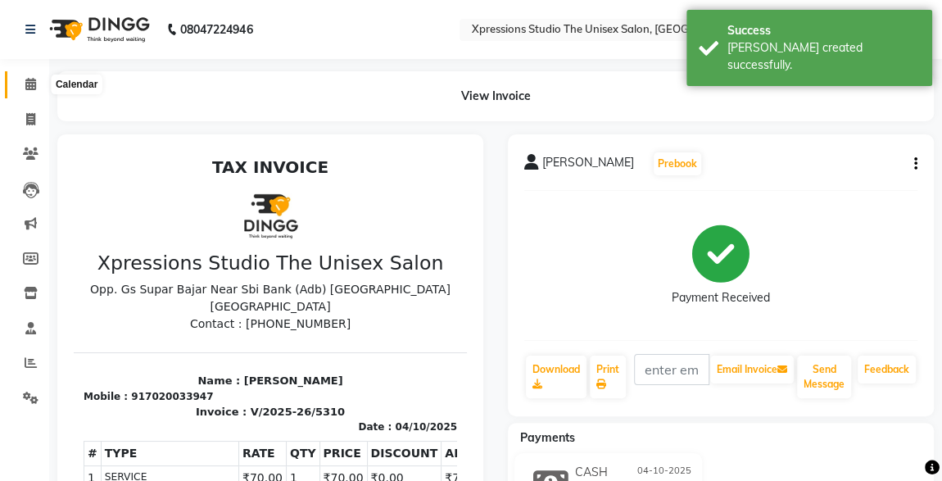
click at [34, 83] on icon at bounding box center [30, 84] width 11 height 12
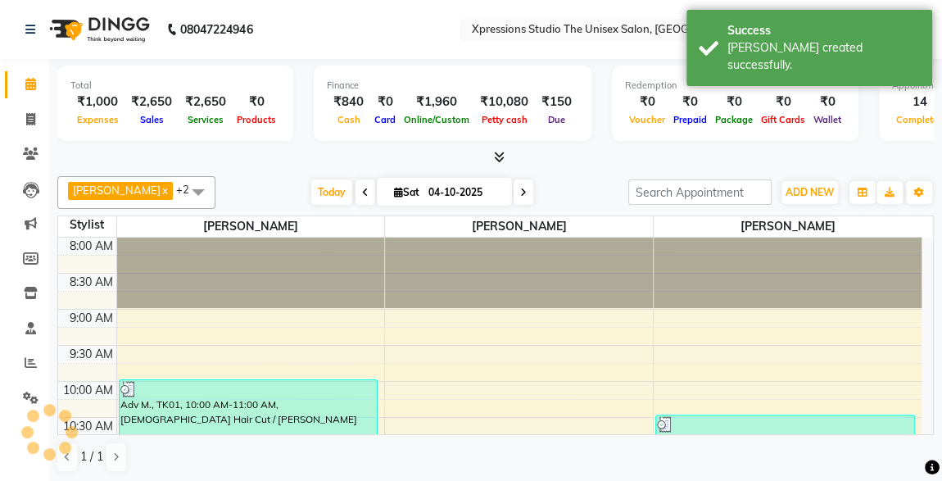
click at [480, 125] on div "Due" at bounding box center [556, 119] width 43 height 17
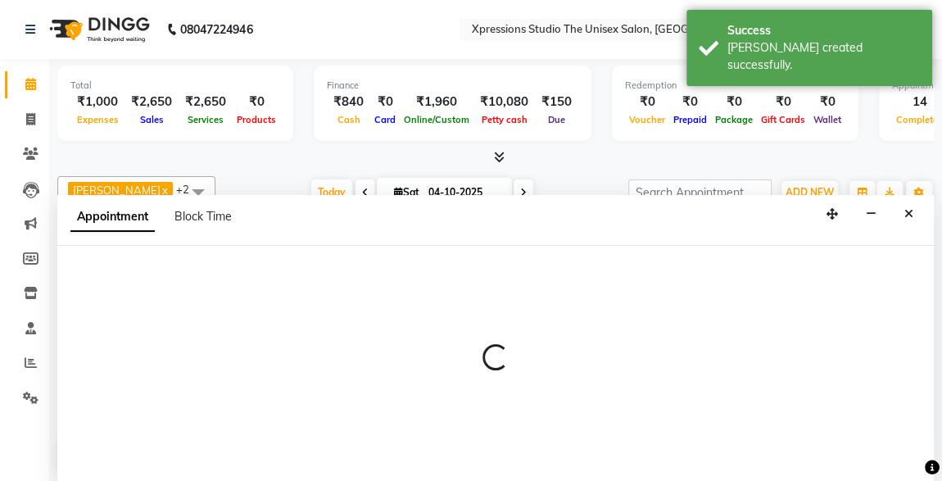
select select "57589"
select select "585"
select select "tentative"
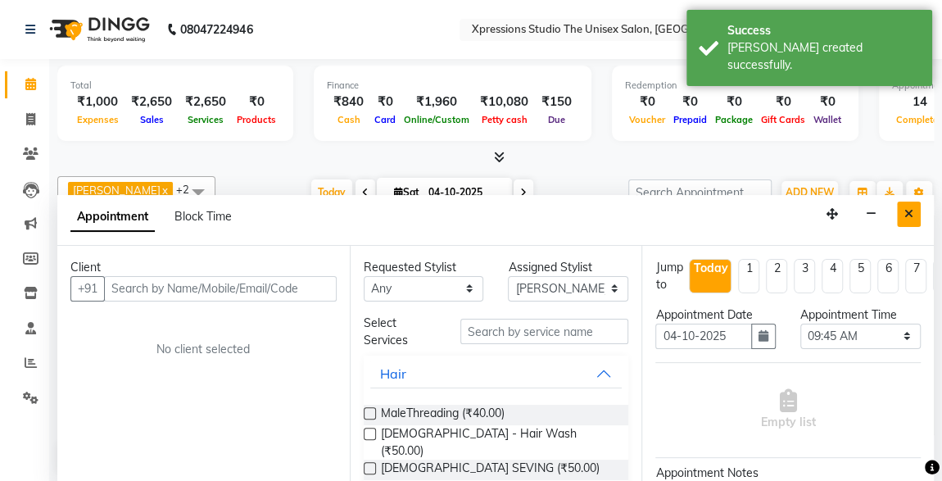
click at [480, 214] on icon "Close" at bounding box center [908, 213] width 9 height 11
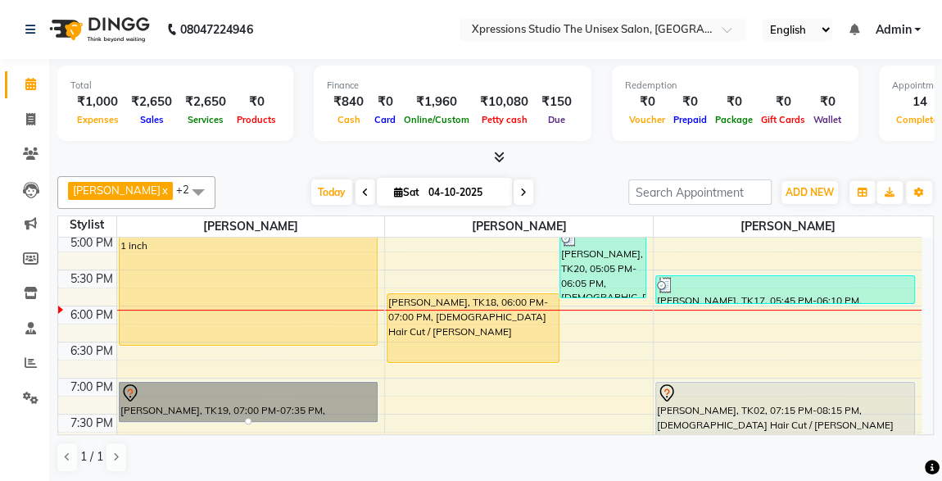
scroll to position [653, 0]
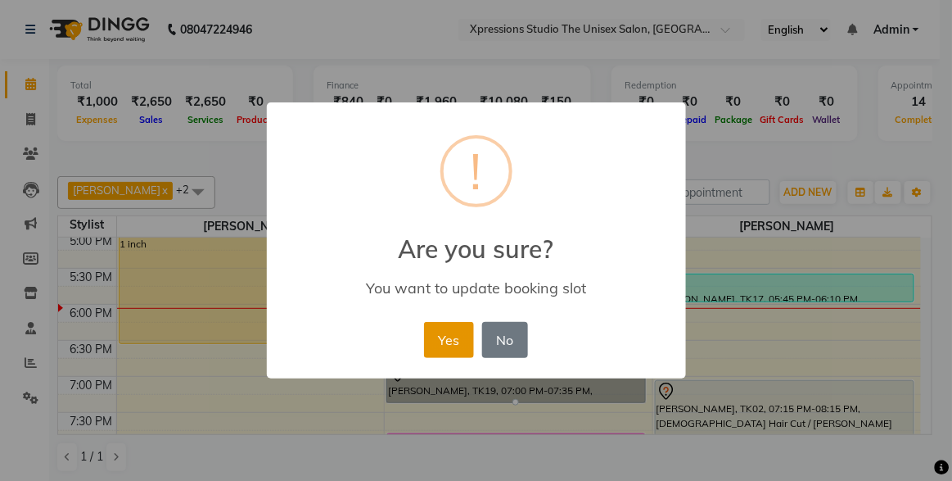
click at [441, 230] on button "Yes" at bounding box center [449, 340] width 50 height 36
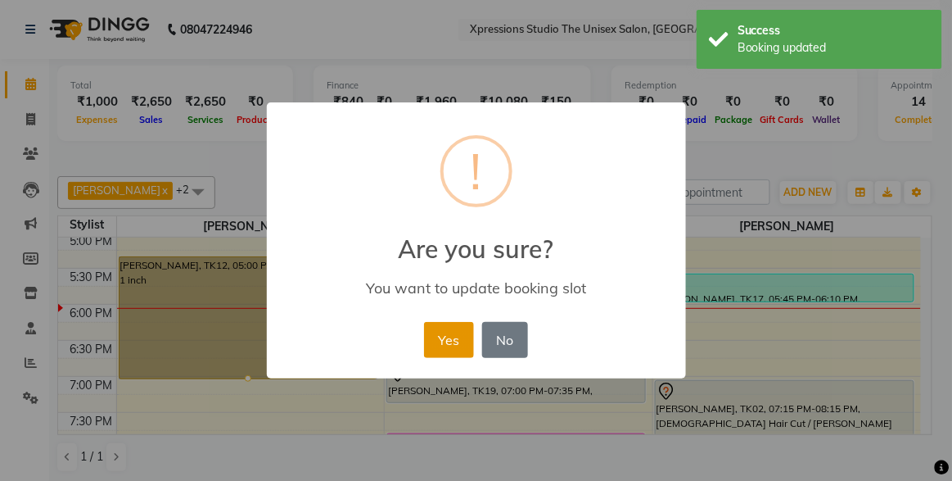
click at [454, 230] on button "Yes" at bounding box center [449, 340] width 50 height 36
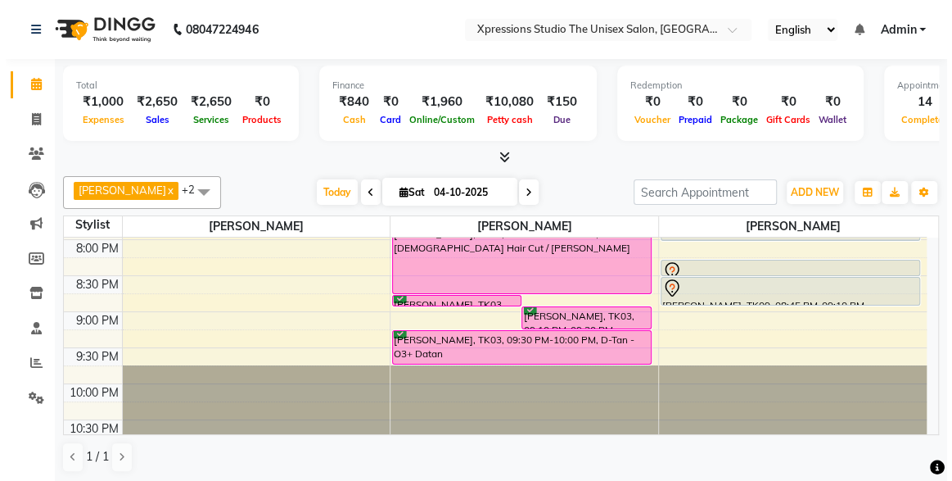
scroll to position [860, 0]
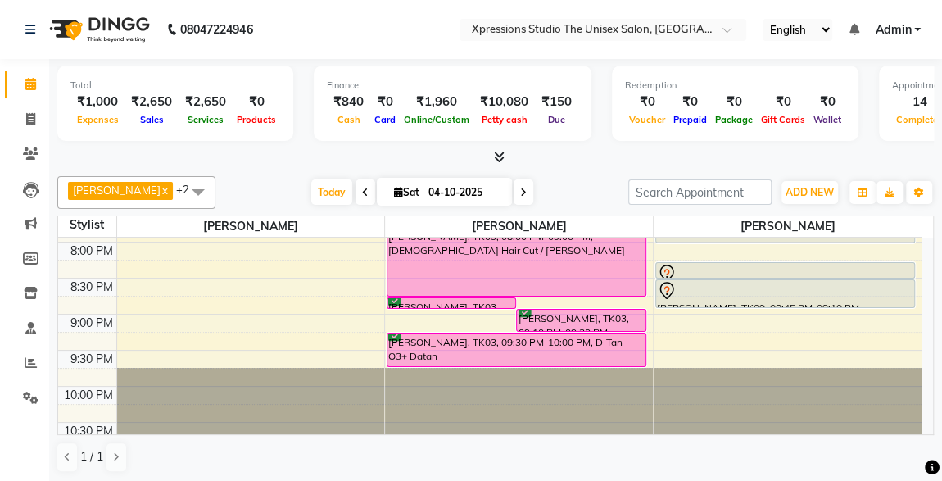
click at [480, 230] on div "[PERSON_NAME], TK03, 08:00 PM-09:00 PM, [DEMOGRAPHIC_DATA] Hair Cut / [PERSON_N…" at bounding box center [516, 262] width 258 height 68
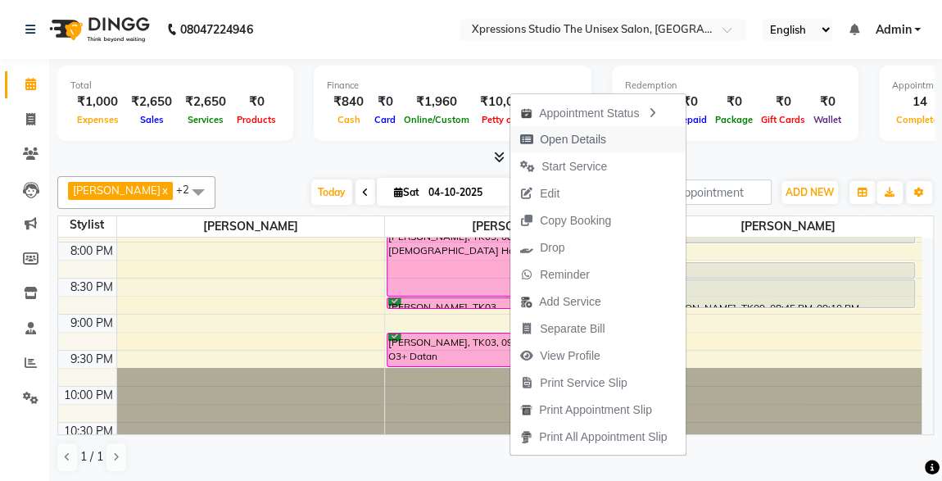
click at [480, 131] on span "Open Details" at bounding box center [573, 139] width 66 height 17
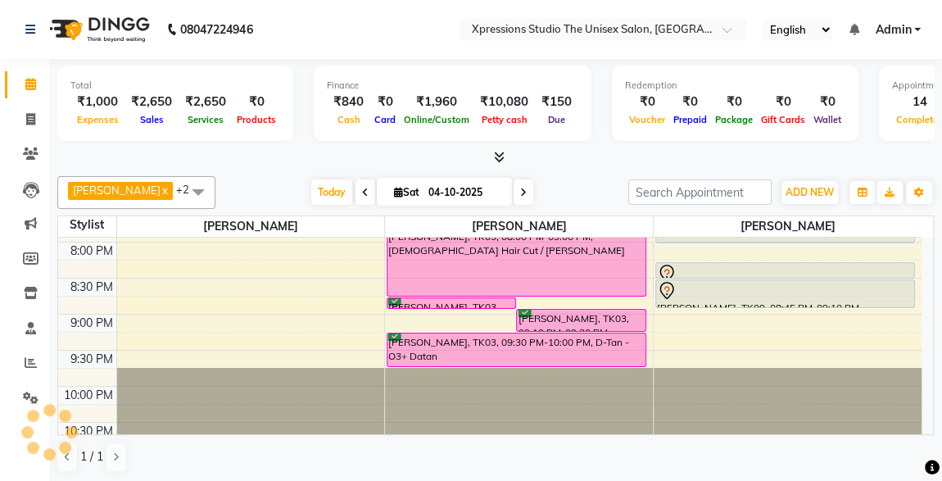
click at [447, 230] on div "[PERSON_NAME], TK03, 08:00 PM-09:00 PM, [DEMOGRAPHIC_DATA] Hair Cut / [PERSON_N…" at bounding box center [516, 262] width 258 height 68
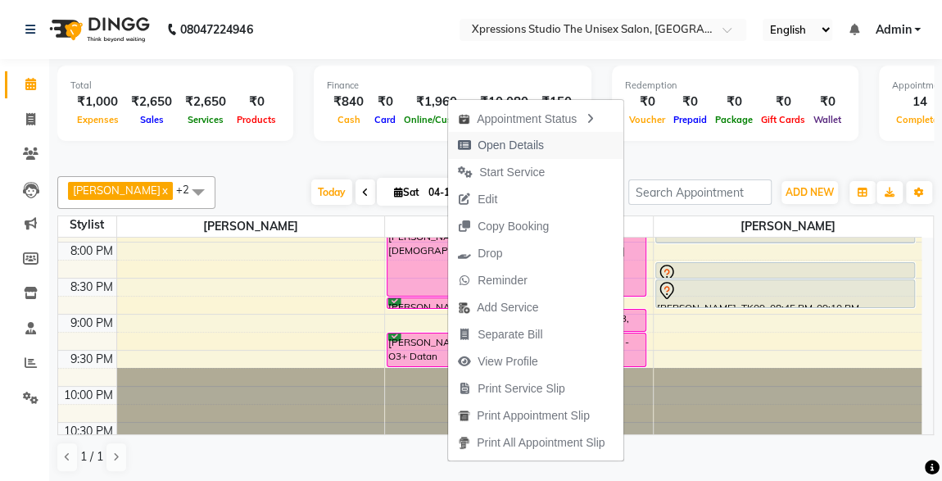
click at [480, 141] on span "Open Details" at bounding box center [510, 145] width 66 height 17
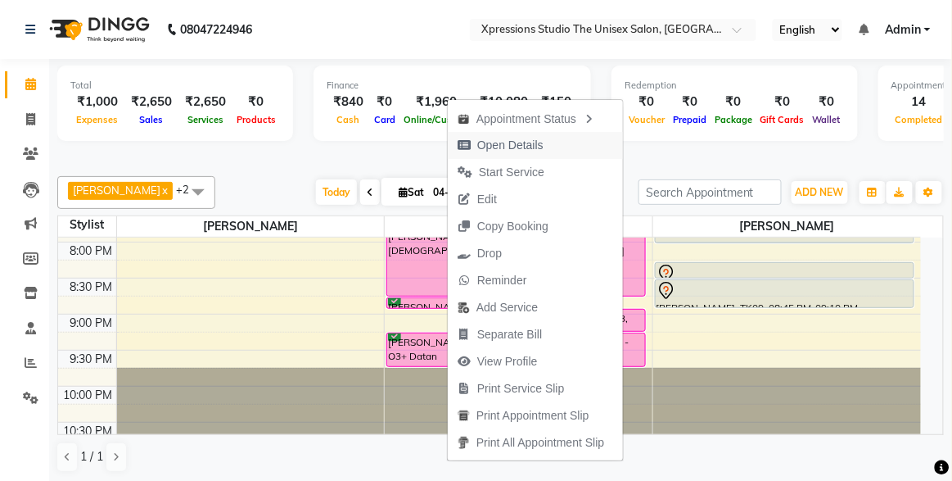
select select "6"
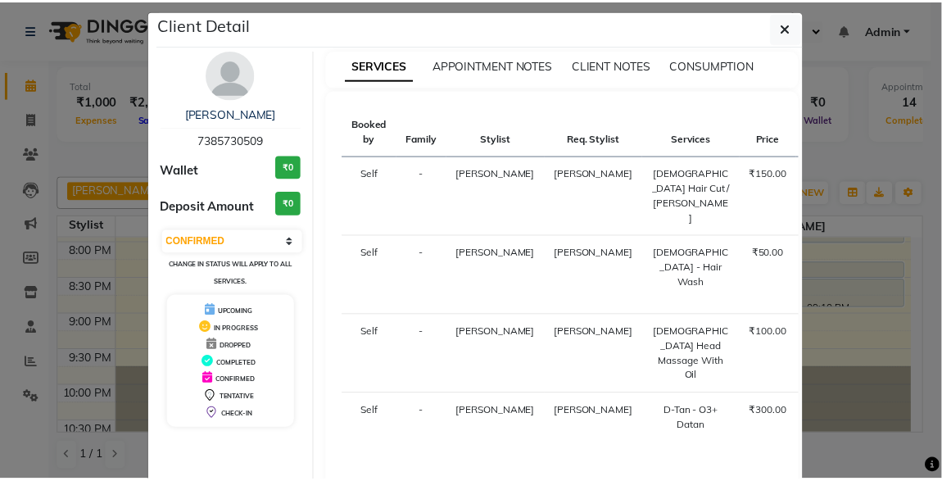
scroll to position [14, 0]
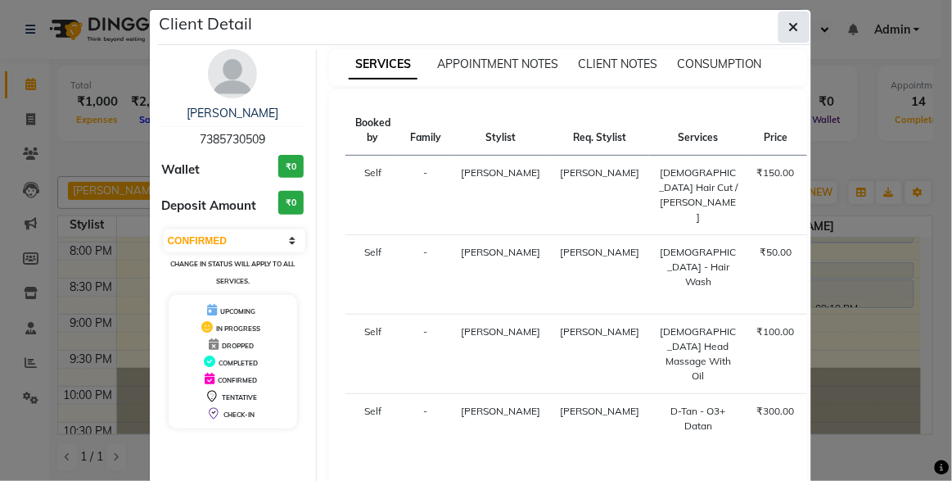
click at [480, 20] on icon "button" at bounding box center [794, 26] width 10 height 13
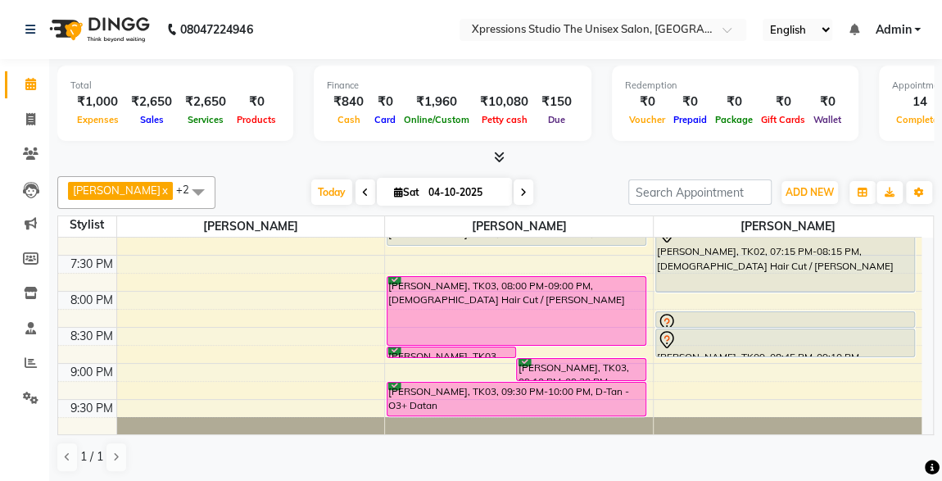
scroll to position [813, 0]
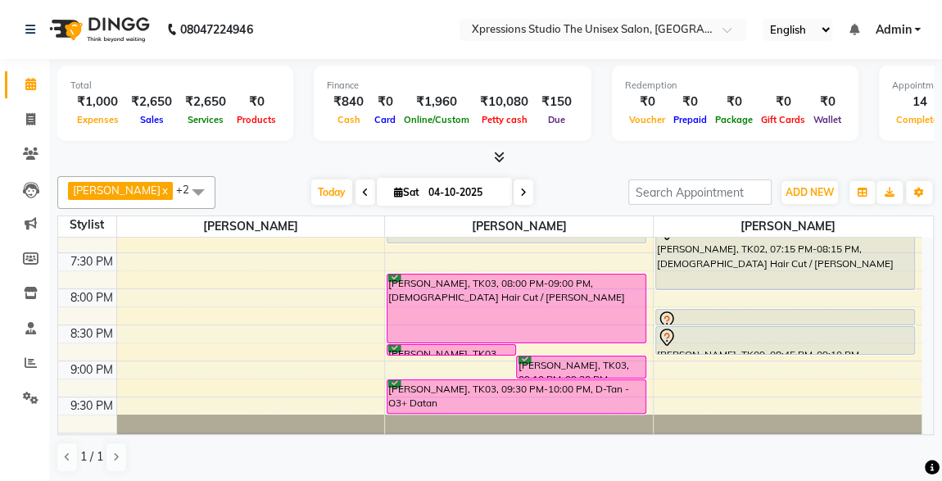
click at [480, 230] on div "[PERSON_NAME], TK03, 08:00 PM-09:00 PM, [DEMOGRAPHIC_DATA] Hair Cut / [PERSON_N…" at bounding box center [516, 308] width 258 height 68
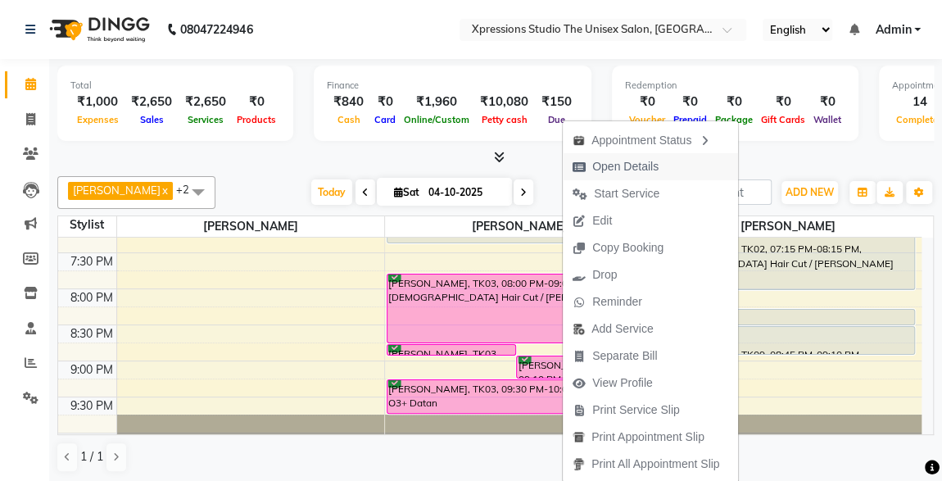
click at [480, 162] on span "Open Details" at bounding box center [625, 166] width 66 height 17
select select "6"
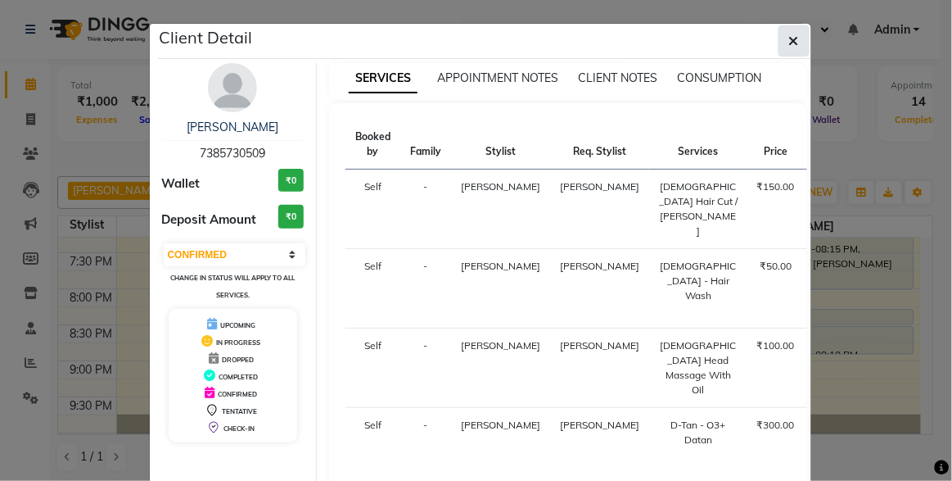
click at [480, 40] on icon "button" at bounding box center [794, 40] width 10 height 13
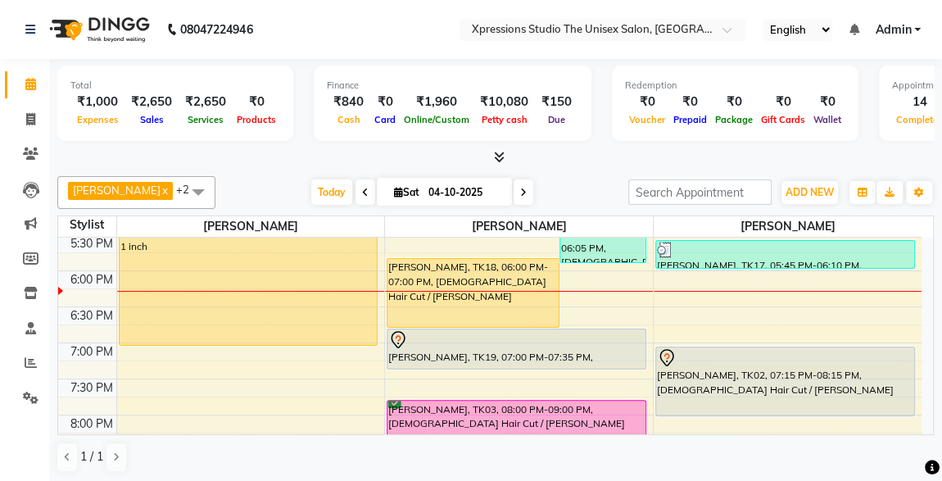
scroll to position [678, 0]
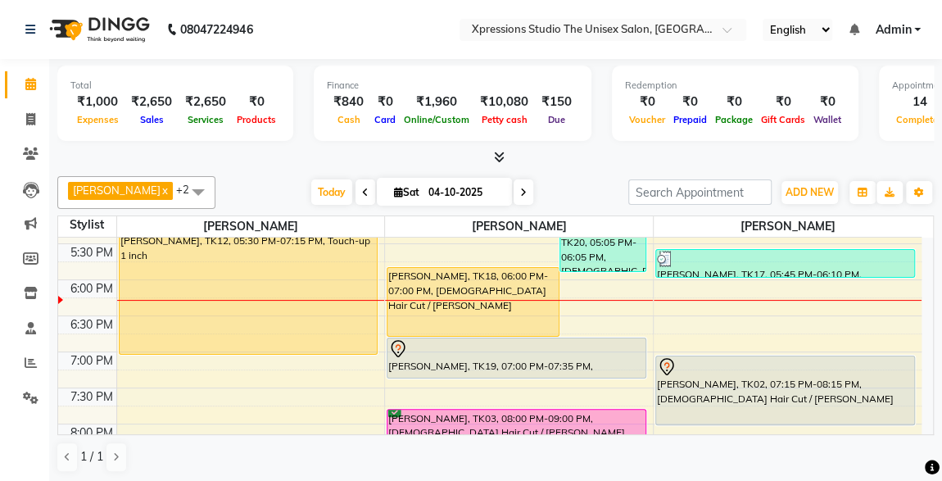
click at [480, 230] on div at bounding box center [516, 349] width 256 height 20
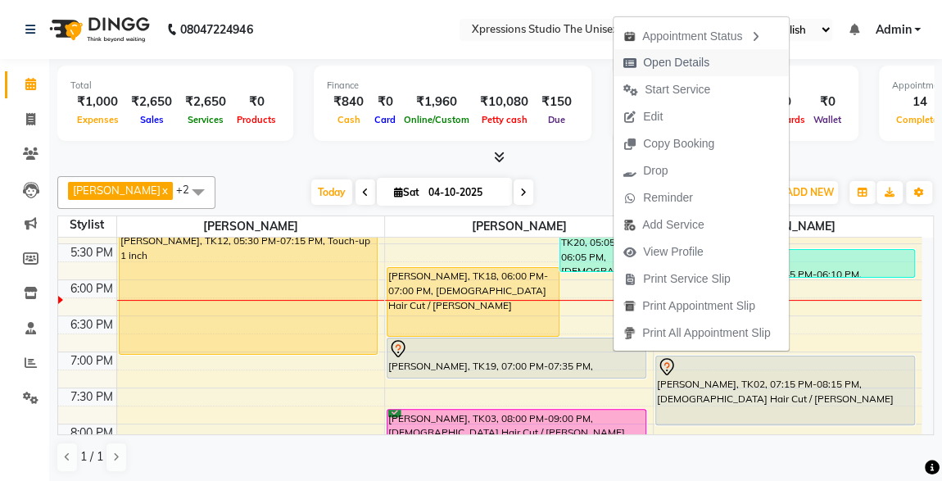
click at [480, 55] on span "Open Details" at bounding box center [676, 62] width 66 height 17
select select "7"
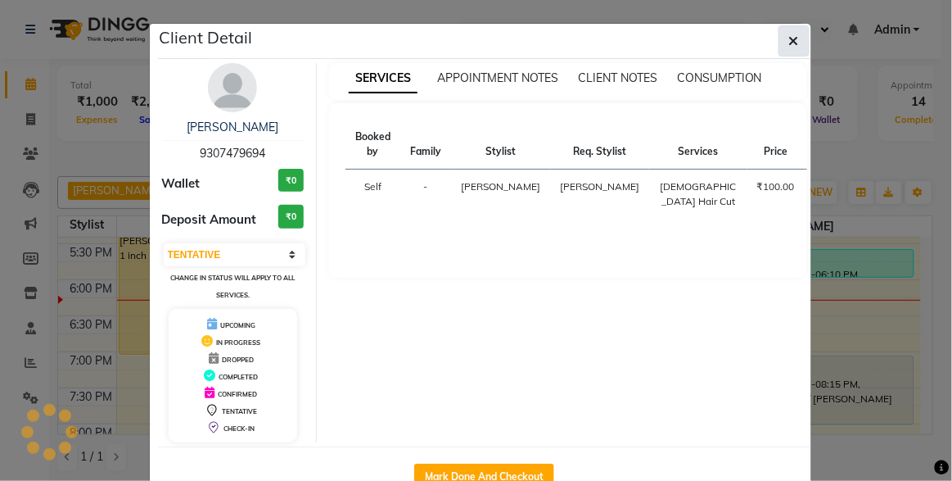
click at [480, 34] on icon "button" at bounding box center [794, 40] width 10 height 13
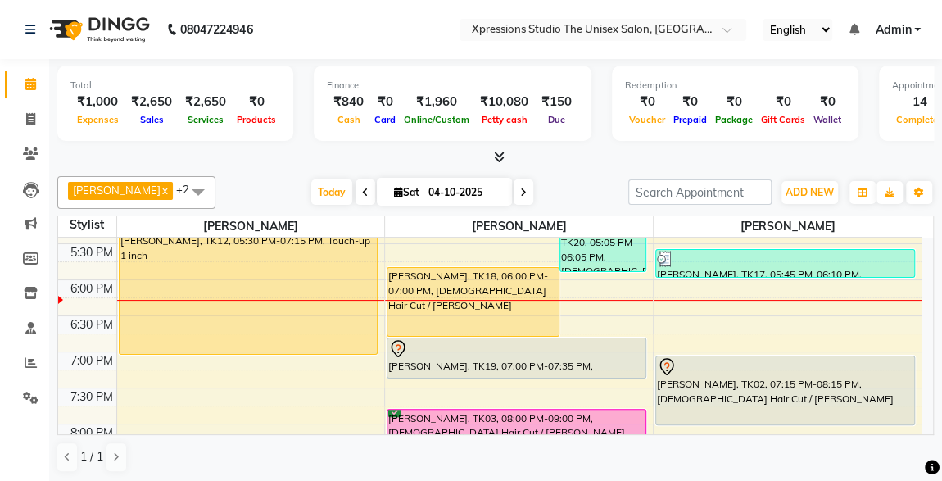
click at [480, 230] on div "[PERSON_NAME], TK18, 06:00 PM-07:00 PM, [DEMOGRAPHIC_DATA] Hair Cut / [PERSON_N…" at bounding box center [472, 302] width 171 height 68
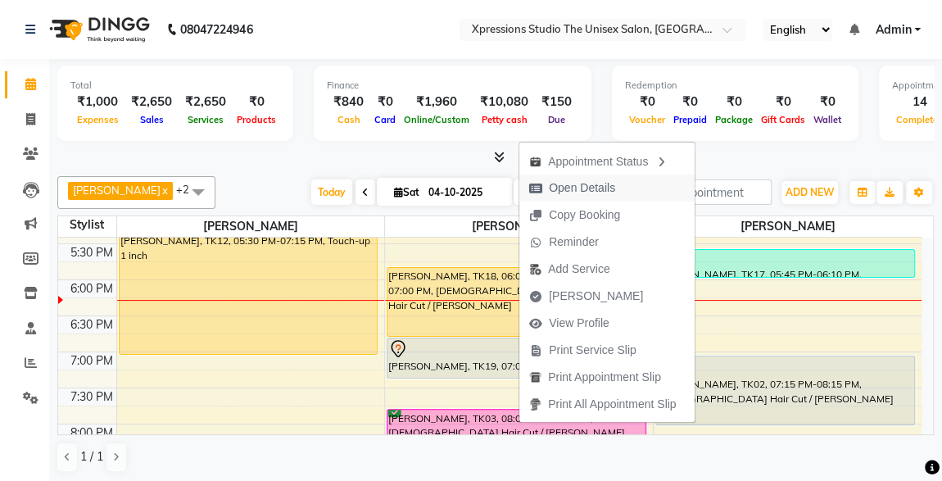
click at [480, 186] on span "Open Details" at bounding box center [582, 187] width 66 height 17
select select "1"
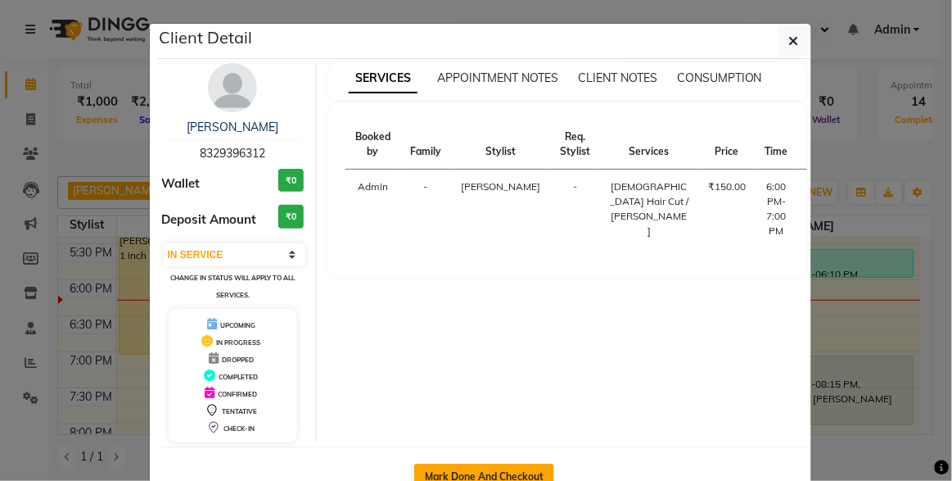
click at [472, 230] on button "Mark Done And Checkout" at bounding box center [484, 476] width 140 height 26
select select "service"
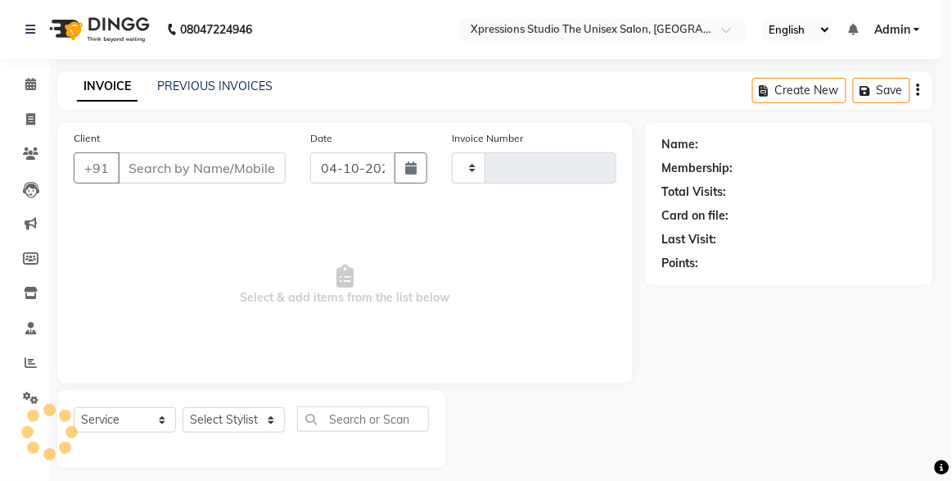
type input "5311"
select select "7003"
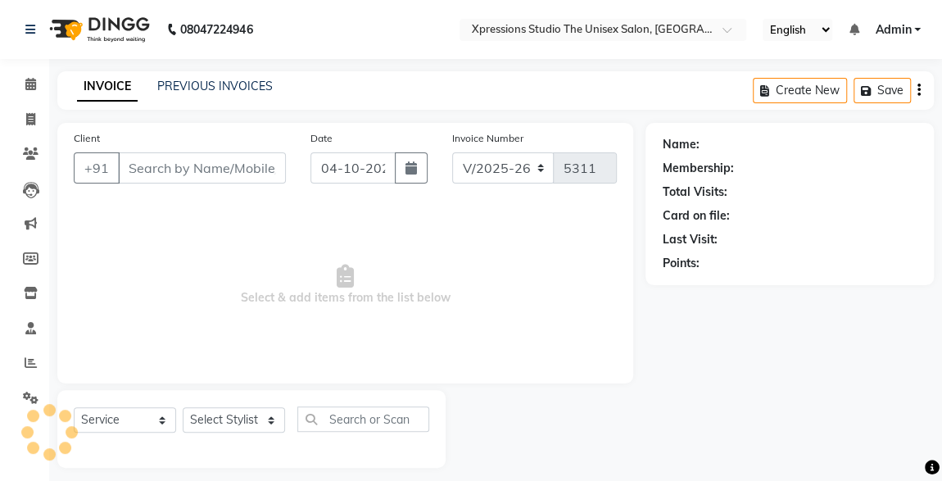
type input "8329396312"
select select "57588"
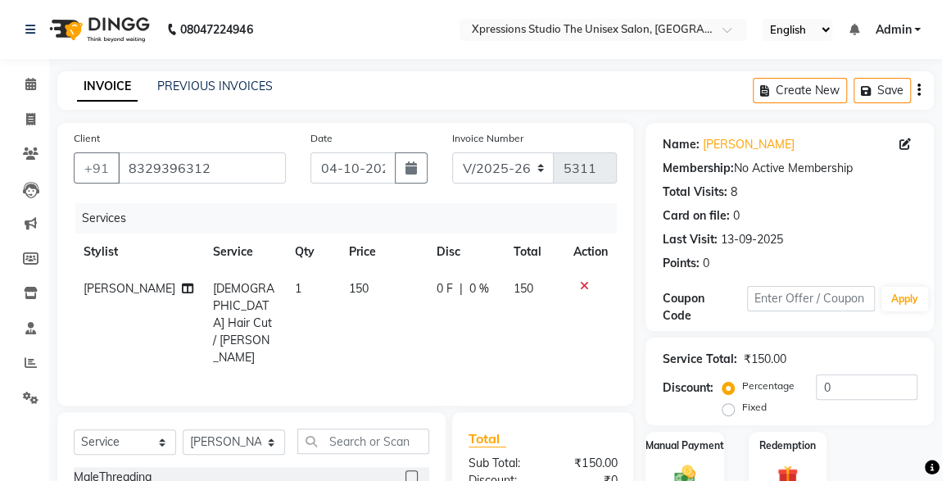
scroll to position [174, 0]
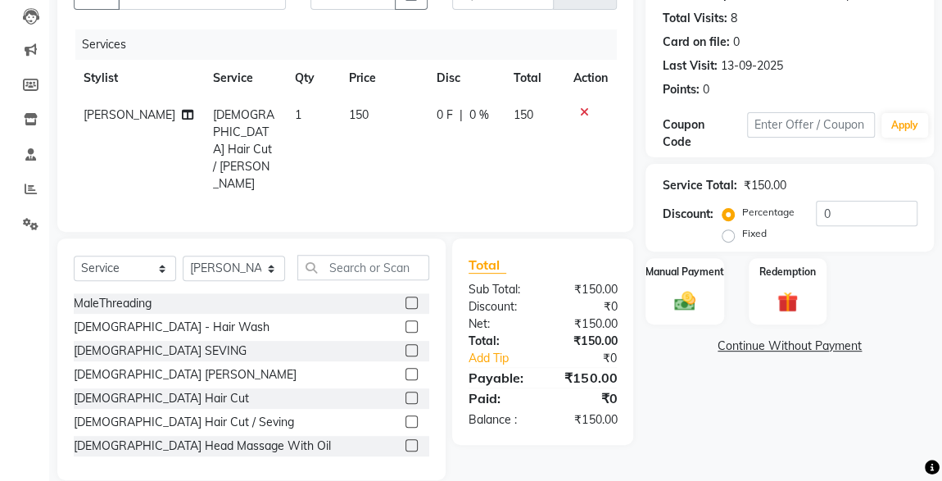
click at [480, 106] on icon at bounding box center [583, 111] width 9 height 11
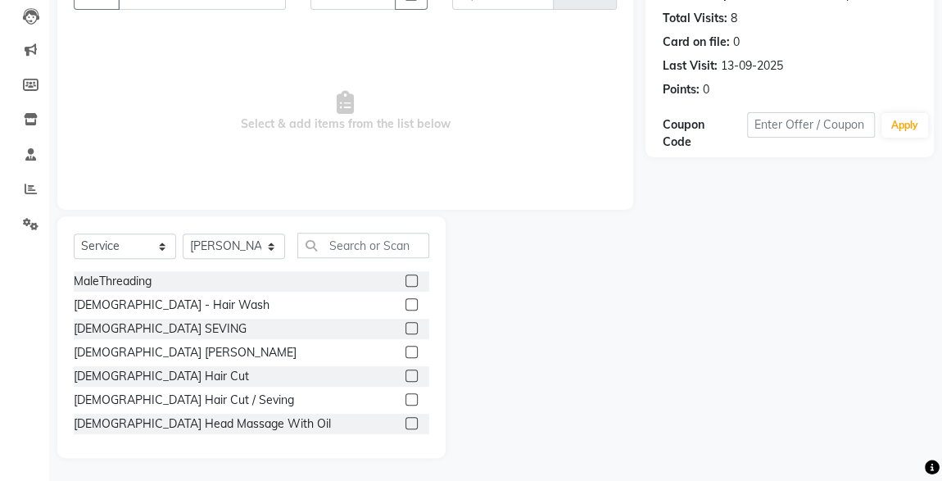
click at [405, 230] on label at bounding box center [411, 352] width 12 height 12
click at [405, 230] on input "checkbox" at bounding box center [410, 352] width 11 height 11
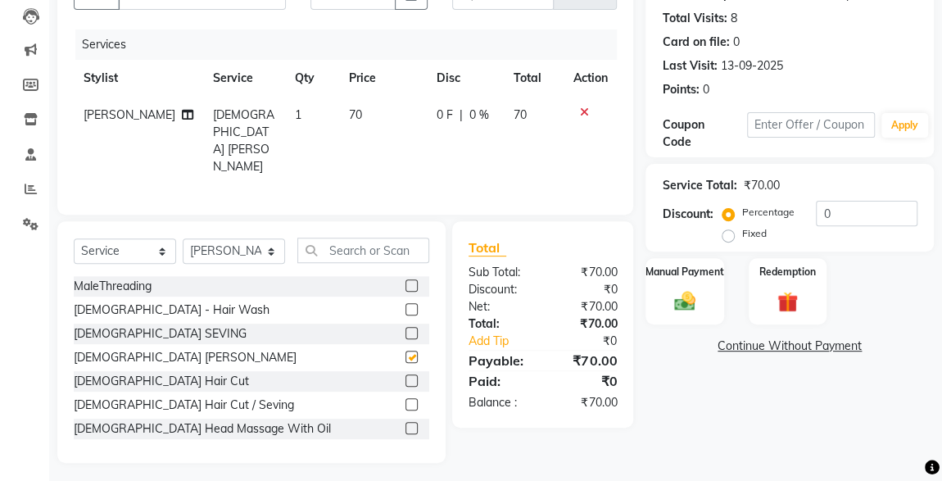
checkbox input "false"
click at [480, 230] on img at bounding box center [684, 300] width 35 height 25
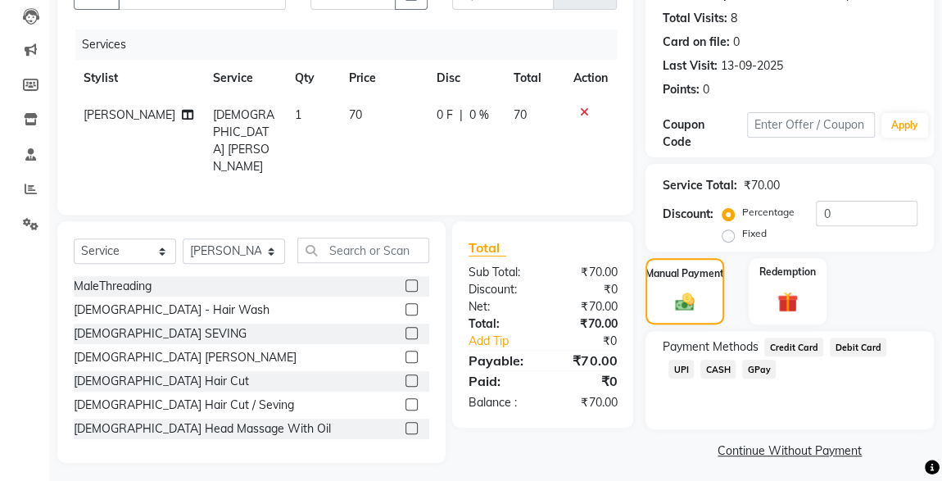
click at [480, 230] on span "CASH" at bounding box center [717, 368] width 35 height 19
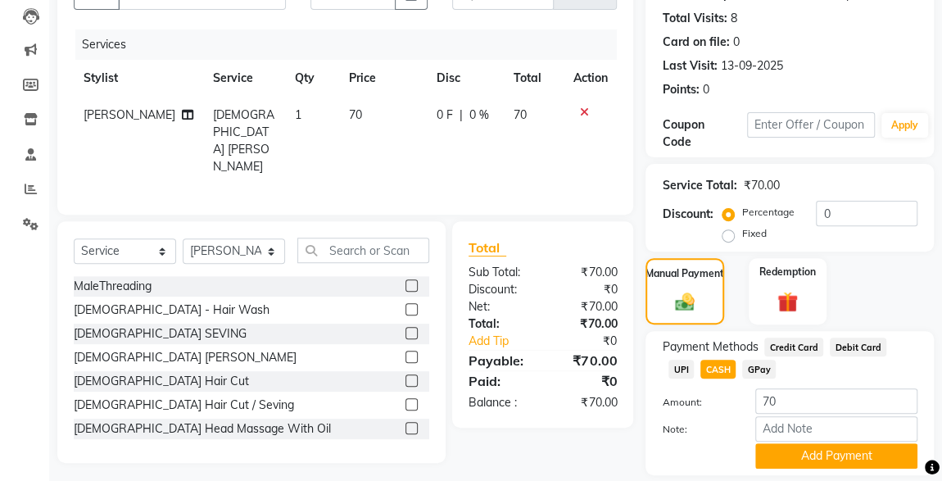
scroll to position [224, 0]
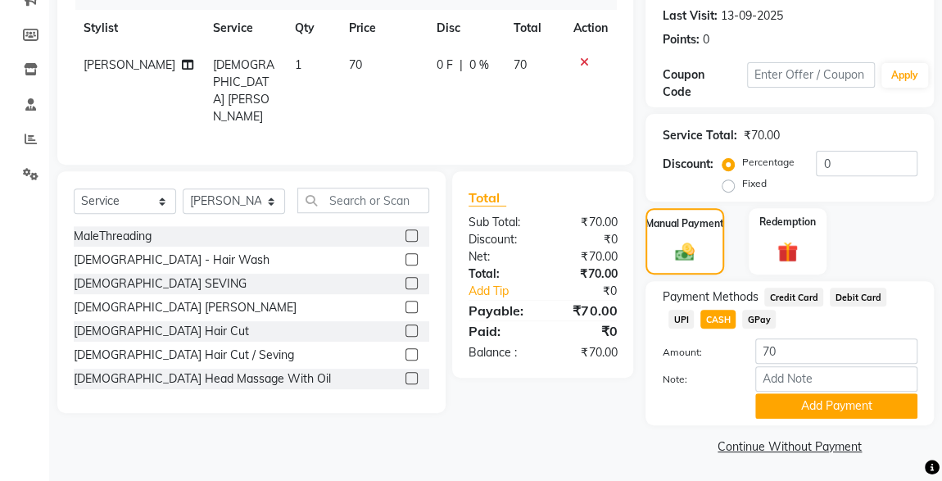
click at [480, 230] on span "UPI" at bounding box center [680, 319] width 25 height 19
click at [480, 230] on button "Add Payment" at bounding box center [836, 405] width 162 height 25
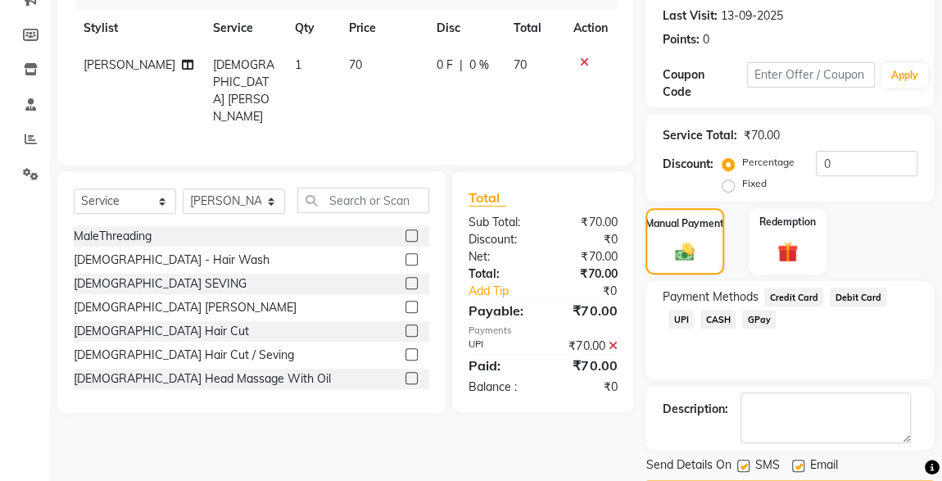
scroll to position [270, 0]
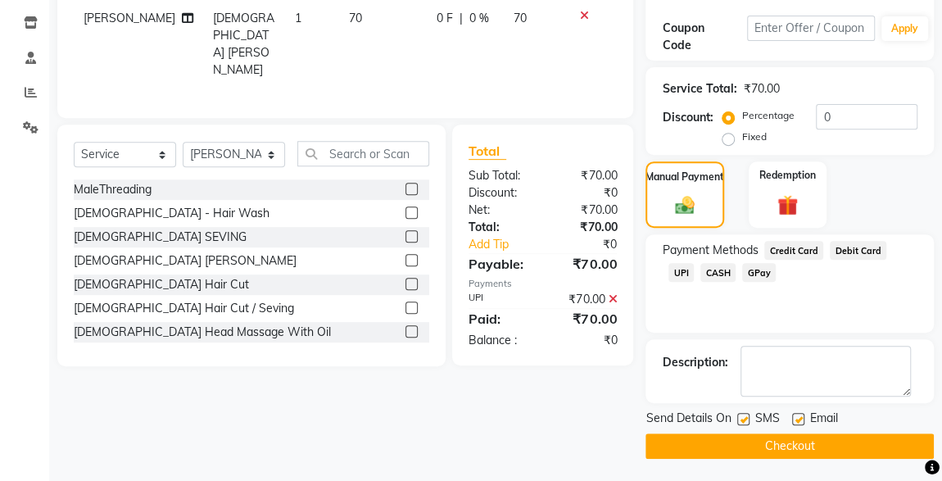
click at [480, 230] on label at bounding box center [743, 419] width 12 height 12
click at [480, 230] on input "checkbox" at bounding box center [742, 419] width 11 height 11
checkbox input "false"
click at [480, 230] on button "Checkout" at bounding box center [789, 445] width 288 height 25
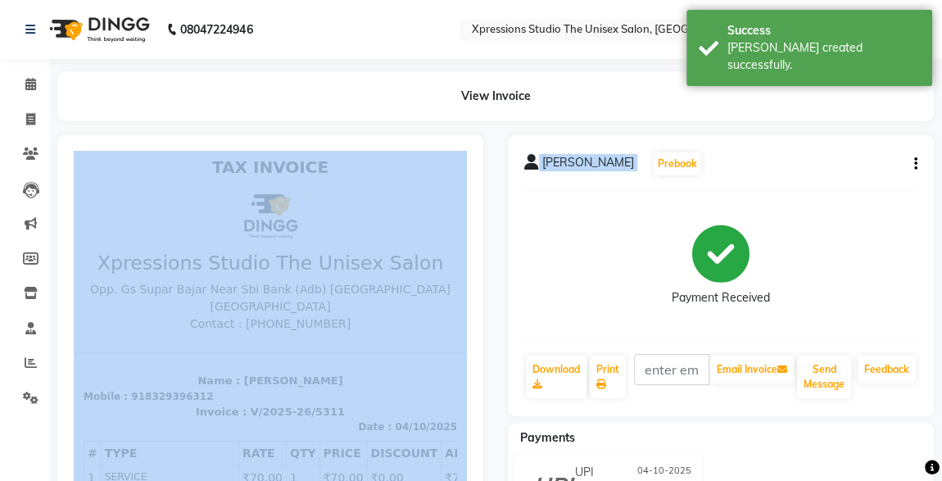
drag, startPoint x: 751, startPoint y: 485, endPoint x: 423, endPoint y: 188, distance: 442.3
click at [18, 87] on span at bounding box center [30, 84] width 29 height 19
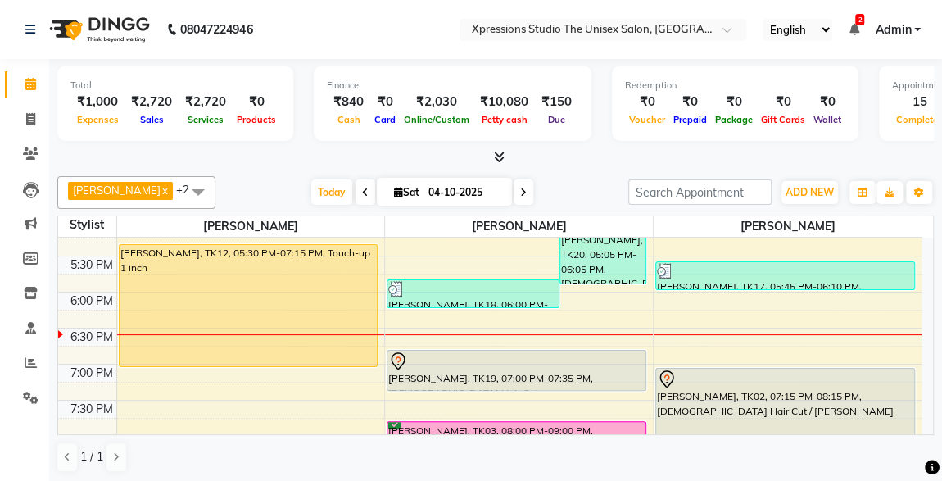
click at [480, 26] on icon at bounding box center [853, 29] width 10 height 11
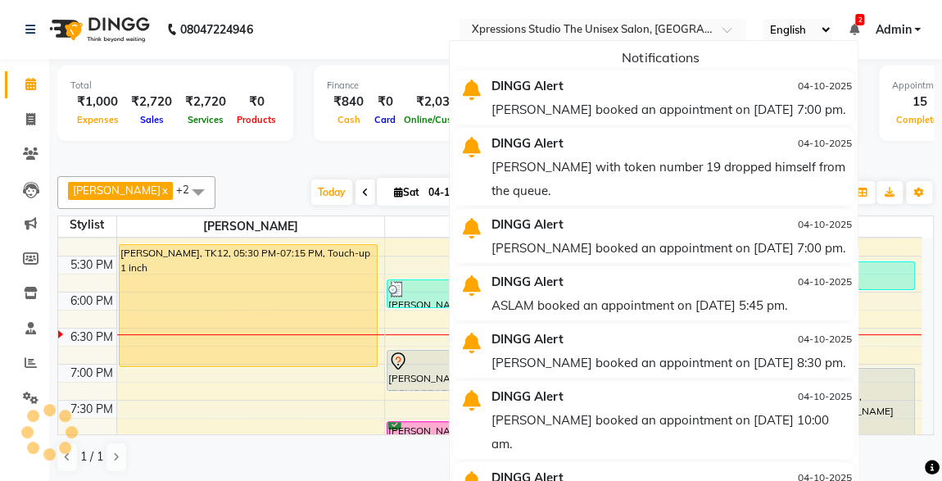
click at [480, 120] on div "[PERSON_NAME] booked an appointment on [DATE] 7:00 pm." at bounding box center [670, 109] width 359 height 24
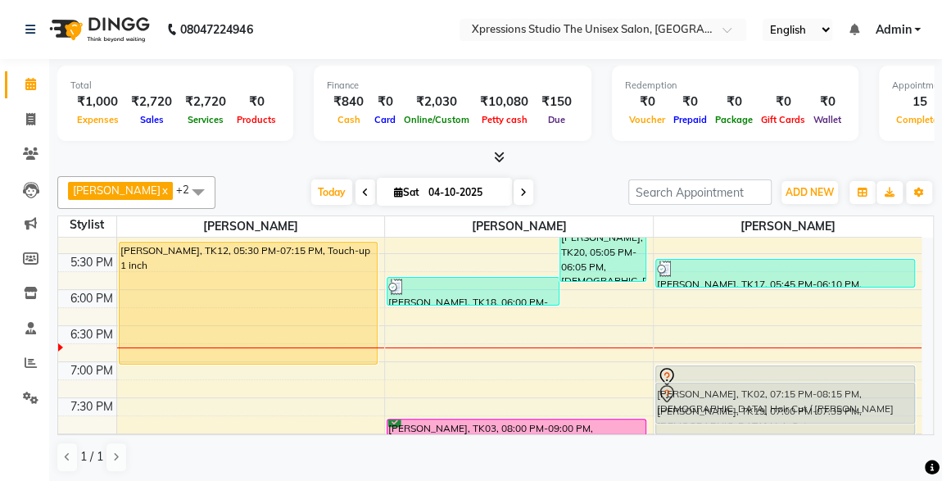
scroll to position [668, 0]
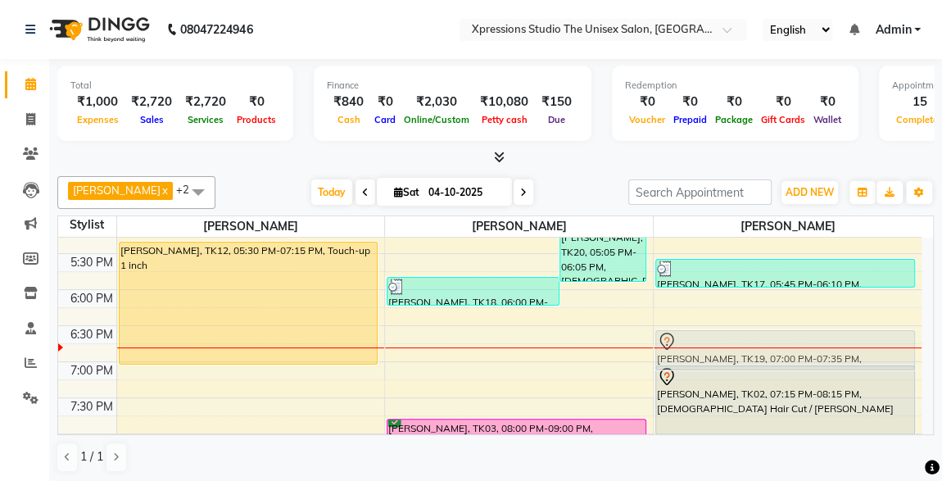
drag, startPoint x: 522, startPoint y: 370, endPoint x: 825, endPoint y: 350, distance: 303.7
click at [480, 230] on tr "Adv M., TK01, 10:00 AM-11:00 AM, [DEMOGRAPHIC_DATA] Hair Cut / [PERSON_NAME] [P…" at bounding box center [489, 109] width 863 height 1080
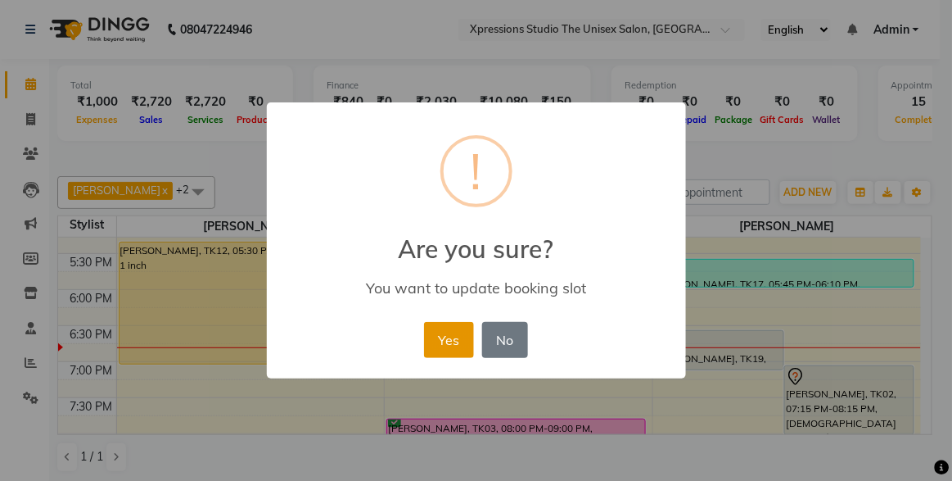
click at [473, 230] on button "Yes" at bounding box center [449, 340] width 50 height 36
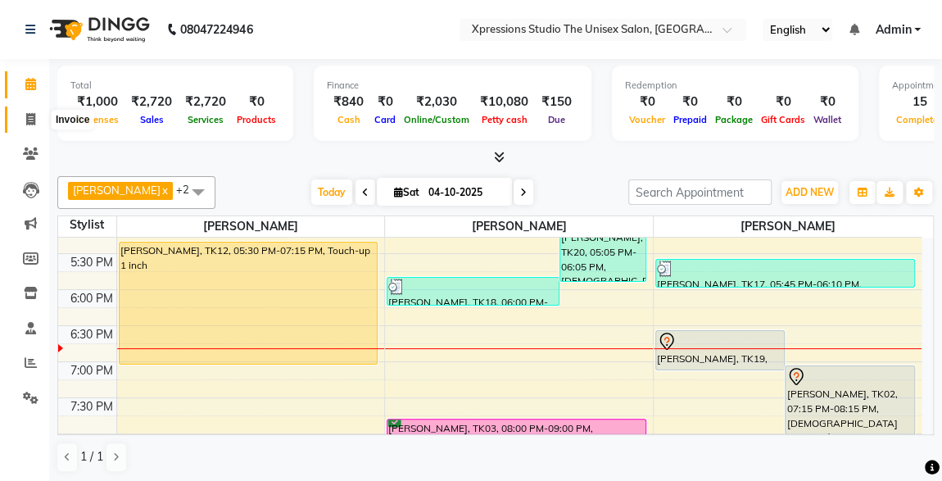
click at [19, 120] on span at bounding box center [30, 120] width 29 height 19
select select "service"
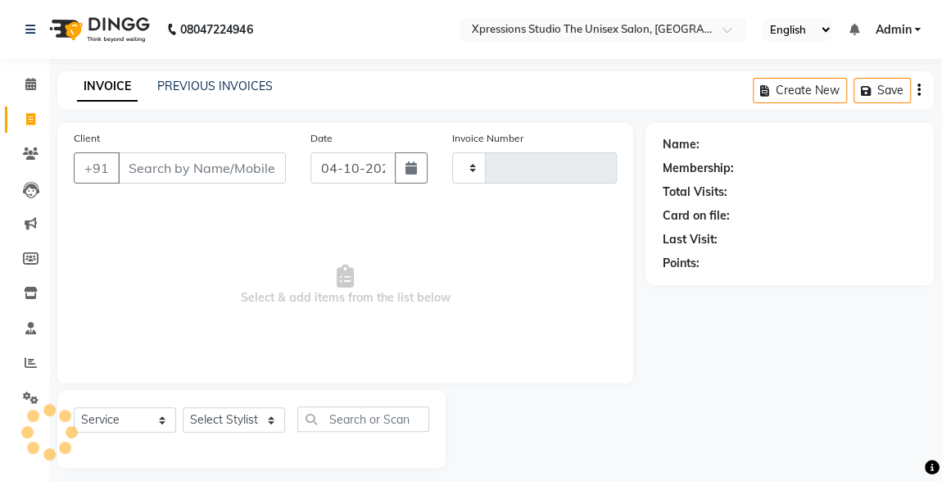
type input "5312"
select select "7003"
click at [191, 158] on input "Client" at bounding box center [202, 167] width 168 height 31
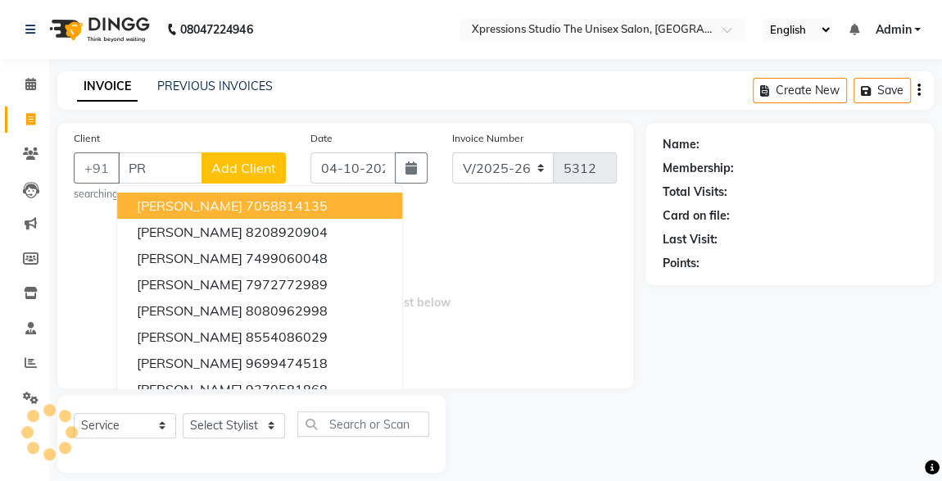
type input "P"
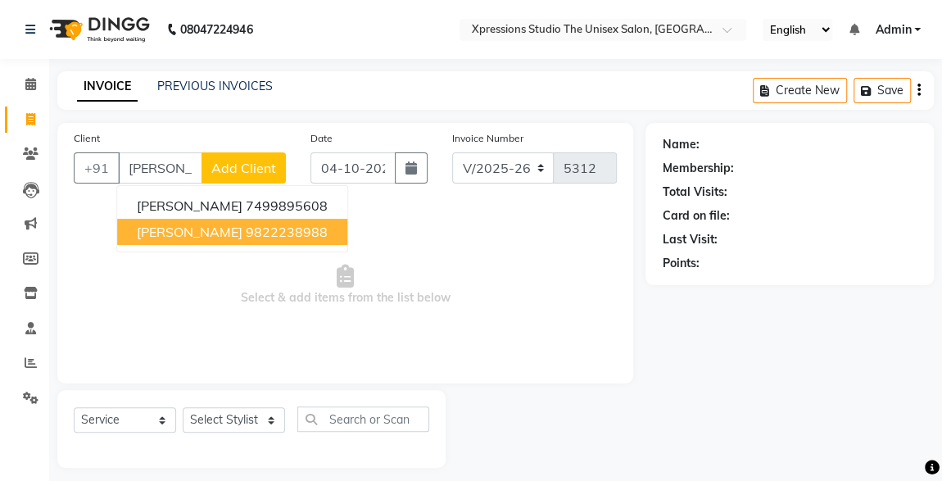
click at [173, 227] on span "[PERSON_NAME]" at bounding box center [190, 232] width 106 height 16
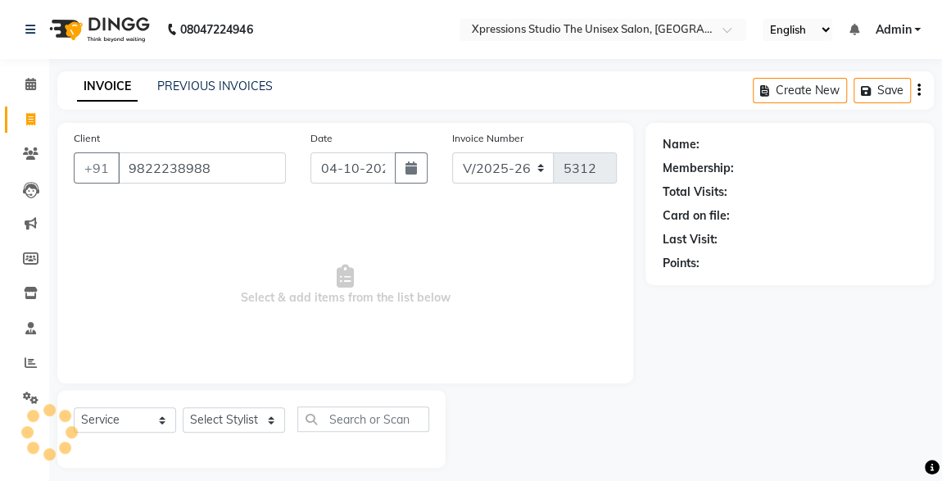
type input "9822238988"
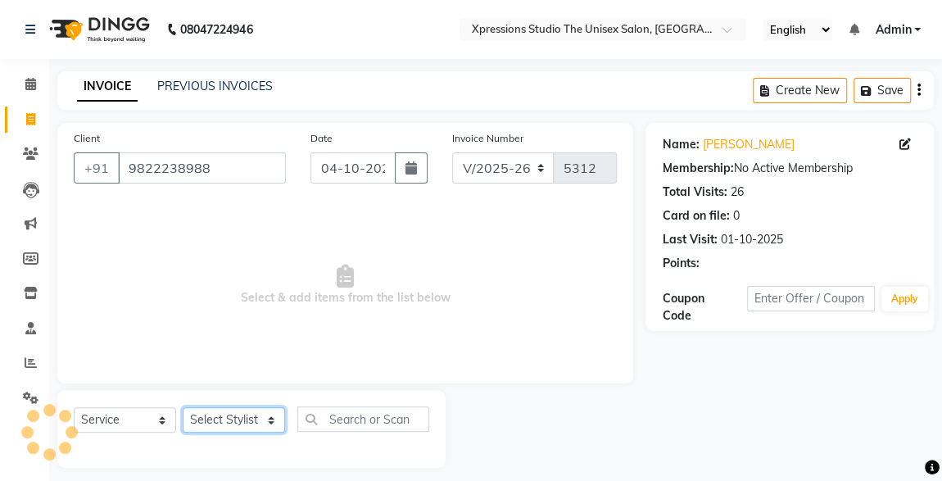
click at [232, 230] on select "Select Stylist [PERSON_NAME] [PERSON_NAME] [PERSON_NAME]" at bounding box center [234, 419] width 102 height 25
select select "57588"
click at [183, 230] on select "Select Stylist [PERSON_NAME] [PERSON_NAME] [PERSON_NAME]" at bounding box center [234, 419] width 102 height 25
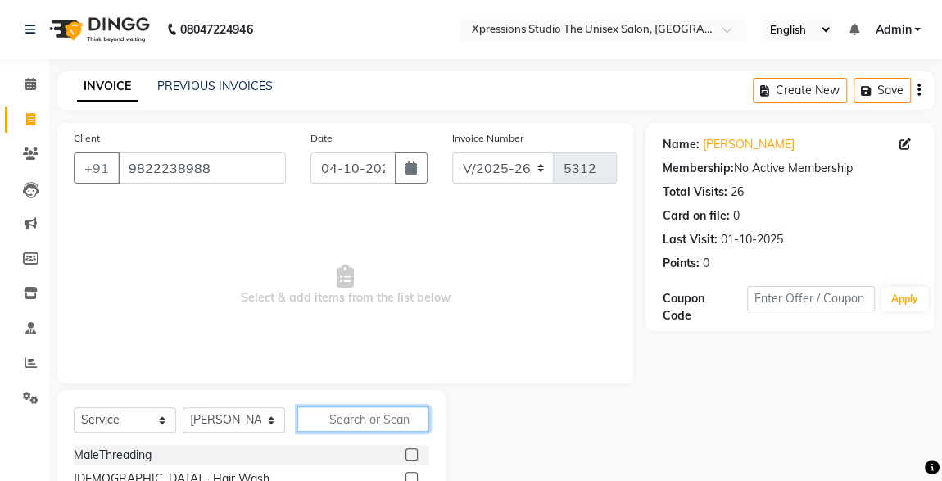
click at [375, 230] on input "text" at bounding box center [363, 418] width 132 height 25
type input "BEA"
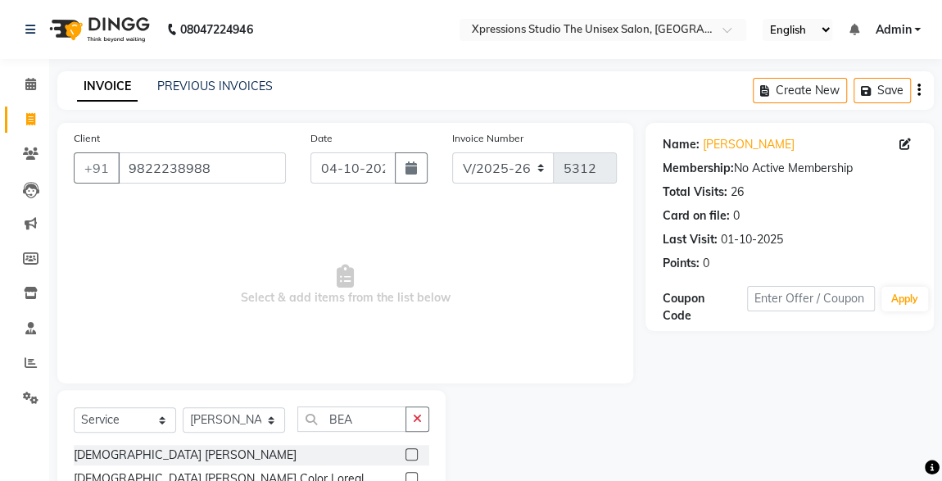
click at [410, 230] on label at bounding box center [411, 454] width 12 height 12
click at [410, 230] on input "checkbox" at bounding box center [410, 455] width 11 height 11
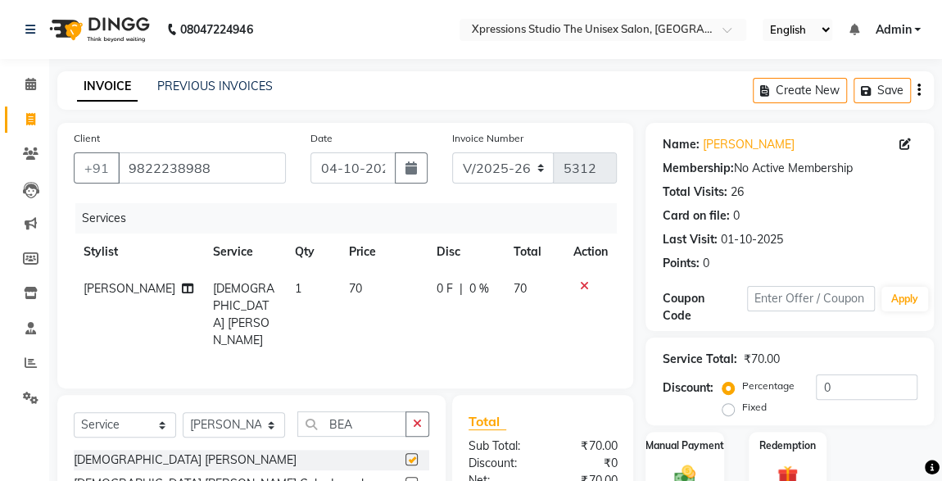
checkbox input "false"
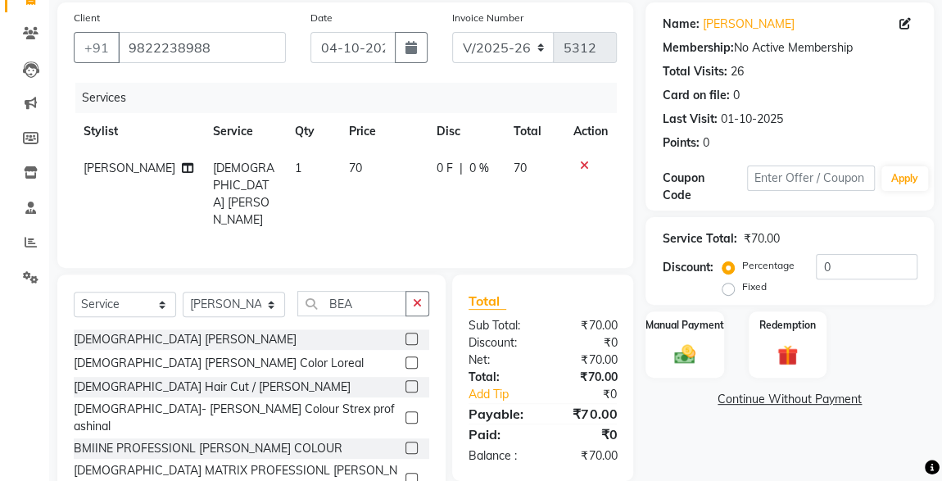
scroll to position [152, 0]
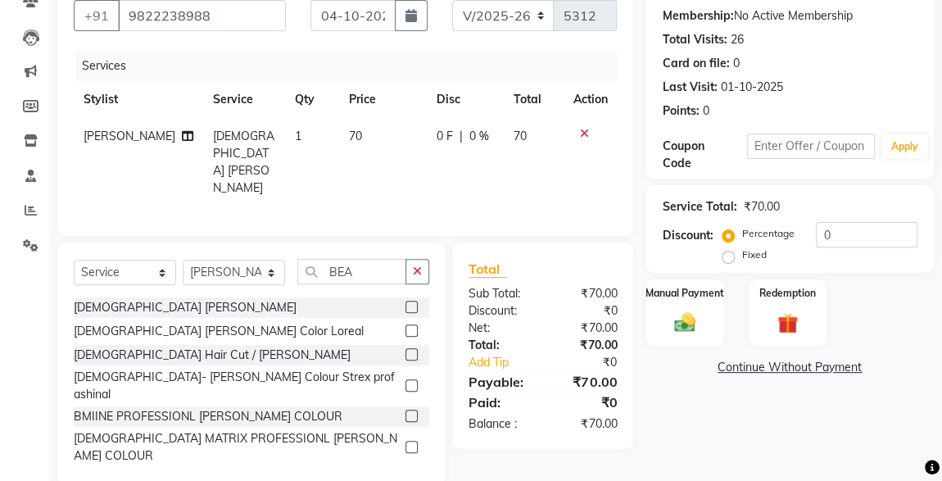
click at [480, 230] on img at bounding box center [684, 322] width 34 height 24
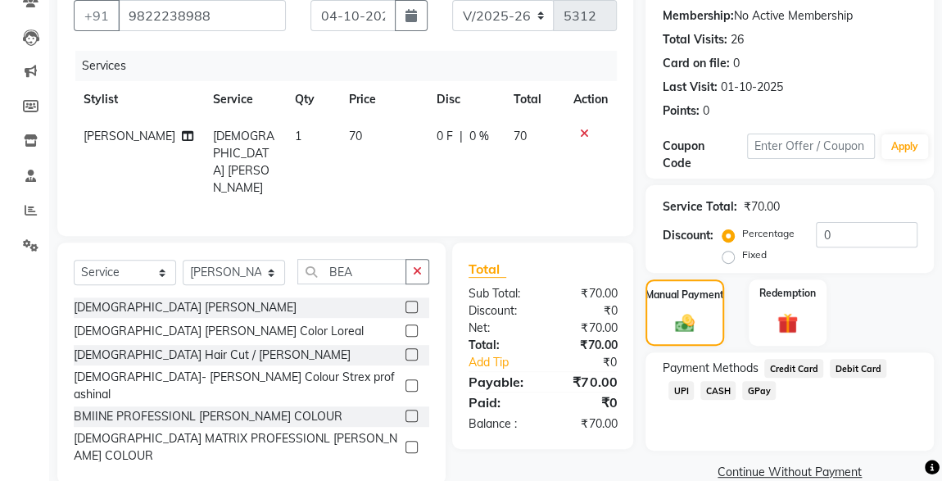
click at [480, 230] on span "CASH" at bounding box center [717, 390] width 35 height 19
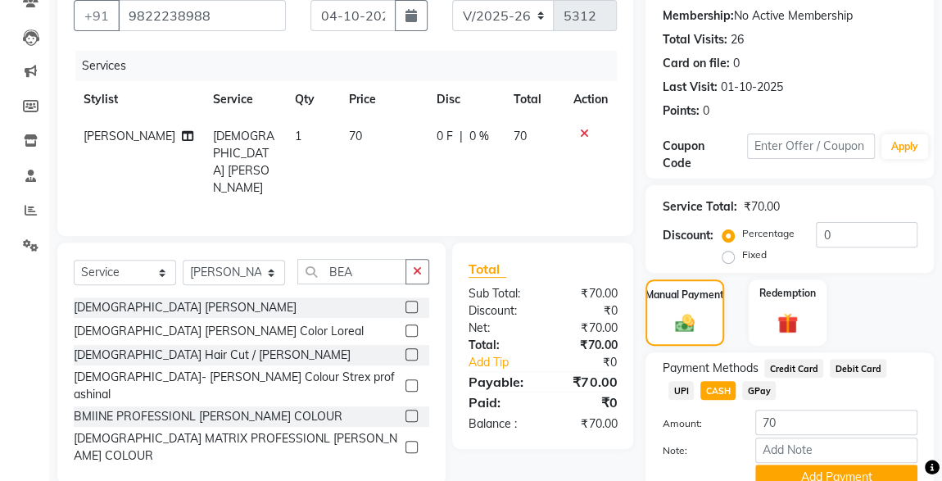
click at [480, 230] on div "Discount:" at bounding box center [499, 310] width 87 height 17
click at [480, 145] on td "70" at bounding box center [534, 162] width 60 height 88
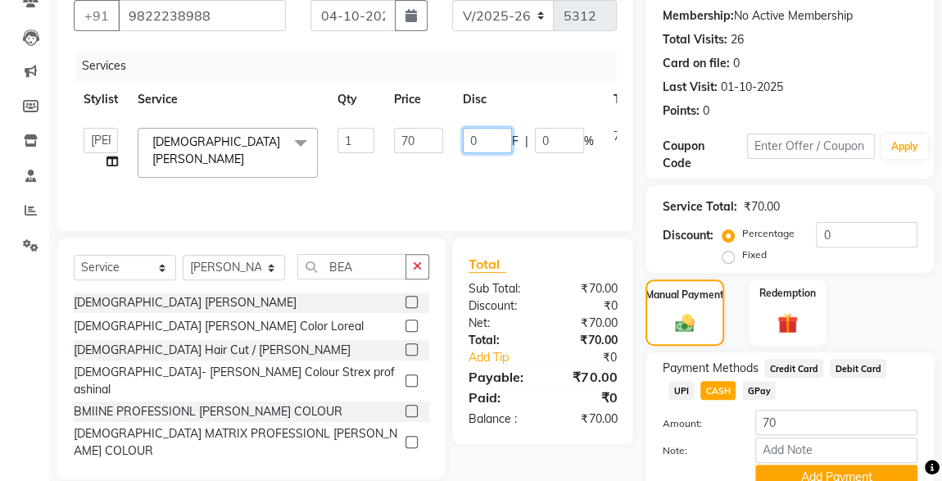
click at [480, 144] on input "0" at bounding box center [487, 140] width 49 height 25
type input "20"
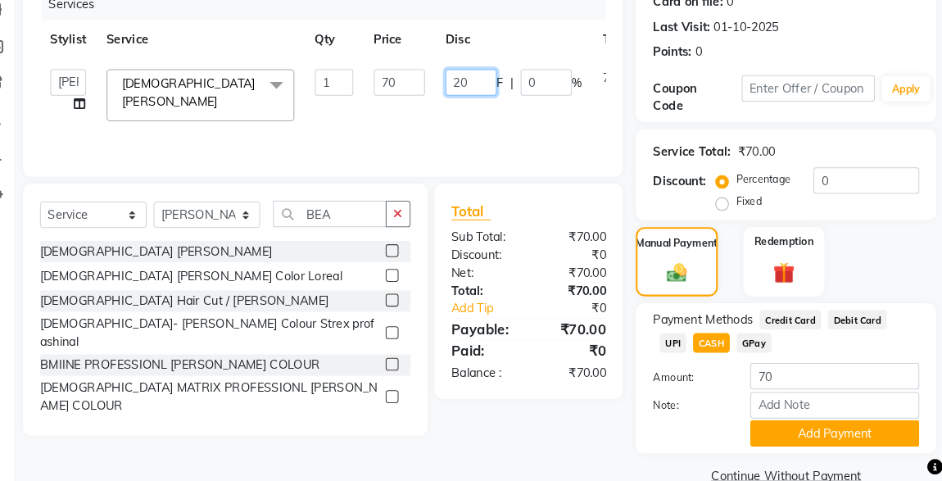
scroll to position [224, 0]
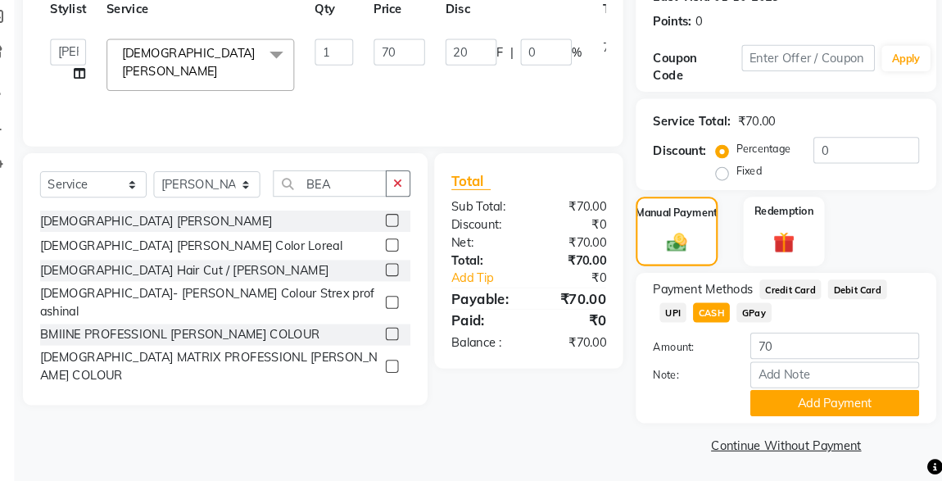
click at [480, 230] on span "UPI" at bounding box center [680, 319] width 25 height 19
type input "50"
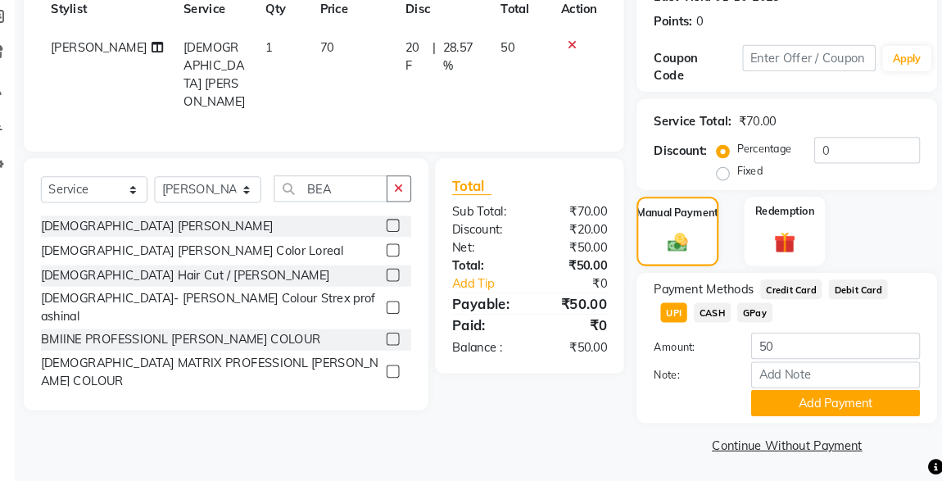
click at [480, 230] on span "CASH" at bounding box center [717, 319] width 35 height 19
click at [480, 230] on button "Add Payment" at bounding box center [836, 405] width 162 height 25
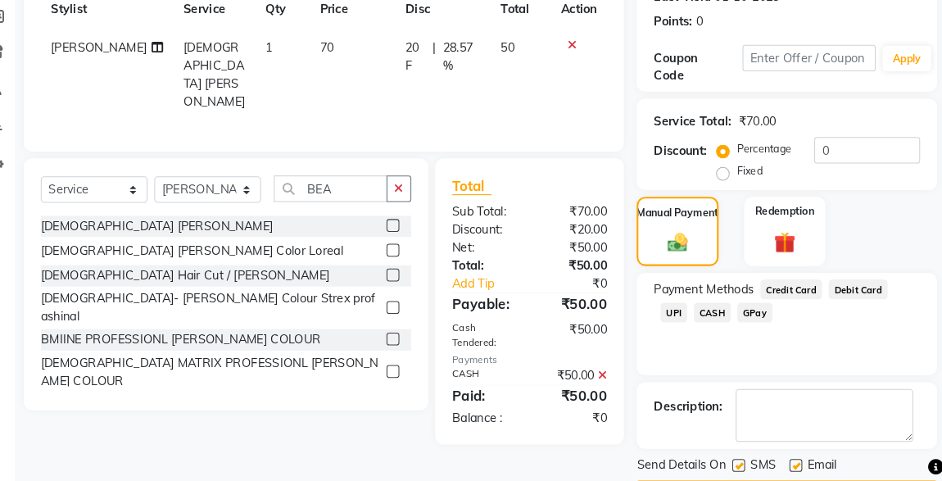
scroll to position [270, 0]
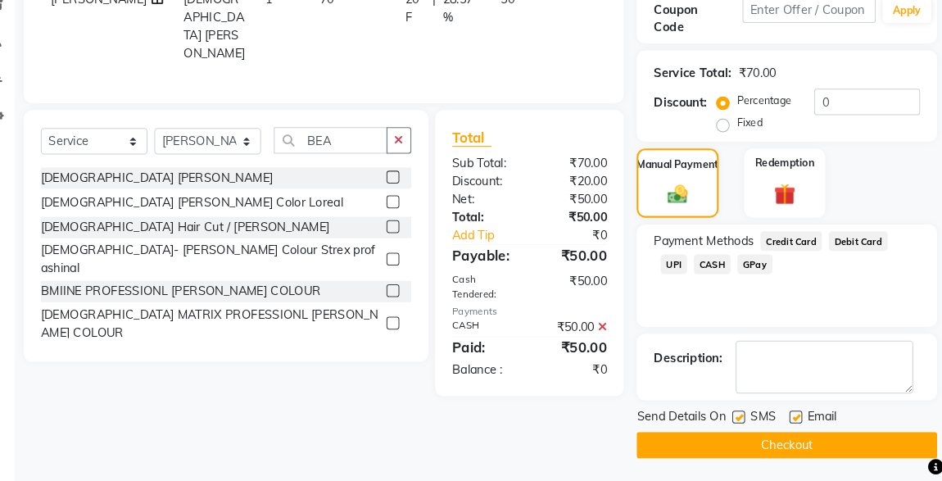
click at [480, 230] on label at bounding box center [743, 419] width 12 height 12
click at [480, 230] on input "checkbox" at bounding box center [742, 419] width 11 height 11
checkbox input "false"
click at [480, 230] on button "Checkout" at bounding box center [789, 445] width 288 height 25
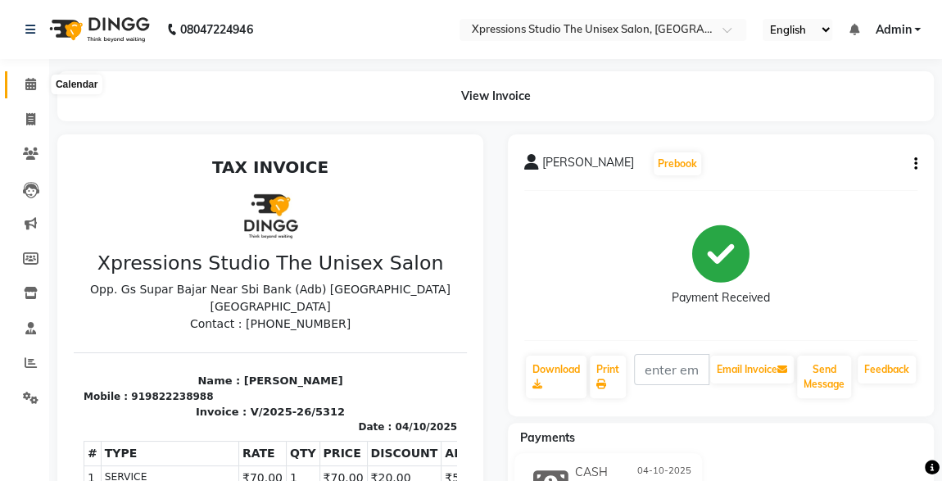
click at [34, 86] on icon at bounding box center [30, 84] width 11 height 12
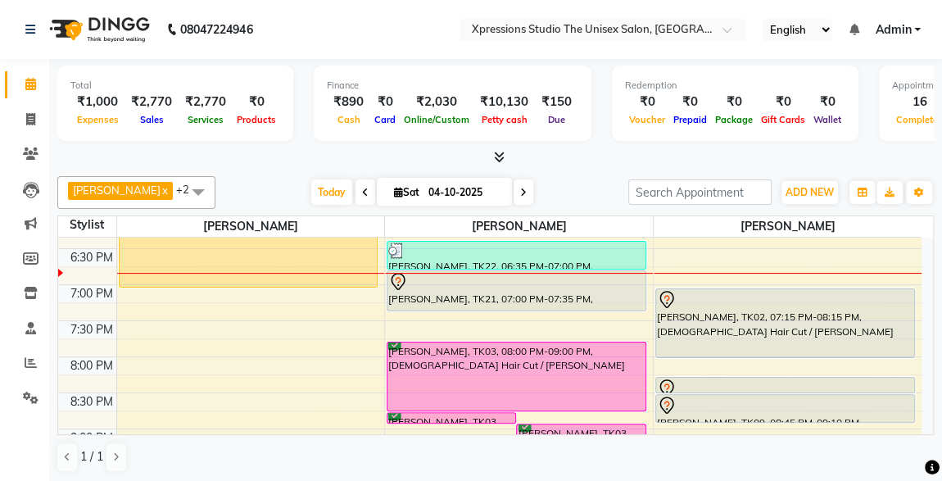
scroll to position [739, 0]
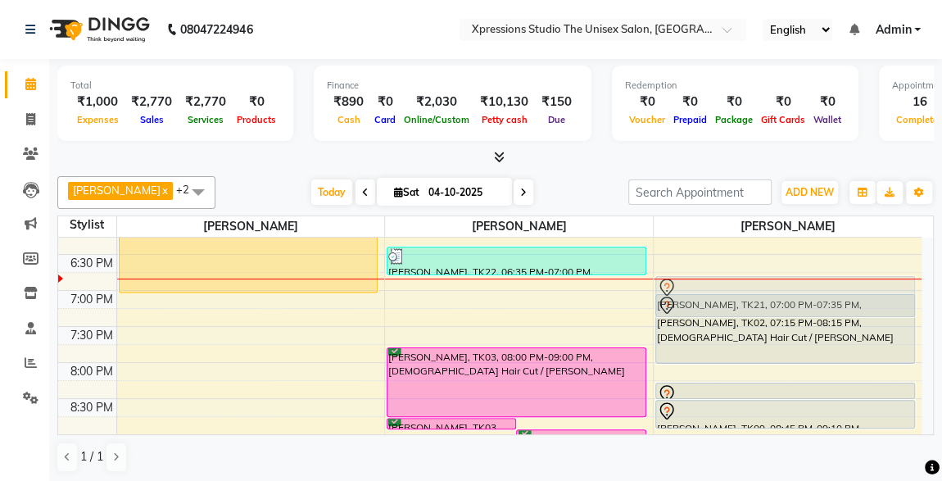
drag, startPoint x: 619, startPoint y: 285, endPoint x: 810, endPoint y: 289, distance: 190.8
click at [480, 230] on tr "Adv M., TK01, 10:00 AM-11:00 AM, [DEMOGRAPHIC_DATA] Hair Cut / [PERSON_NAME] [P…" at bounding box center [489, 38] width 863 height 1080
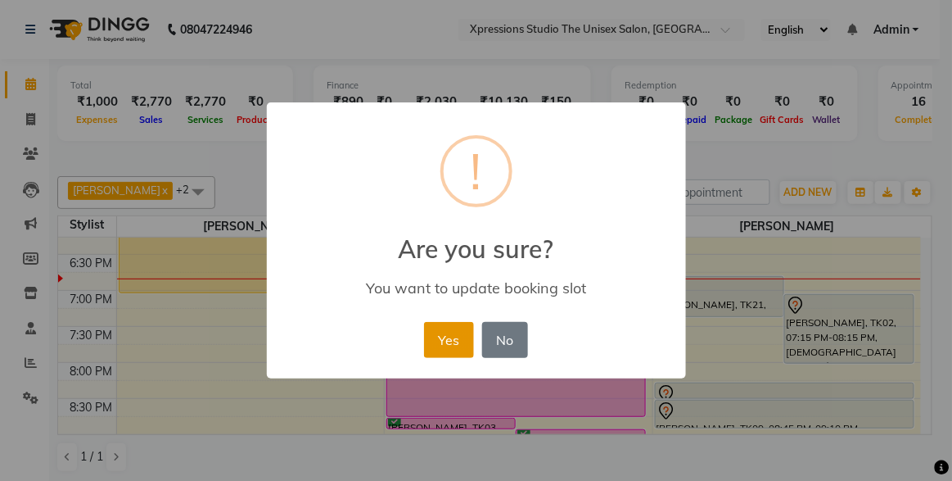
click at [452, 230] on button "Yes" at bounding box center [449, 340] width 50 height 36
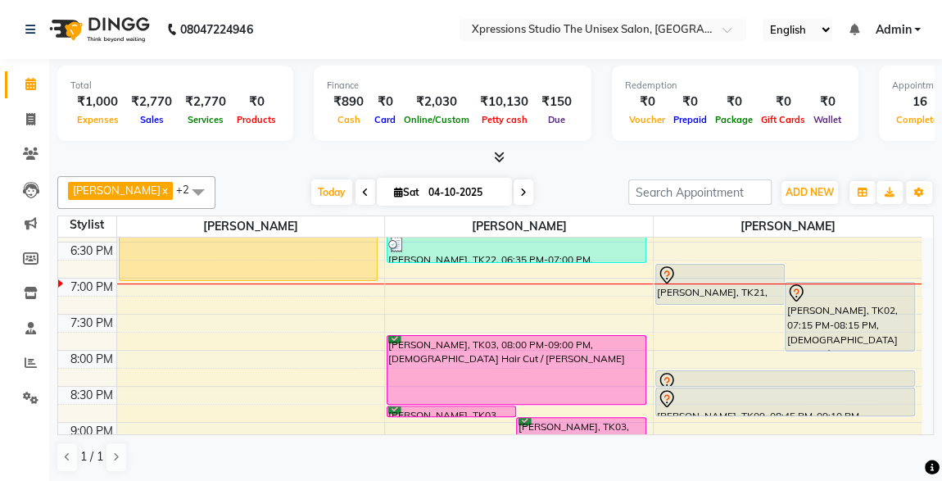
scroll to position [755, 0]
